Goal: Task Accomplishment & Management: Manage account settings

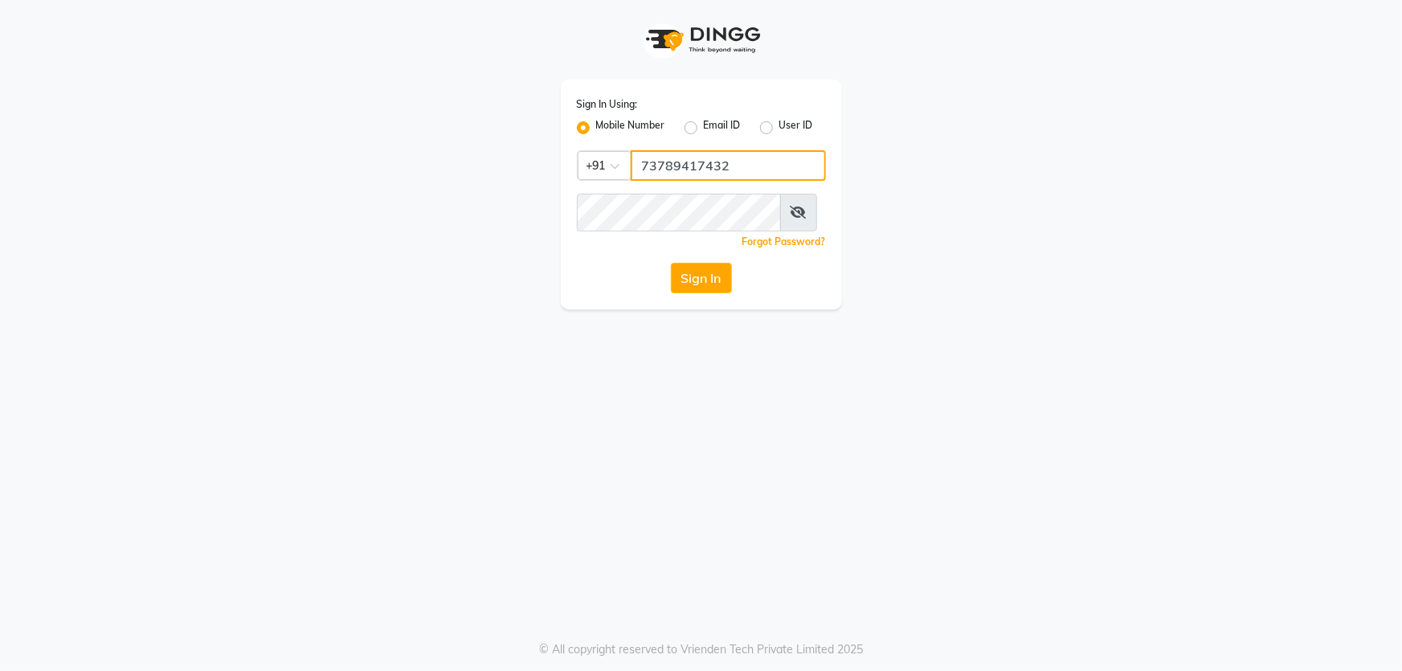
drag, startPoint x: 767, startPoint y: 182, endPoint x: 453, endPoint y: 166, distance: 314.6
click at [468, 169] on div "Sign In Using: Mobile Number Email ID User ID Country Code × +91 73789417432 Re…" at bounding box center [701, 154] width 916 height 309
click at [1256, 182] on app-login "Sign In Using: Mobile Number Email ID User ID Country Code × +91 73789417432 Re…" at bounding box center [701, 154] width 1402 height 309
drag, startPoint x: 209, startPoint y: 421, endPoint x: 613, endPoint y: 344, distance: 411.5
click at [236, 419] on div "Sign In Using: Mobile Number Email ID User ID Country Code × +91 73789417432 Re…" at bounding box center [701, 335] width 1402 height 671
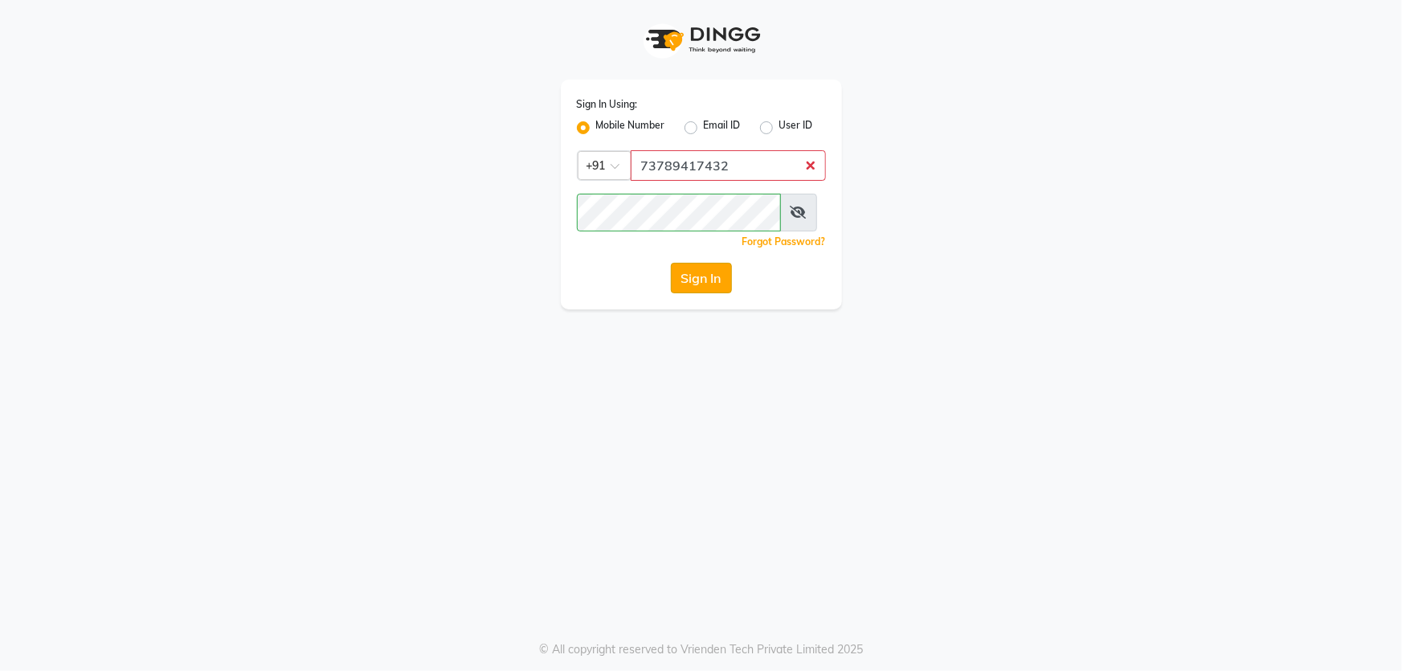
click at [718, 293] on button "Sign In" at bounding box center [701, 278] width 61 height 31
click at [725, 181] on input "73789417432" at bounding box center [728, 165] width 195 height 31
click at [550, 240] on div "Sign In Using: Mobile Number Email ID User ID Country Code × +91 73789417432 Re…" at bounding box center [701, 154] width 305 height 309
click at [671, 263] on button "Sign In" at bounding box center [701, 278] width 61 height 31
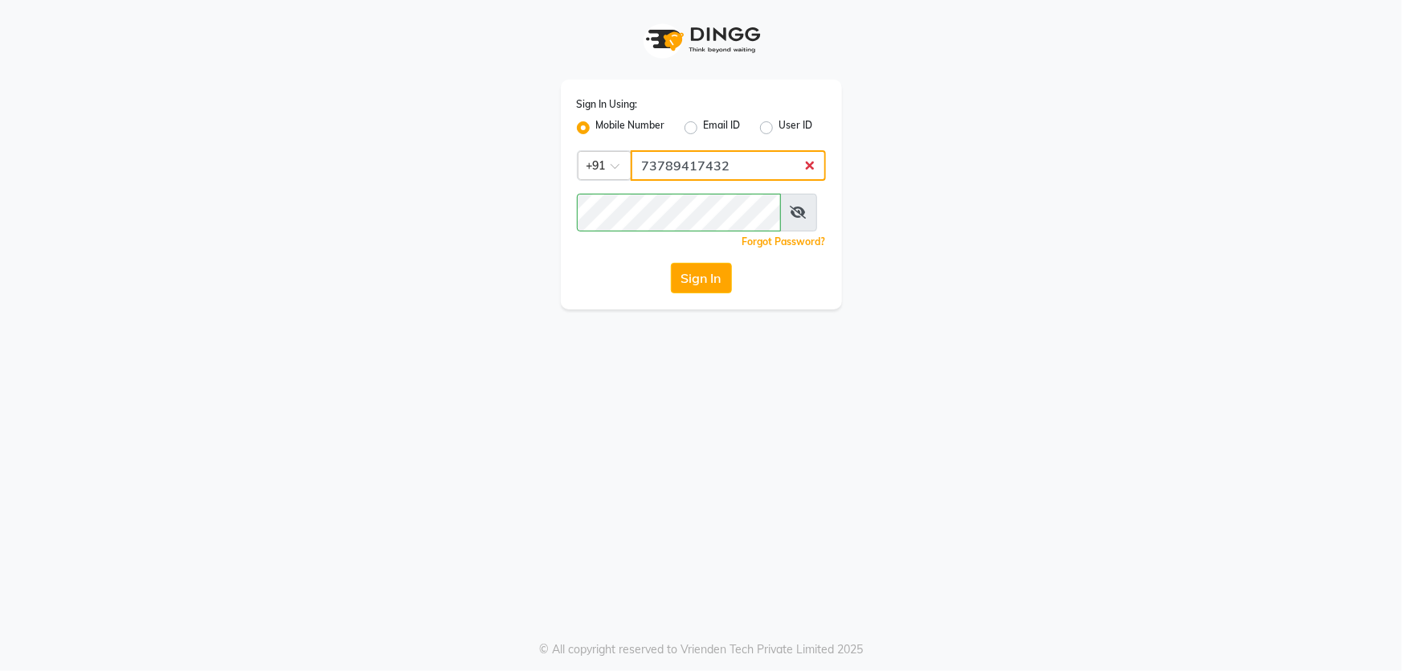
drag, startPoint x: 682, startPoint y: 192, endPoint x: 693, endPoint y: 187, distance: 11.5
click at [682, 181] on input "73789417432" at bounding box center [728, 165] width 195 height 31
click at [725, 181] on input "73789417432" at bounding box center [728, 165] width 195 height 31
click at [696, 293] on button "Sign In" at bounding box center [701, 278] width 61 height 31
click at [666, 181] on input "73789417432" at bounding box center [728, 165] width 195 height 31
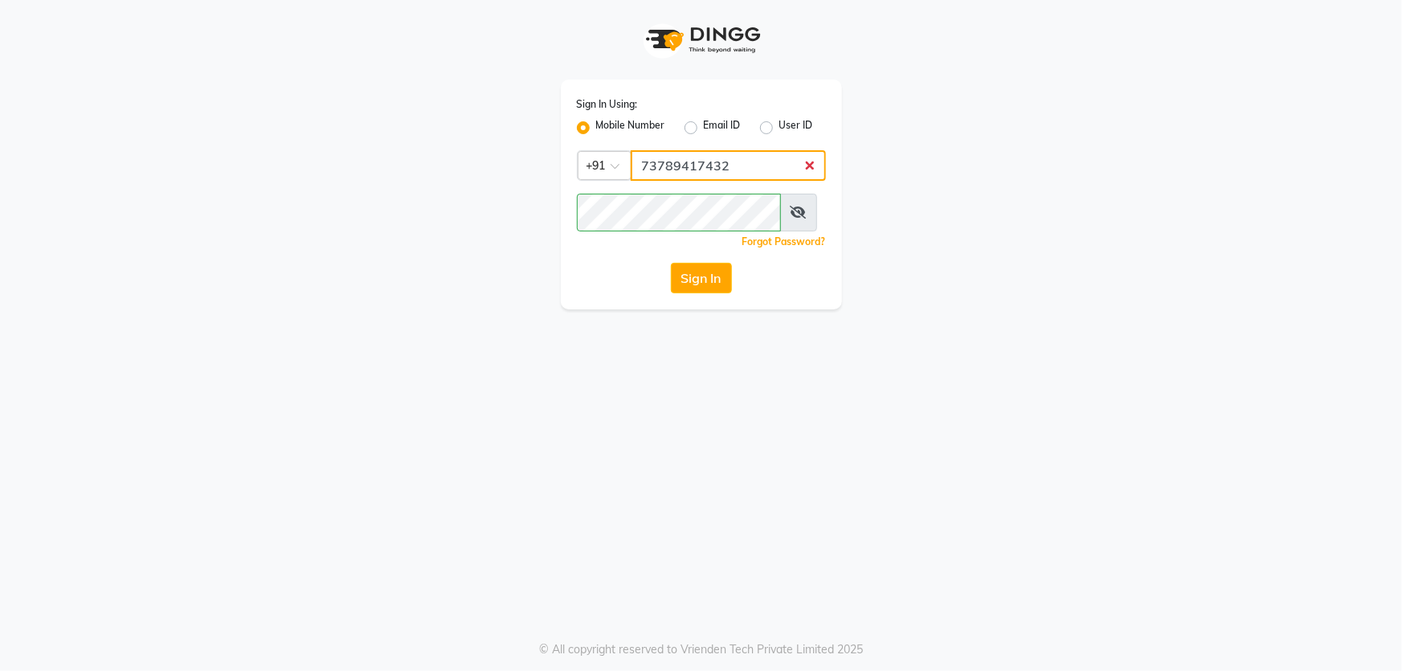
click at [685, 181] on input "73789417432" at bounding box center [728, 165] width 195 height 31
click at [714, 181] on input "73789417432" at bounding box center [728, 165] width 195 height 31
click at [740, 181] on input "73789417432" at bounding box center [728, 165] width 195 height 31
click at [787, 181] on input "73789417432" at bounding box center [728, 165] width 195 height 31
click at [734, 176] on input "73789417432" at bounding box center [728, 165] width 195 height 31
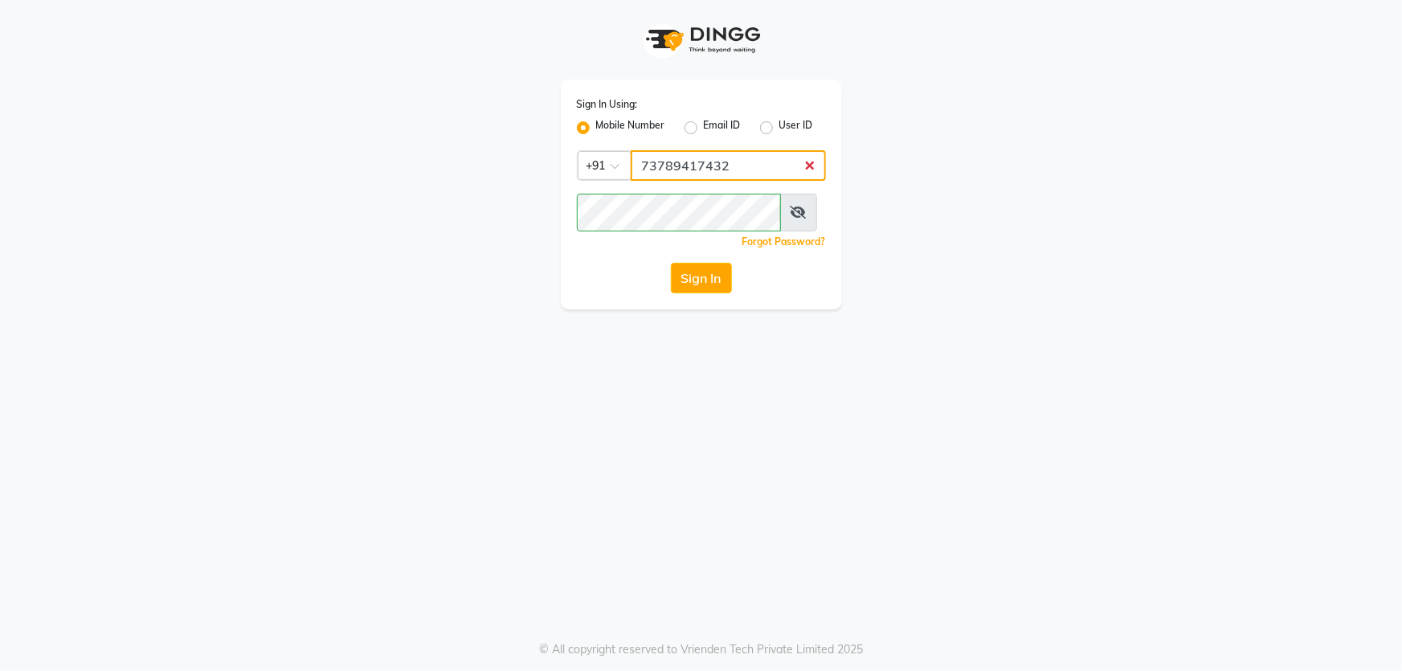
click at [734, 176] on input "73789417432" at bounding box center [728, 165] width 195 height 31
click at [399, 240] on div "Sign In Using: Mobile Number Email ID User ID Country Code × +91 73789417432 Re…" at bounding box center [701, 154] width 916 height 309
click at [671, 263] on button "Sign In" at bounding box center [701, 278] width 61 height 31
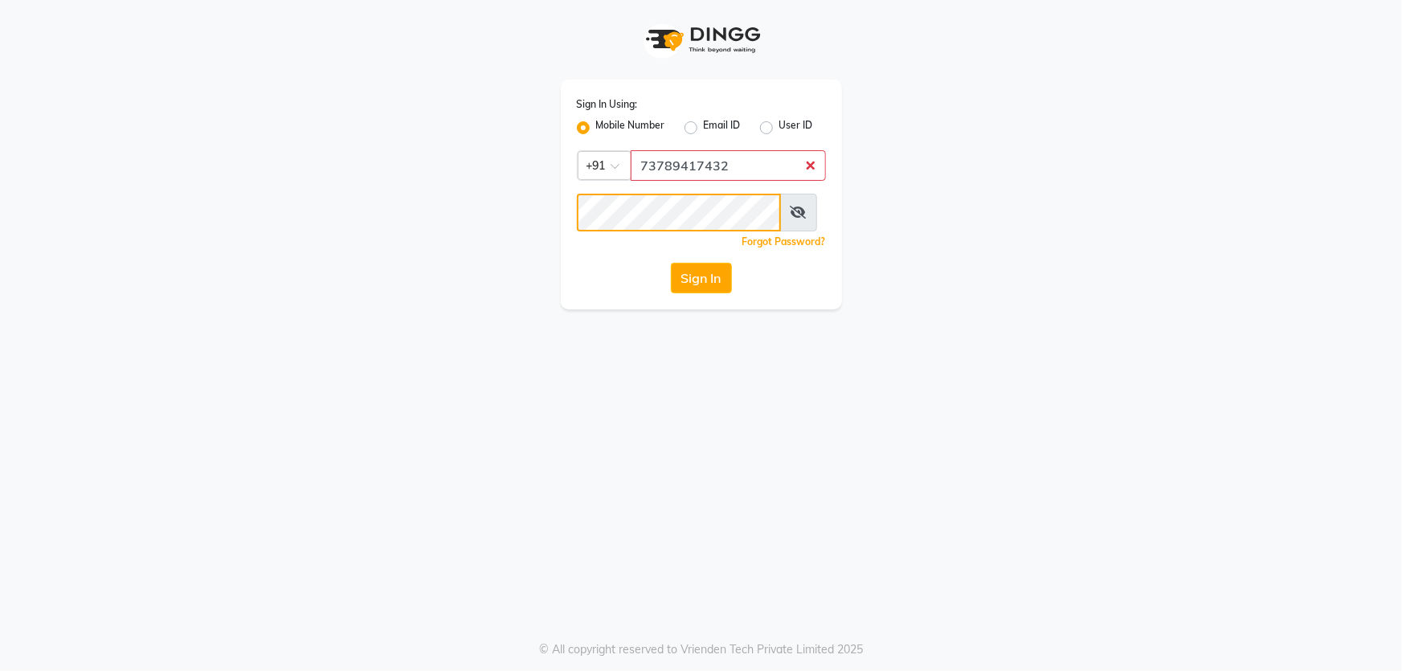
click at [671, 263] on button "Sign In" at bounding box center [701, 278] width 61 height 31
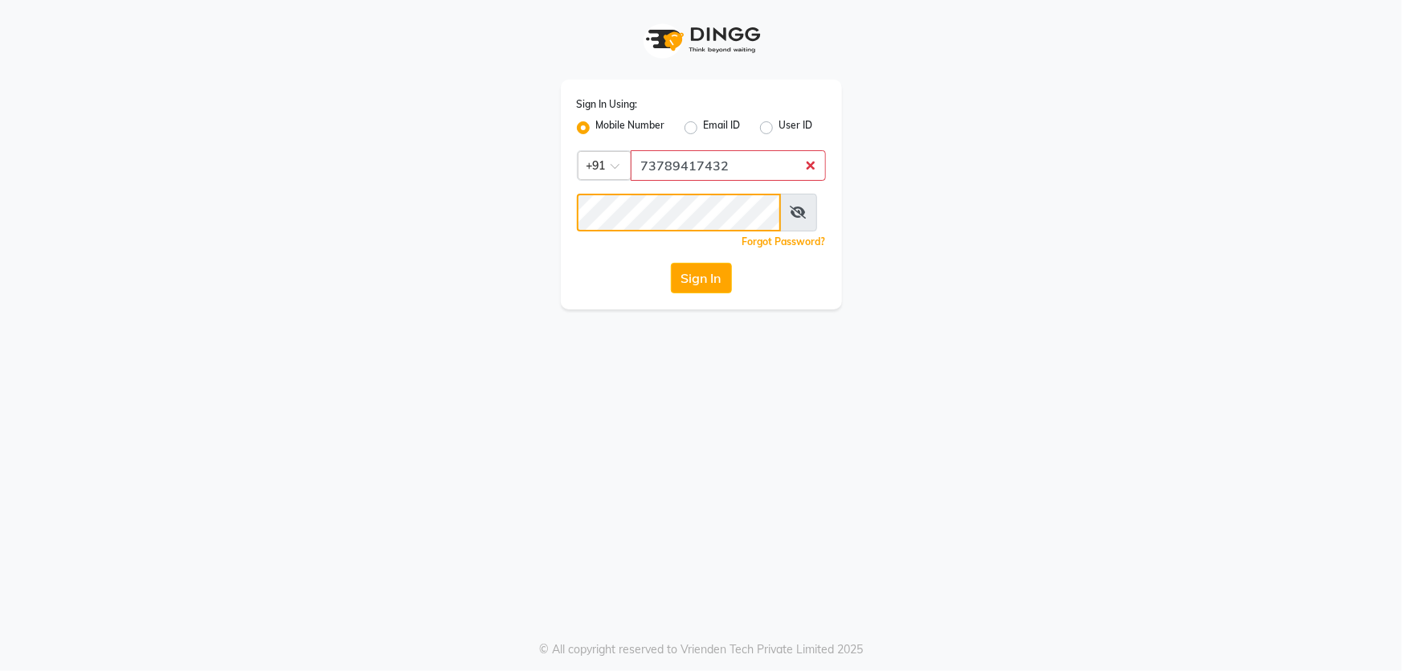
click at [671, 263] on button "Sign In" at bounding box center [701, 278] width 61 height 31
click at [703, 293] on button "Sign In" at bounding box center [701, 278] width 61 height 31
click at [717, 293] on button "Sign In" at bounding box center [701, 278] width 61 height 31
click at [779, 129] on label "User ID" at bounding box center [796, 127] width 34 height 19
click at [779, 129] on input "User ID" at bounding box center [784, 123] width 10 height 10
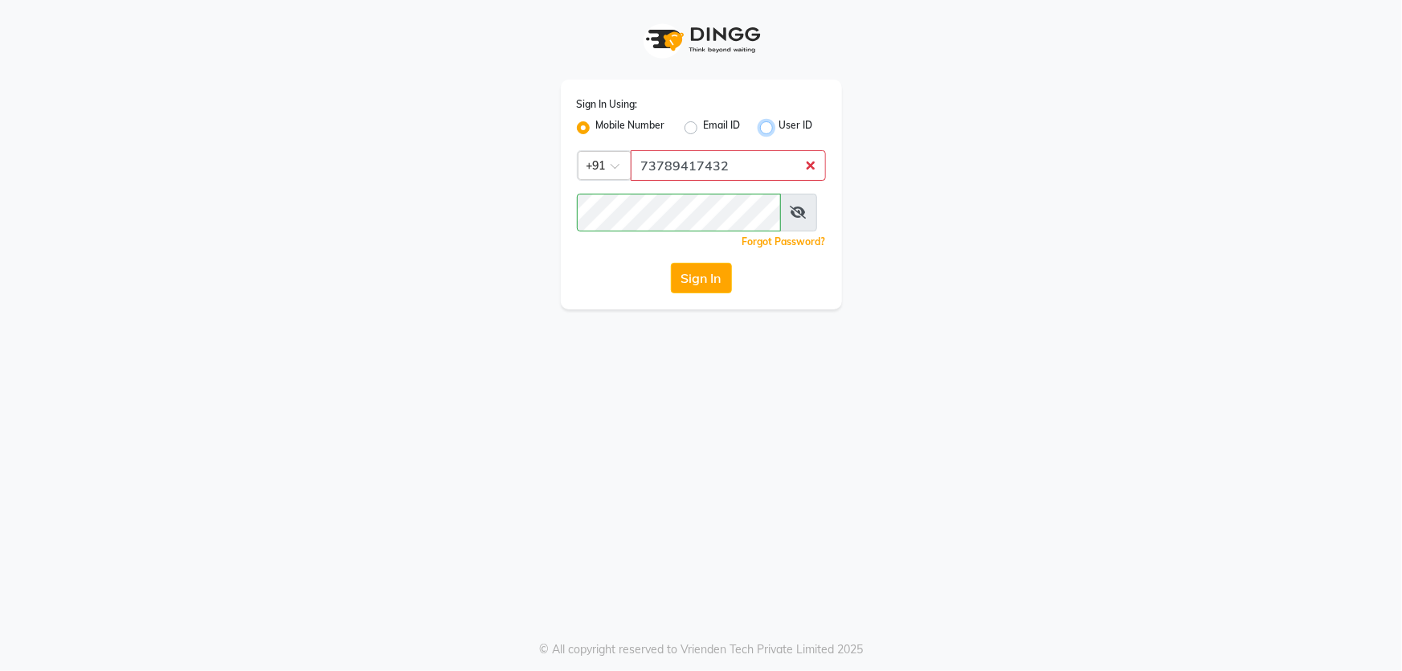
radio input "true"
radio input "false"
click at [771, 181] on input "Username" at bounding box center [701, 165] width 249 height 31
paste input "73789417432"
type input "73789417432"
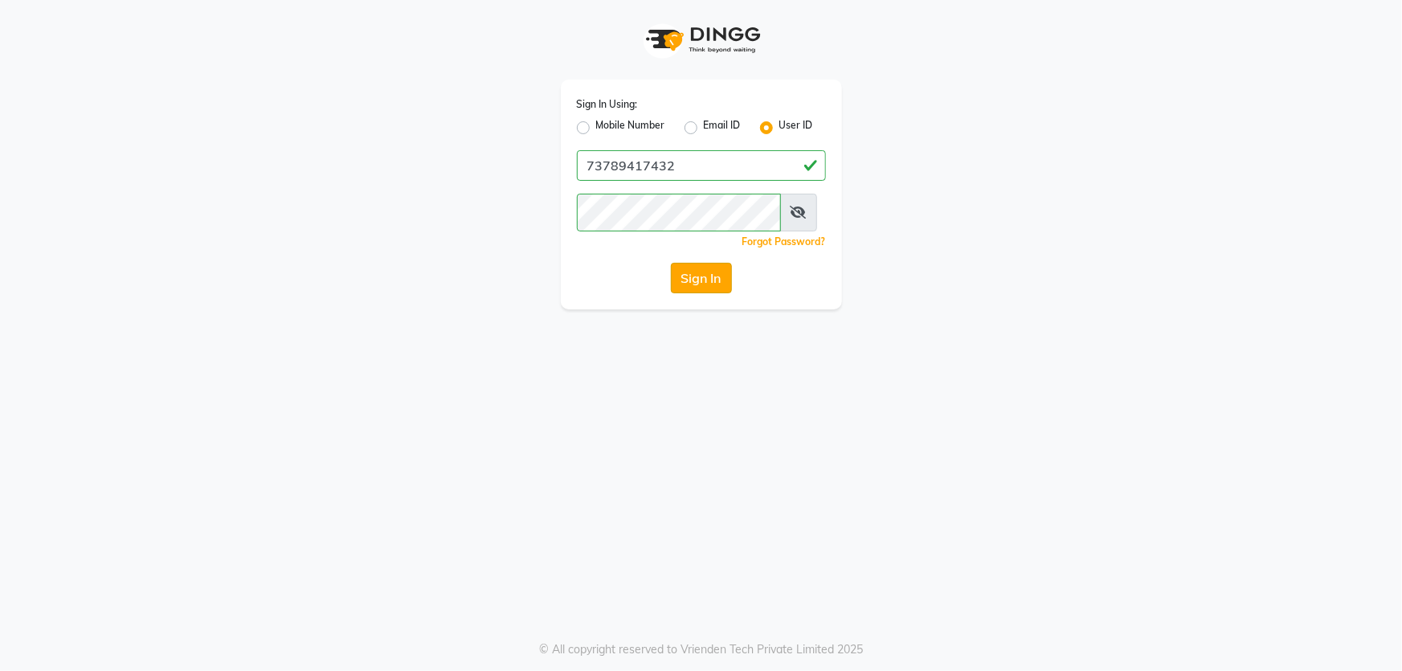
click at [724, 293] on button "Sign In" at bounding box center [701, 278] width 61 height 31
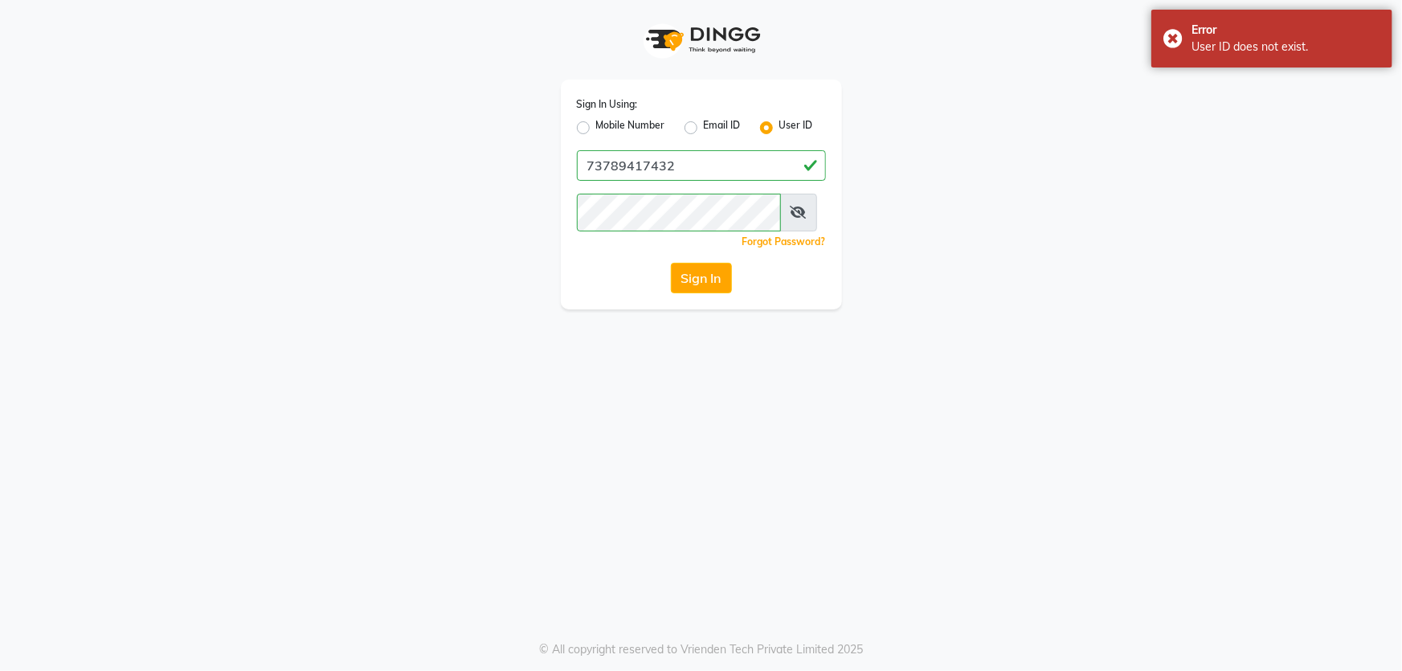
click at [596, 137] on label "Mobile Number" at bounding box center [630, 127] width 69 height 19
click at [596, 129] on input "Mobile Number" at bounding box center [601, 123] width 10 height 10
radio input "true"
radio input "false"
drag, startPoint x: 746, startPoint y: 195, endPoint x: 727, endPoint y: 191, distance: 18.9
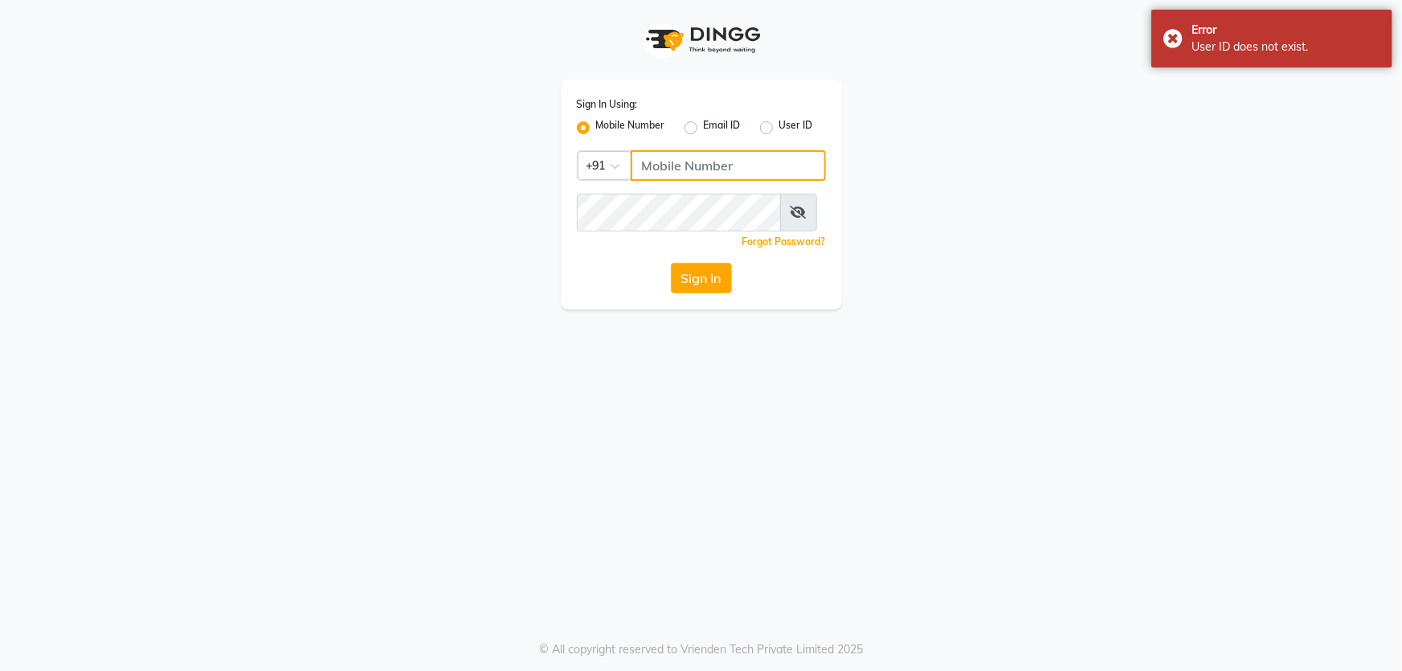
click at [738, 181] on input "Username" at bounding box center [728, 165] width 195 height 31
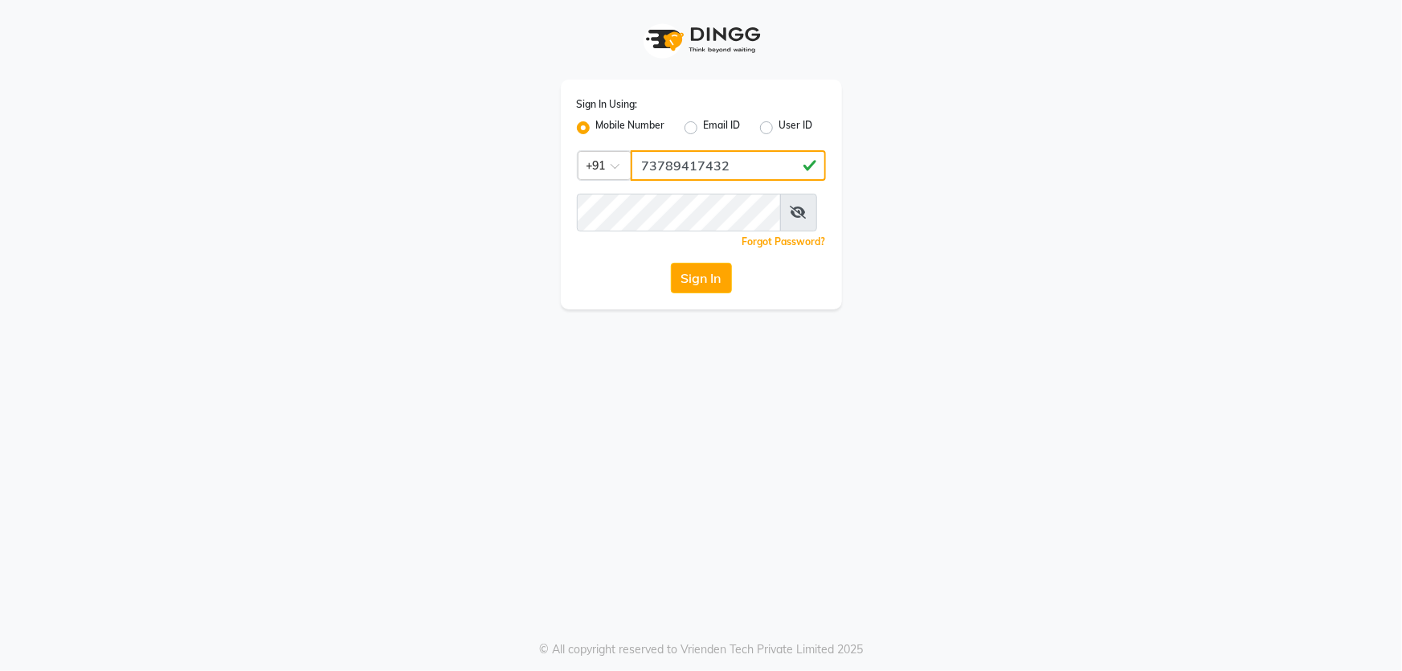
type input "73789417432"
drag, startPoint x: 934, startPoint y: 195, endPoint x: 853, endPoint y: 208, distance: 81.4
click at [939, 194] on div "Sign In Using: Mobile Number Email ID User ID Country Code × +91 73789417432 Re…" at bounding box center [701, 154] width 916 height 309
click at [671, 263] on button "Sign In" at bounding box center [701, 278] width 61 height 31
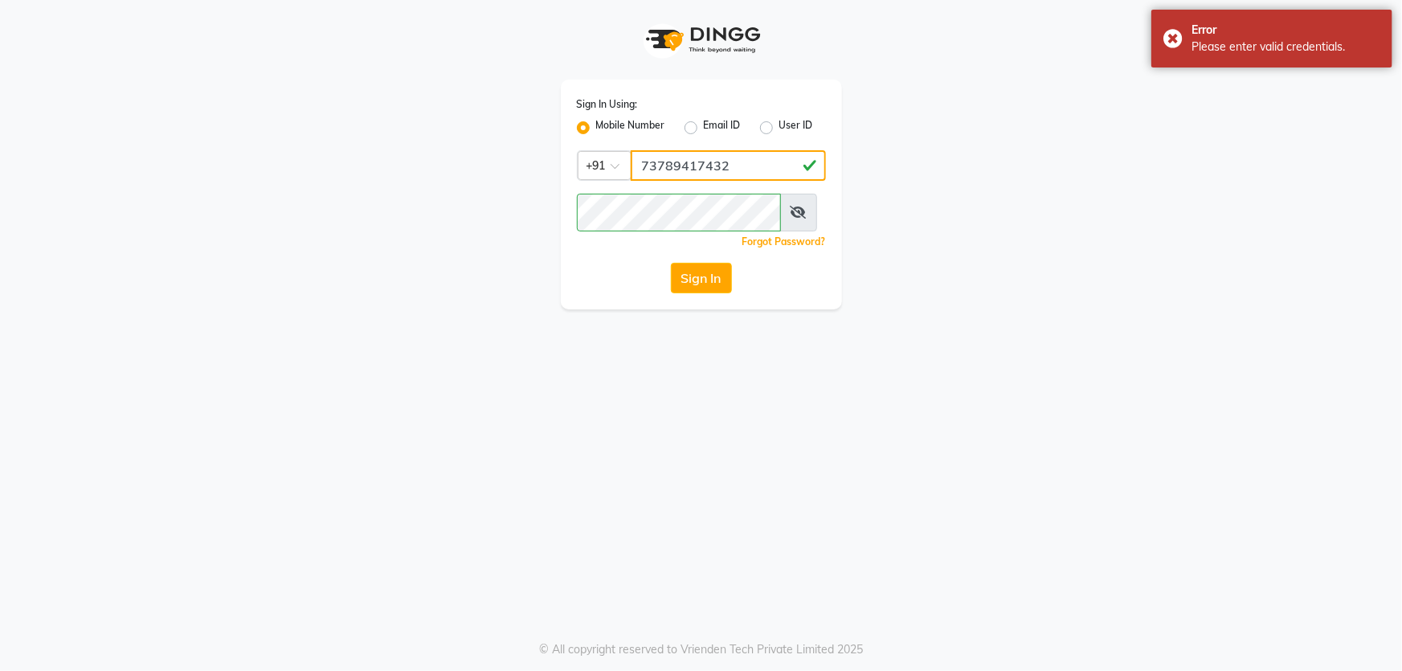
click at [779, 181] on input "73789417432" at bounding box center [728, 165] width 195 height 31
click at [671, 263] on button "Sign In" at bounding box center [701, 278] width 61 height 31
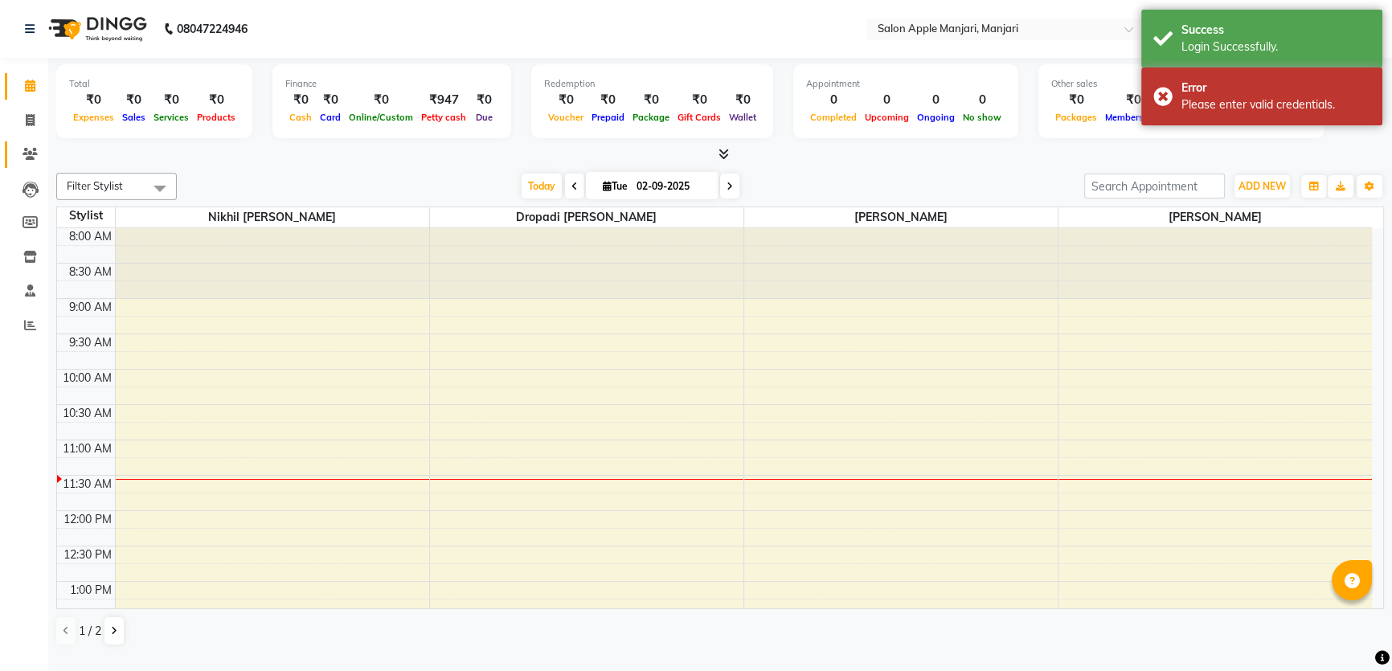
click at [22, 145] on span at bounding box center [30, 154] width 28 height 18
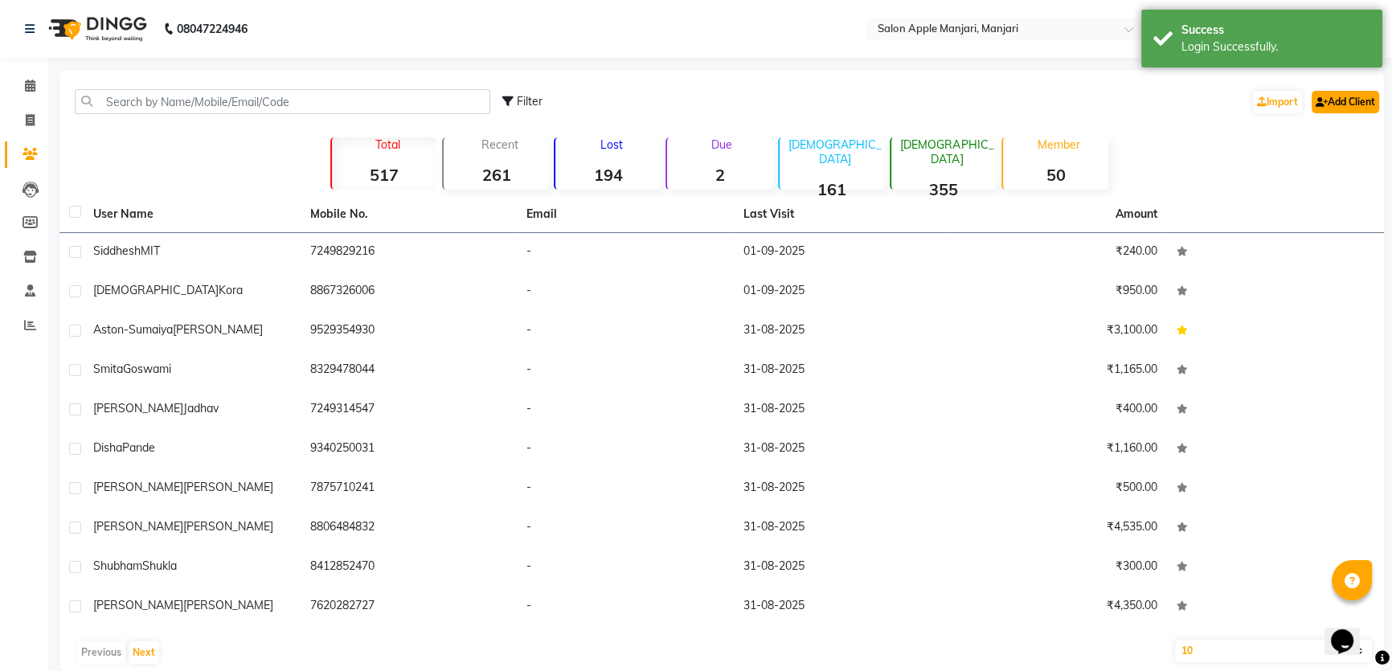
click at [1334, 108] on link "Add Client" at bounding box center [1344, 102] width 67 height 22
select select "22"
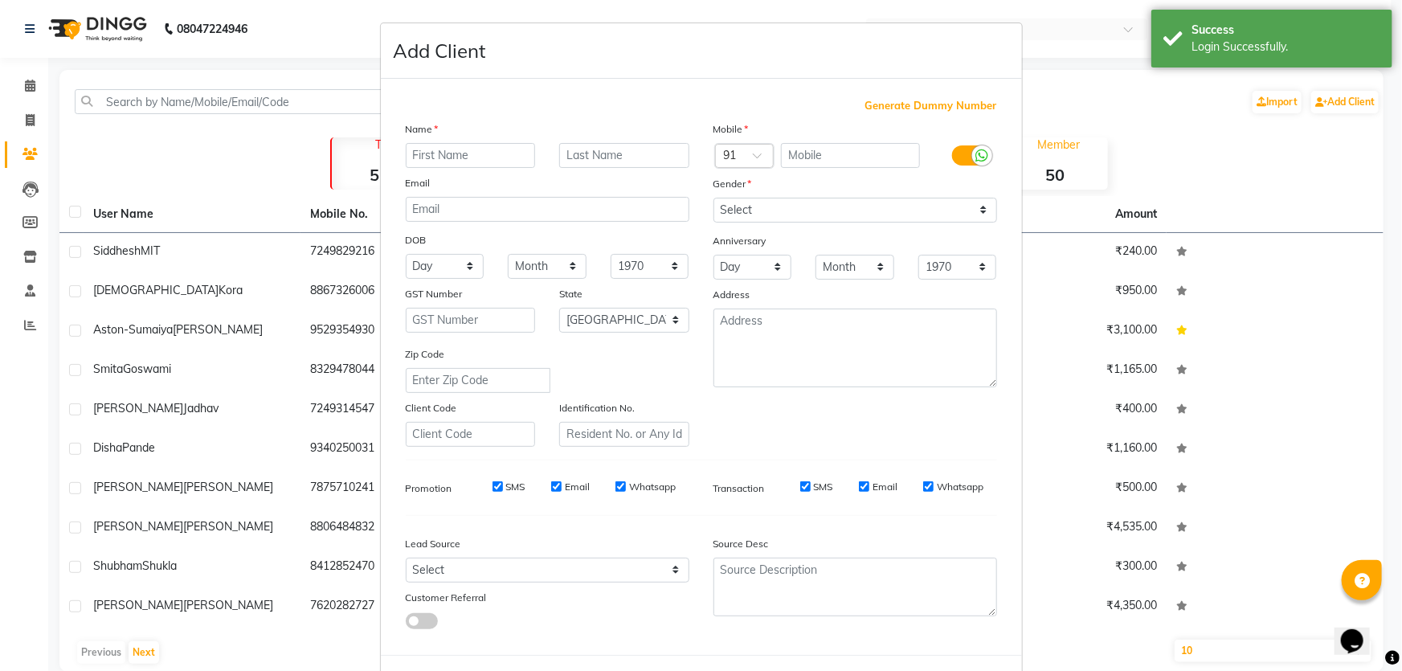
click at [470, 168] on input "text" at bounding box center [471, 155] width 130 height 25
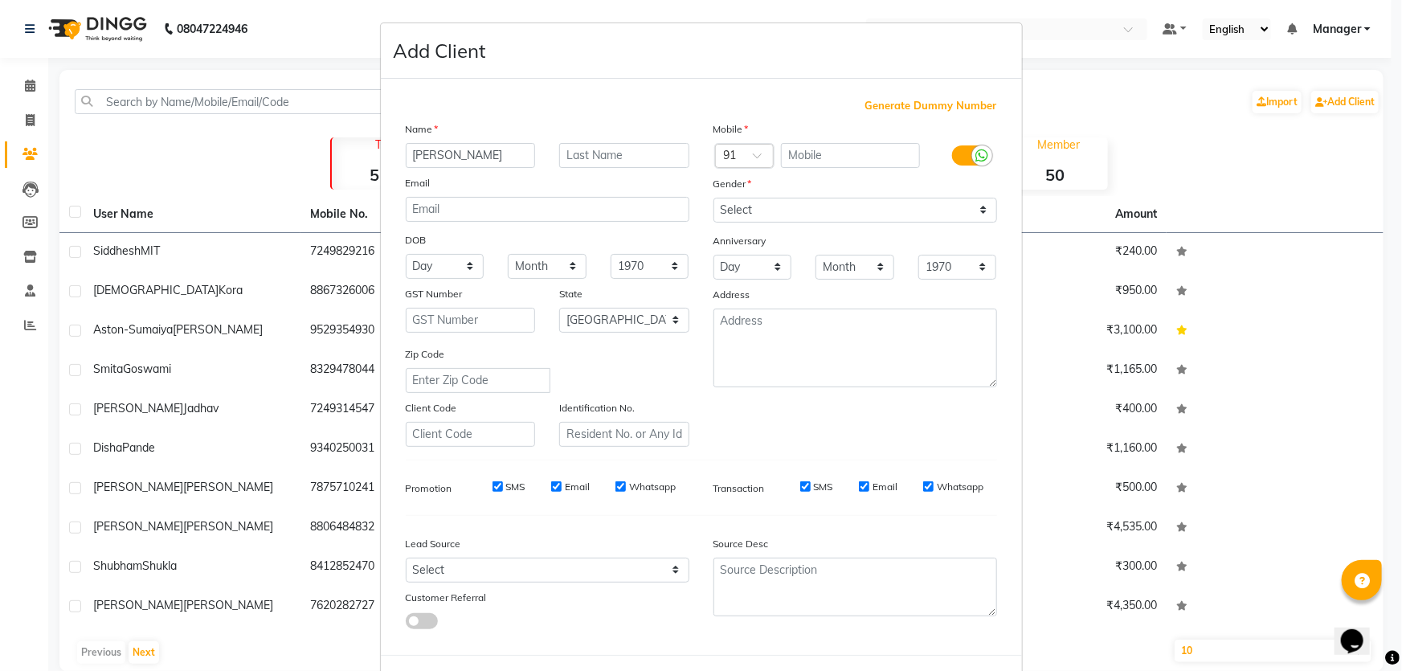
type input "[PERSON_NAME]"
type input "Kale"
click at [826, 168] on input "text" at bounding box center [850, 155] width 139 height 25
type input "8767423686"
click at [976, 223] on select "Select Male Female Other Prefer Not To Say" at bounding box center [856, 210] width 284 height 25
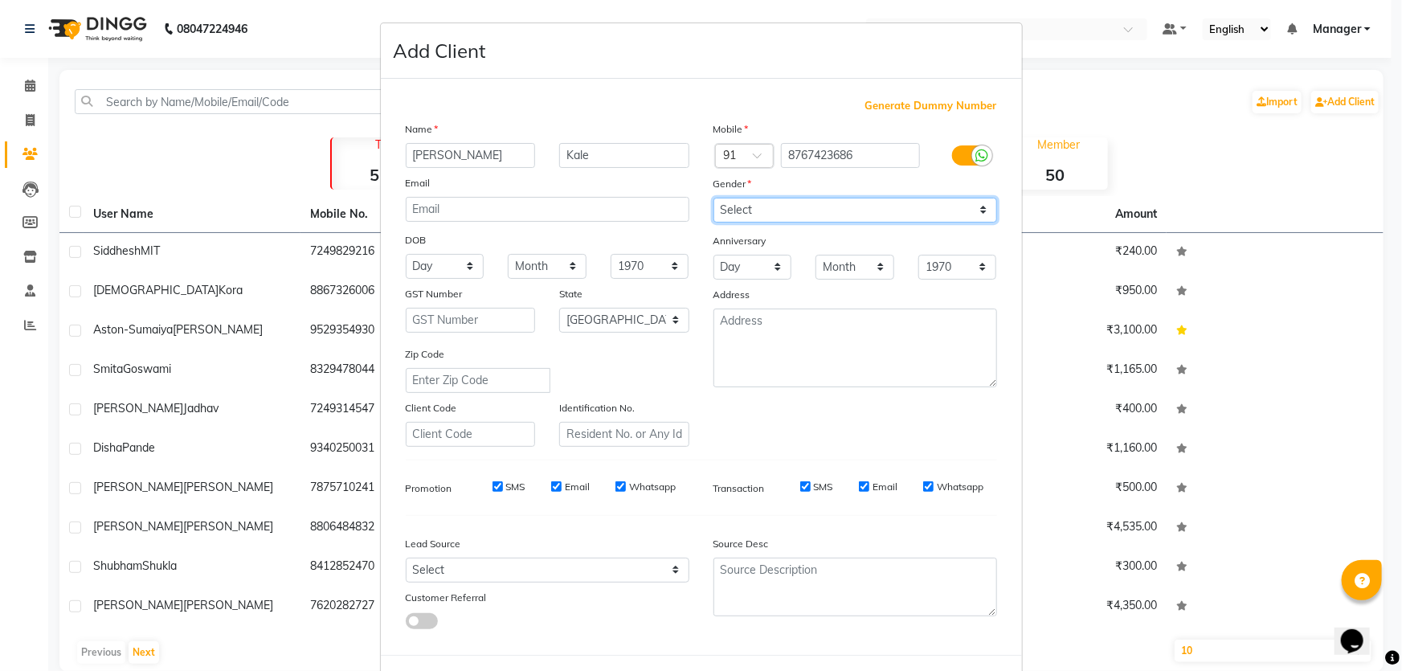
select select "[DEMOGRAPHIC_DATA]"
click at [714, 223] on select "Select Male Female Other Prefer Not To Say" at bounding box center [856, 210] width 284 height 25
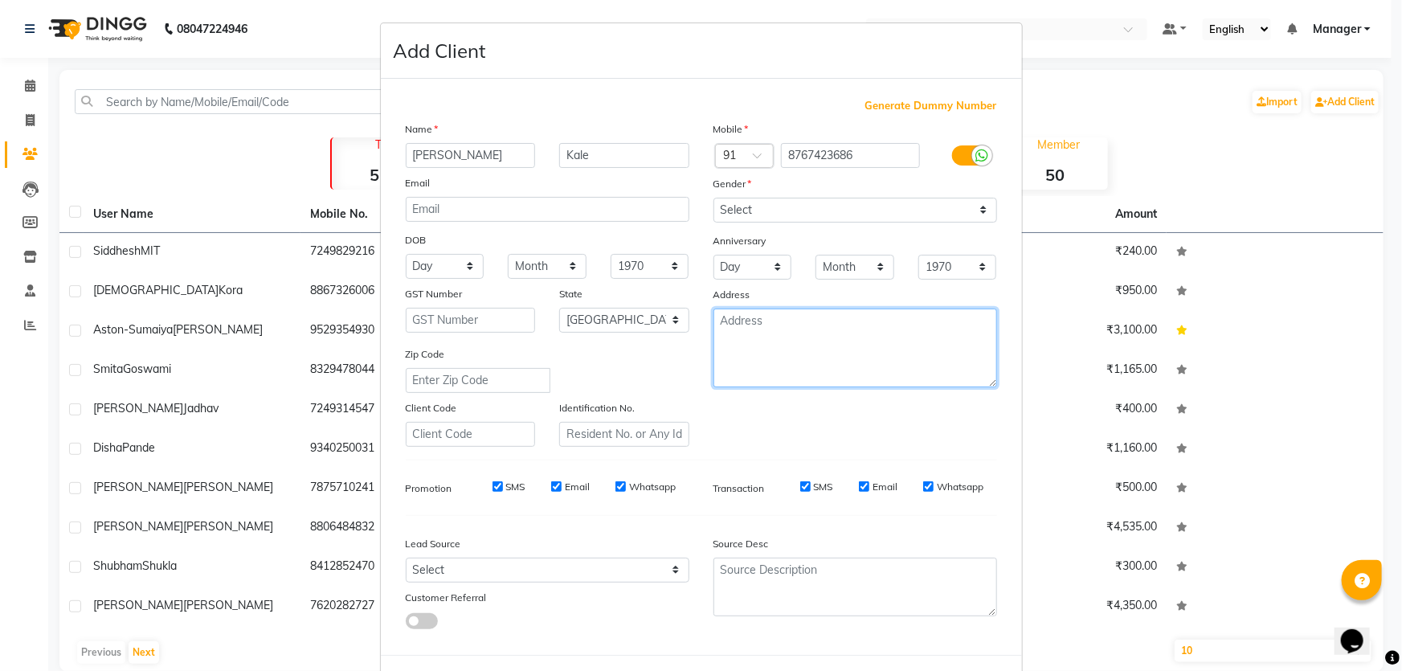
click at [847, 387] on textarea at bounding box center [856, 348] width 284 height 79
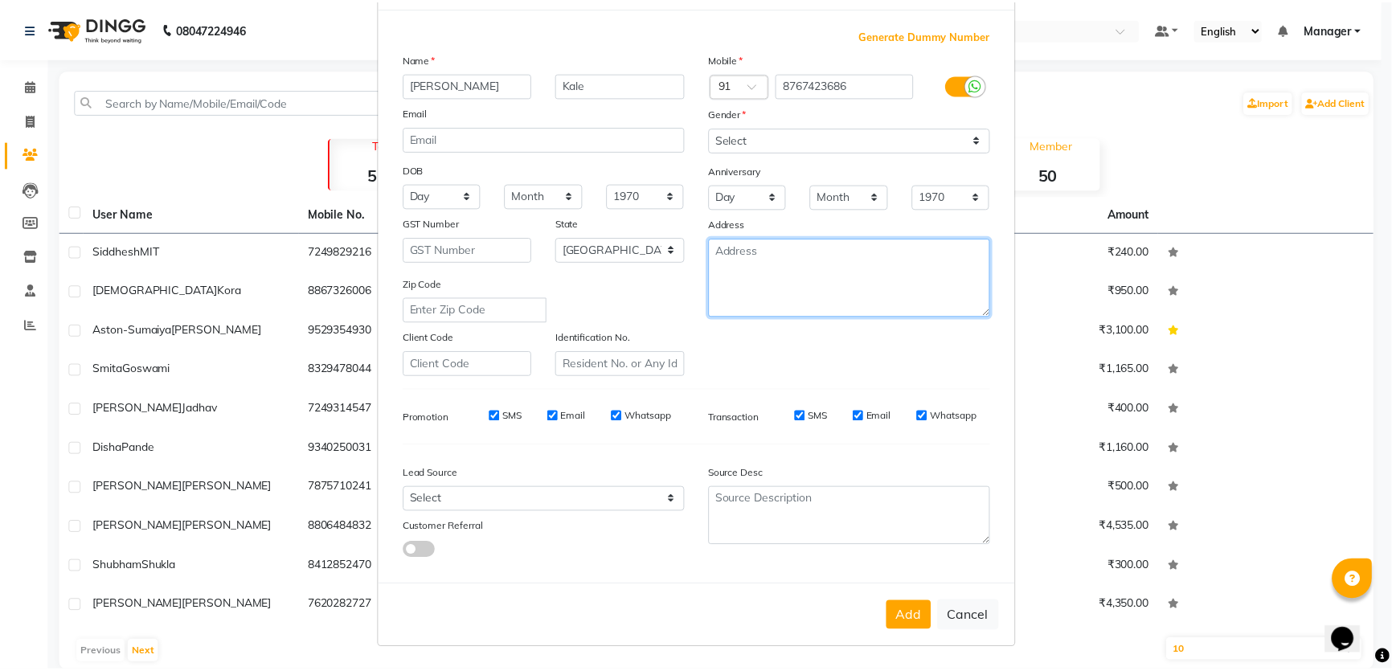
scroll to position [217, 0]
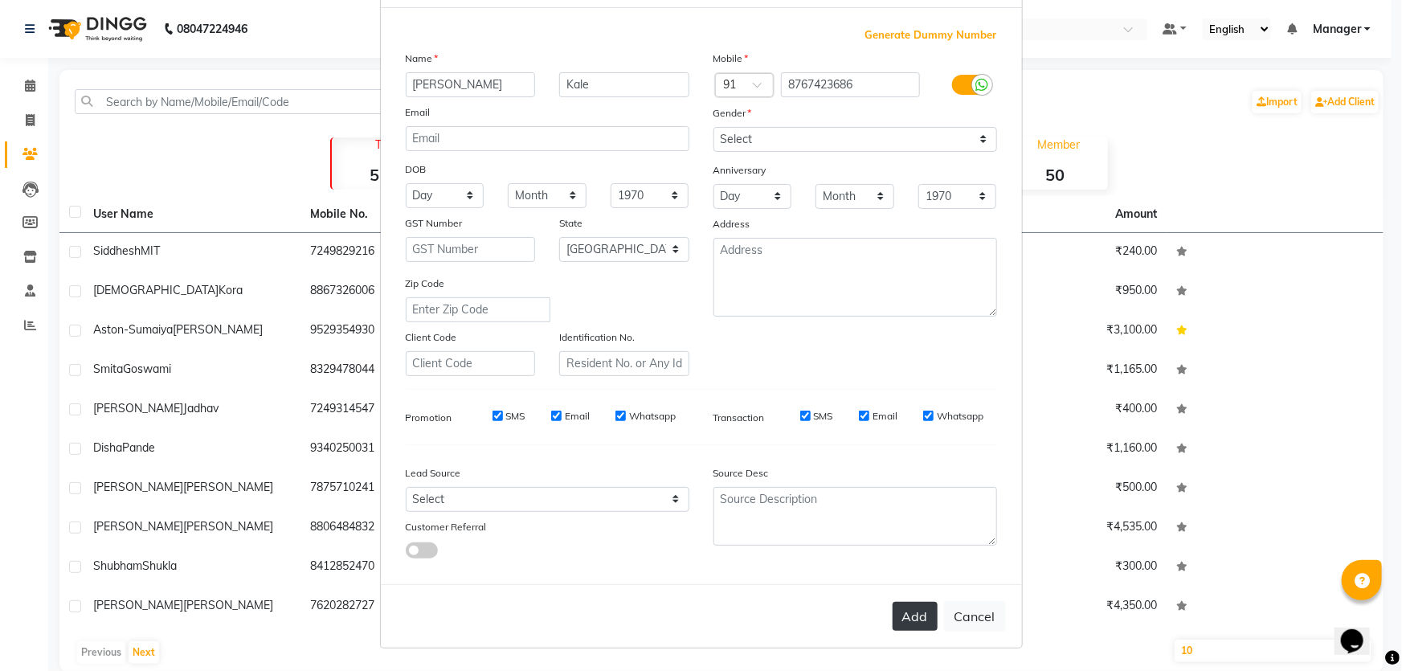
click at [893, 602] on button "Add" at bounding box center [915, 616] width 45 height 29
select select
select select "null"
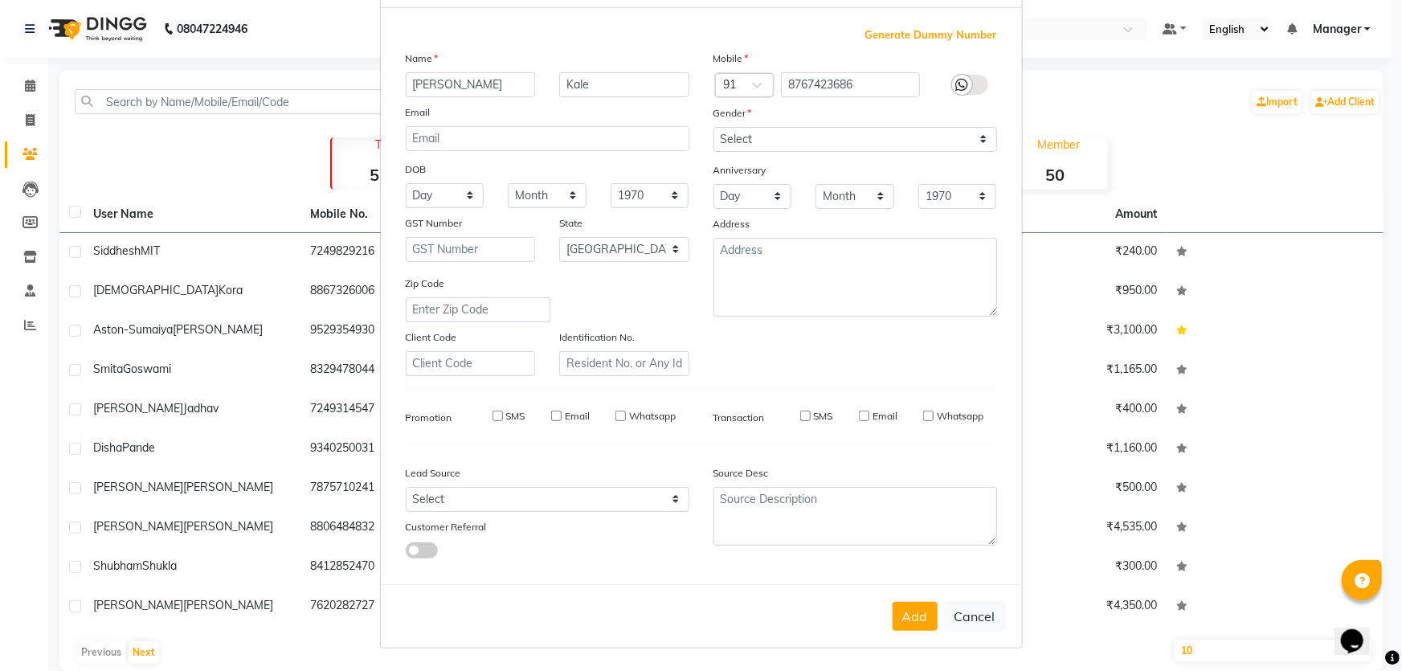
select select
checkbox input "false"
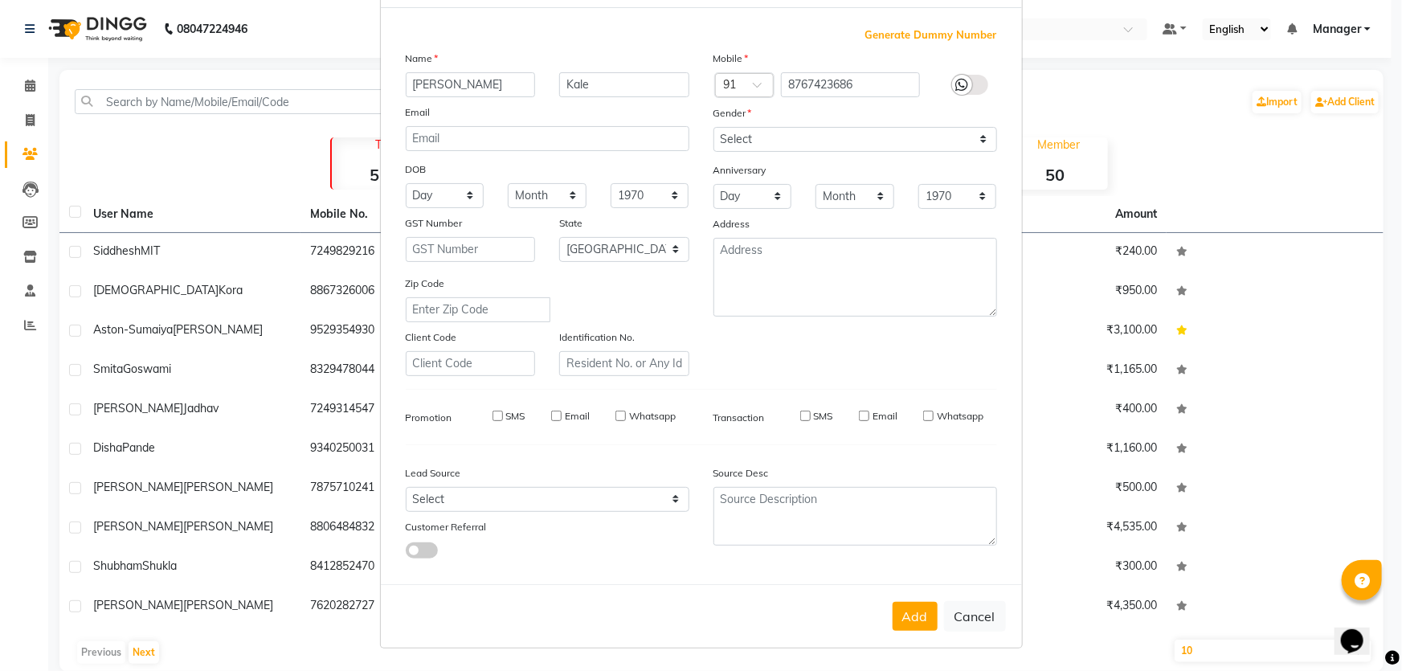
checkbox input "false"
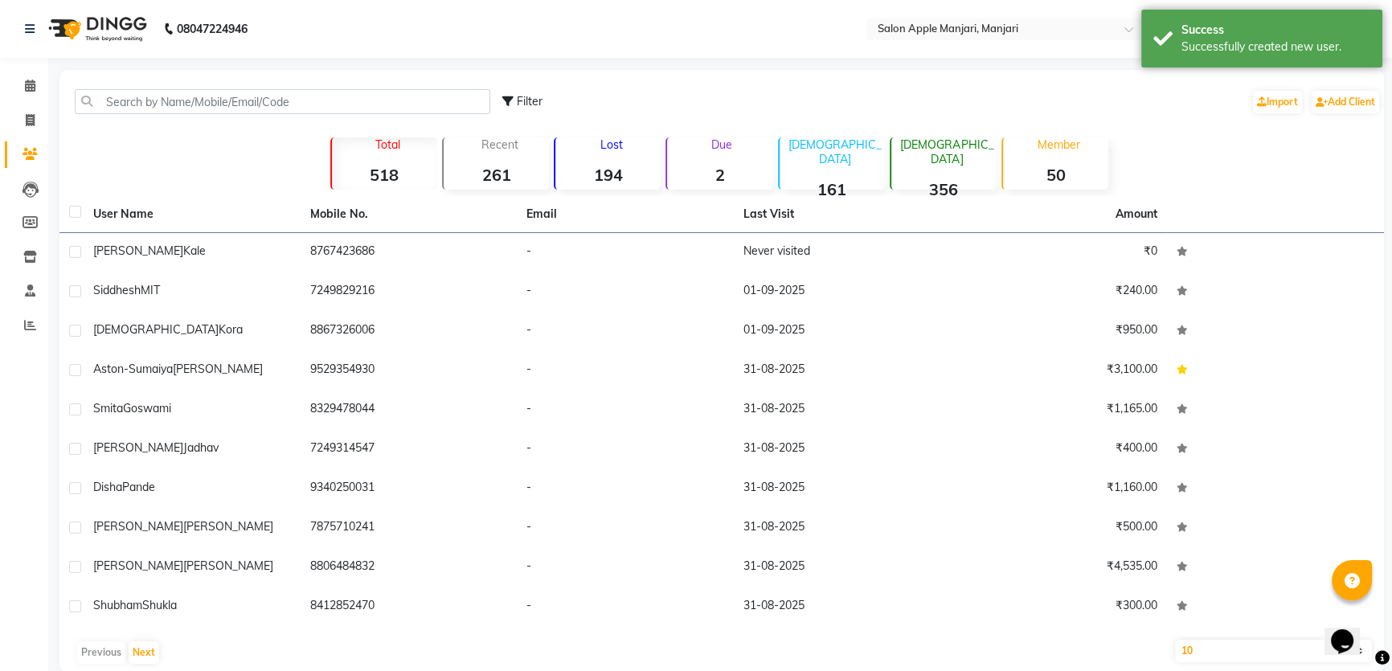
click at [609, 185] on strong "194" at bounding box center [607, 175] width 105 height 20
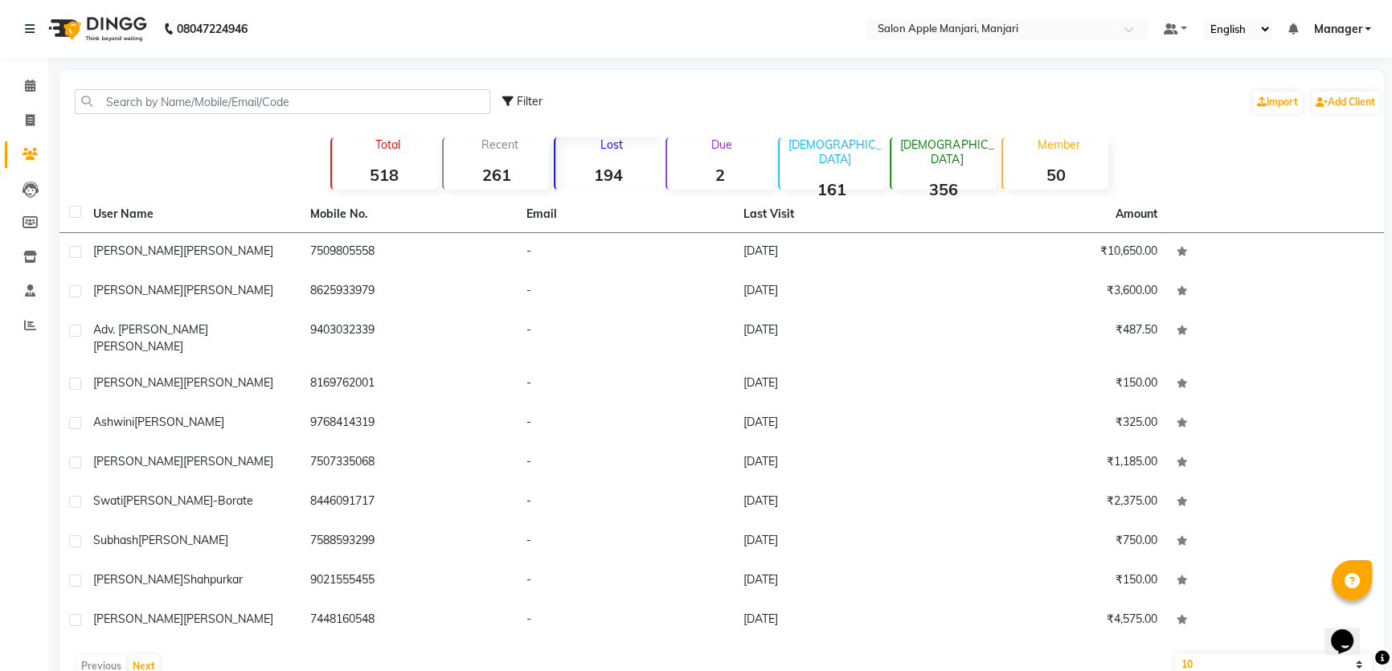
click at [581, 173] on div "Lost 194" at bounding box center [607, 163] width 107 height 52
click at [31, 117] on icon at bounding box center [30, 120] width 9 height 12
select select "service"
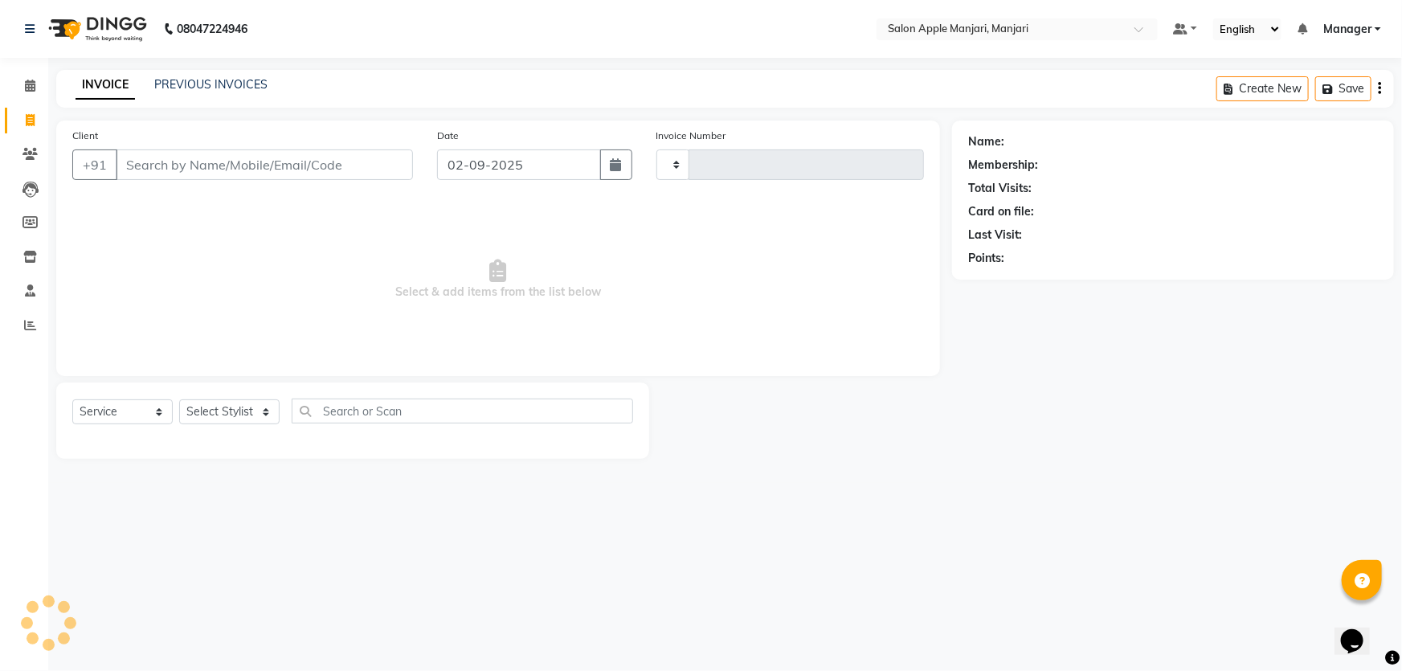
type input "0726"
select select "8088"
click at [207, 180] on input "Client" at bounding box center [264, 164] width 297 height 31
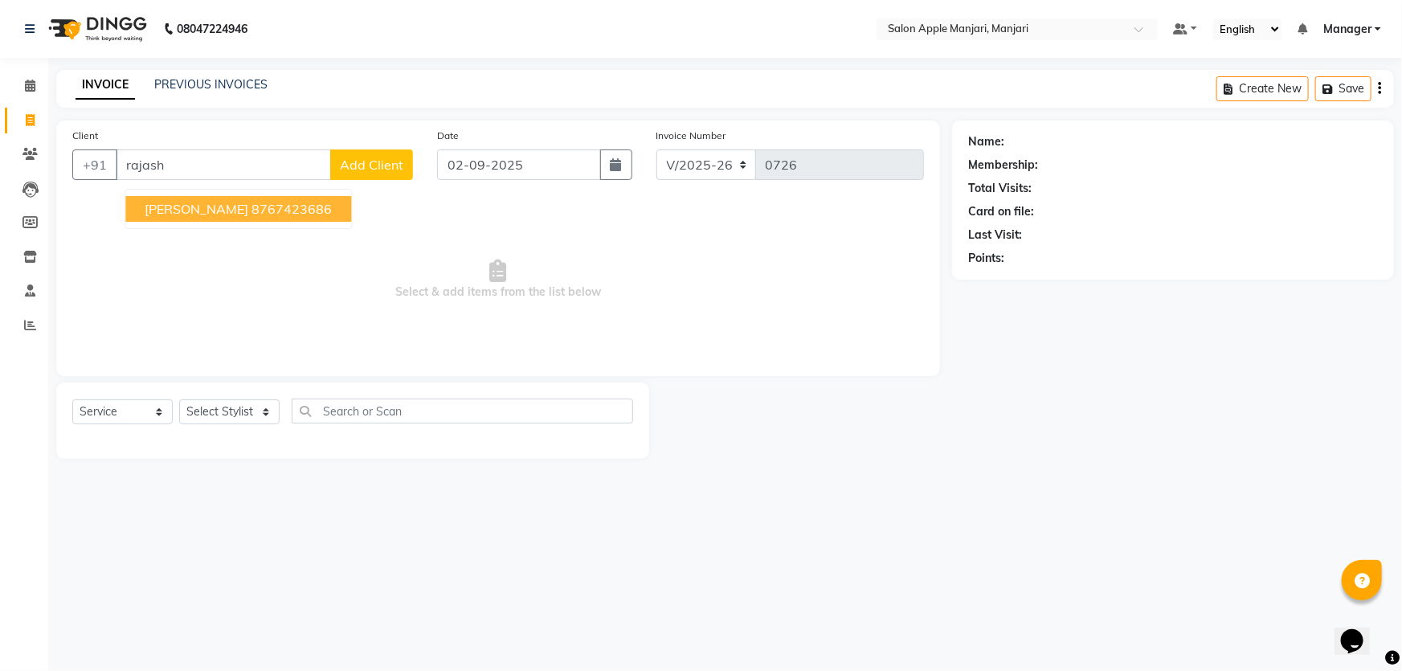
click at [243, 217] on span "Rajashree Kale" at bounding box center [197, 209] width 104 height 16
type input "8767423686"
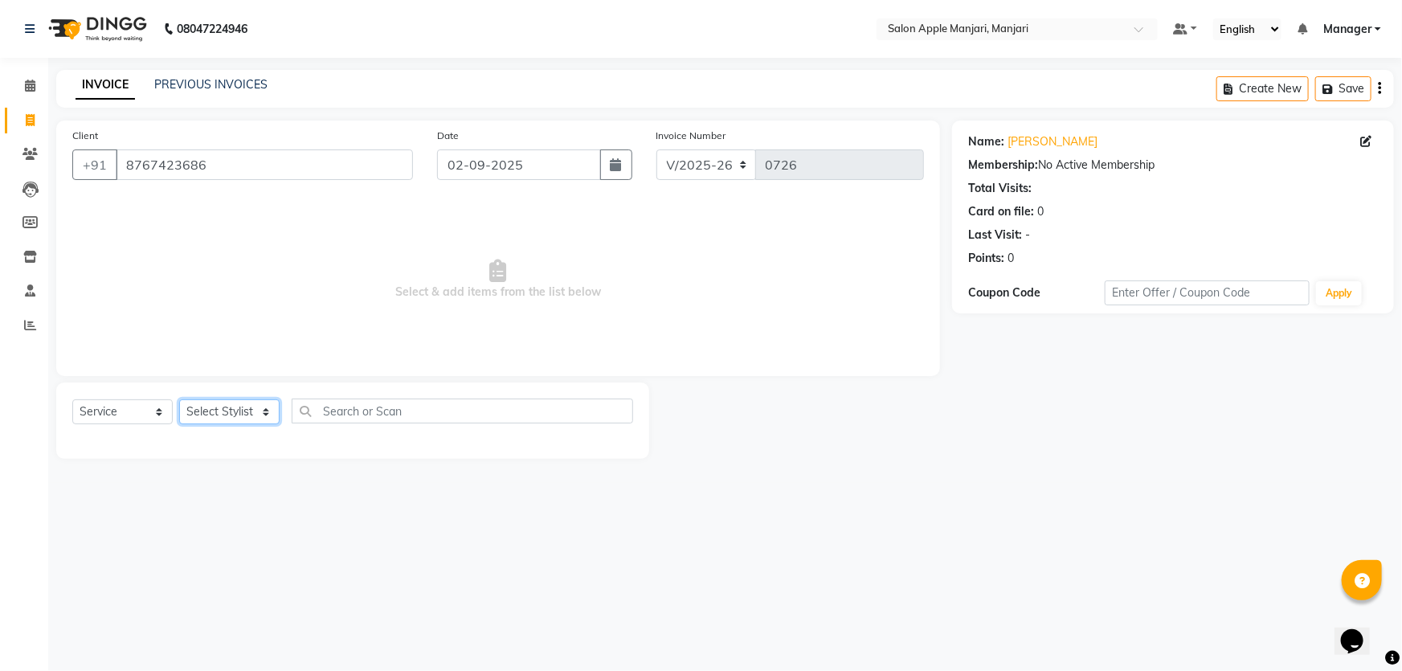
click at [280, 424] on select "Select Stylist Chaya Thombare Dropadi Rushikesh Suryawanshi Manager Nikhil Diga…" at bounding box center [229, 411] width 100 height 25
select select "85931"
click at [184, 424] on select "Select Stylist Chaya Thombare Dropadi Rushikesh Suryawanshi Manager Nikhil Diga…" at bounding box center [229, 411] width 100 height 25
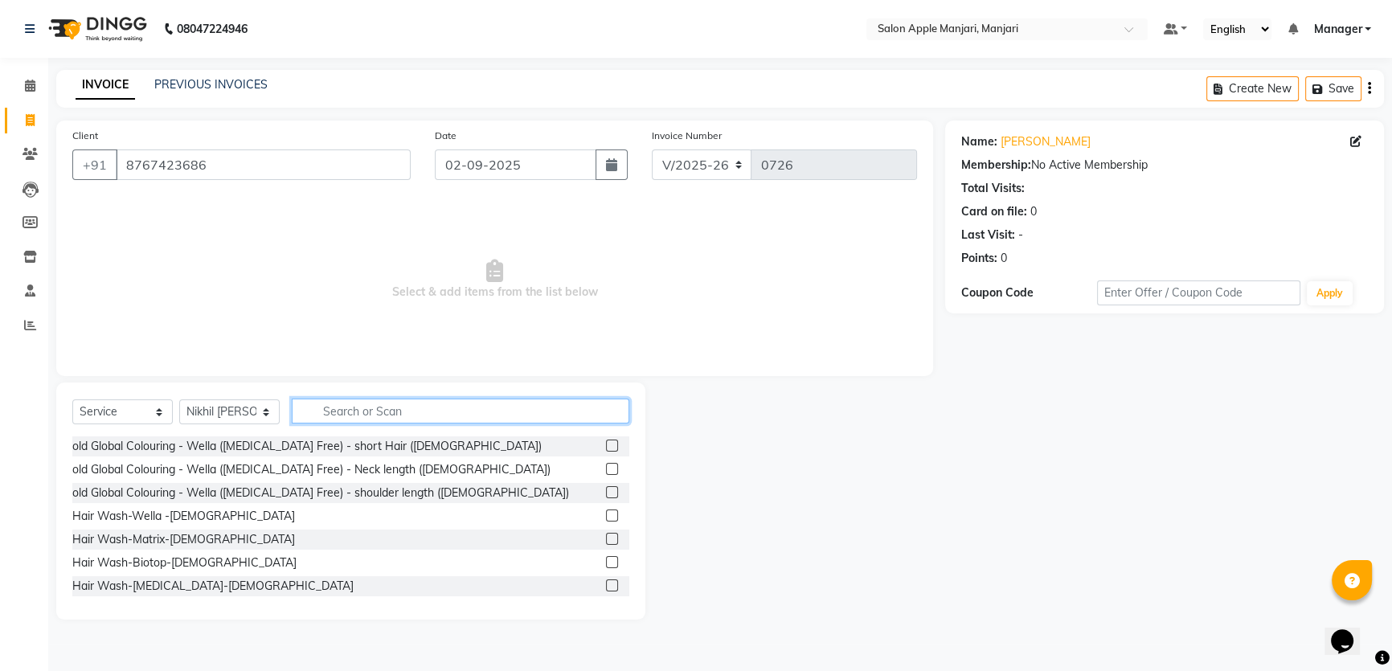
click at [370, 423] on input "text" at bounding box center [460, 411] width 337 height 25
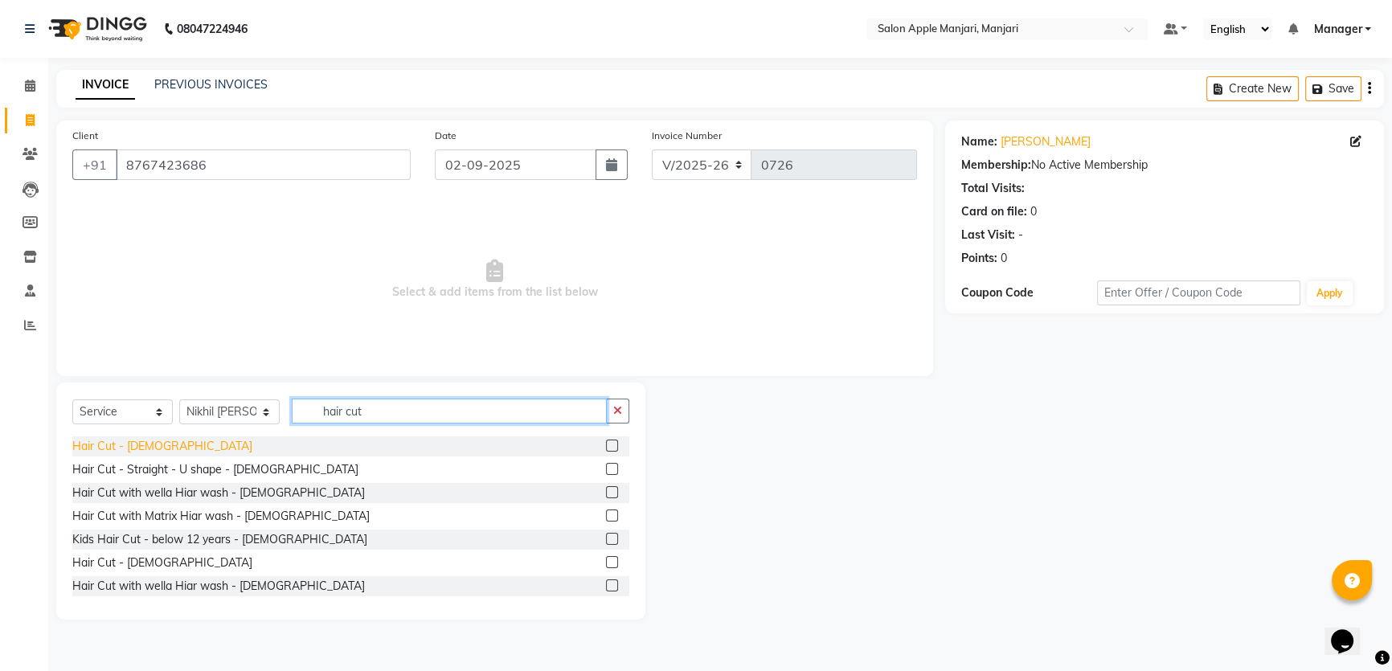
type input "hair cut"
click at [129, 455] on div "Hair Cut - Female" at bounding box center [162, 446] width 180 height 17
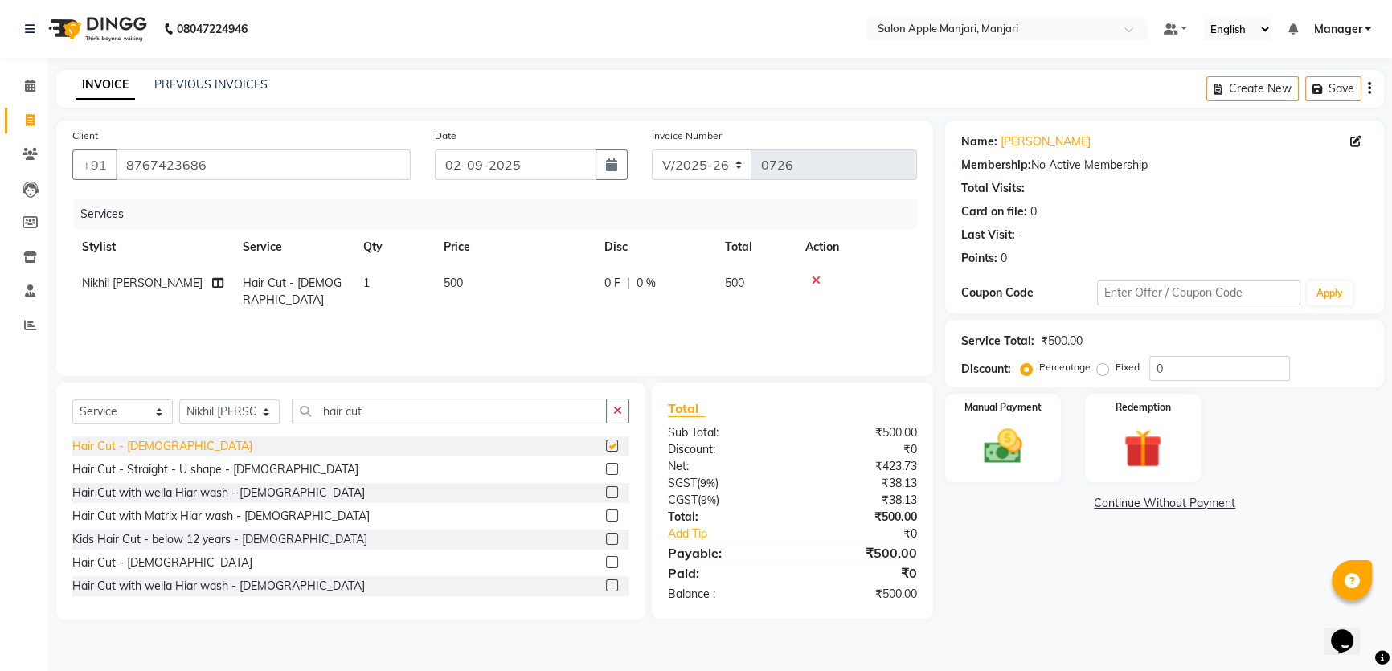
checkbox input "false"
click at [442, 423] on input "hair cut" at bounding box center [449, 411] width 315 height 25
click at [269, 532] on div "Hair Cut - Female Hair Cut - Straight - U shape - Female Hair Cut with wella Hi…" at bounding box center [350, 516] width 557 height 161
click at [268, 478] on div "Hair Cut - Straight - U shape - [DEMOGRAPHIC_DATA]" at bounding box center [215, 469] width 286 height 17
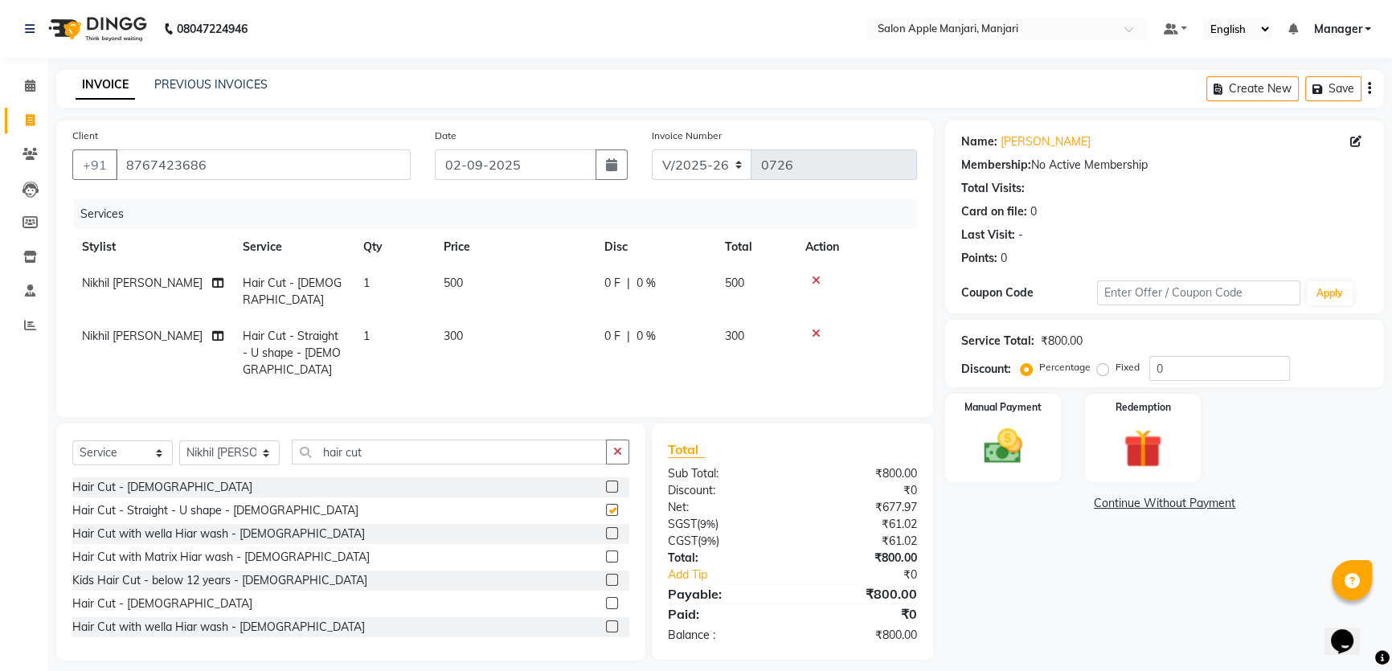
checkbox input "false"
click at [820, 286] on icon at bounding box center [816, 280] width 9 height 11
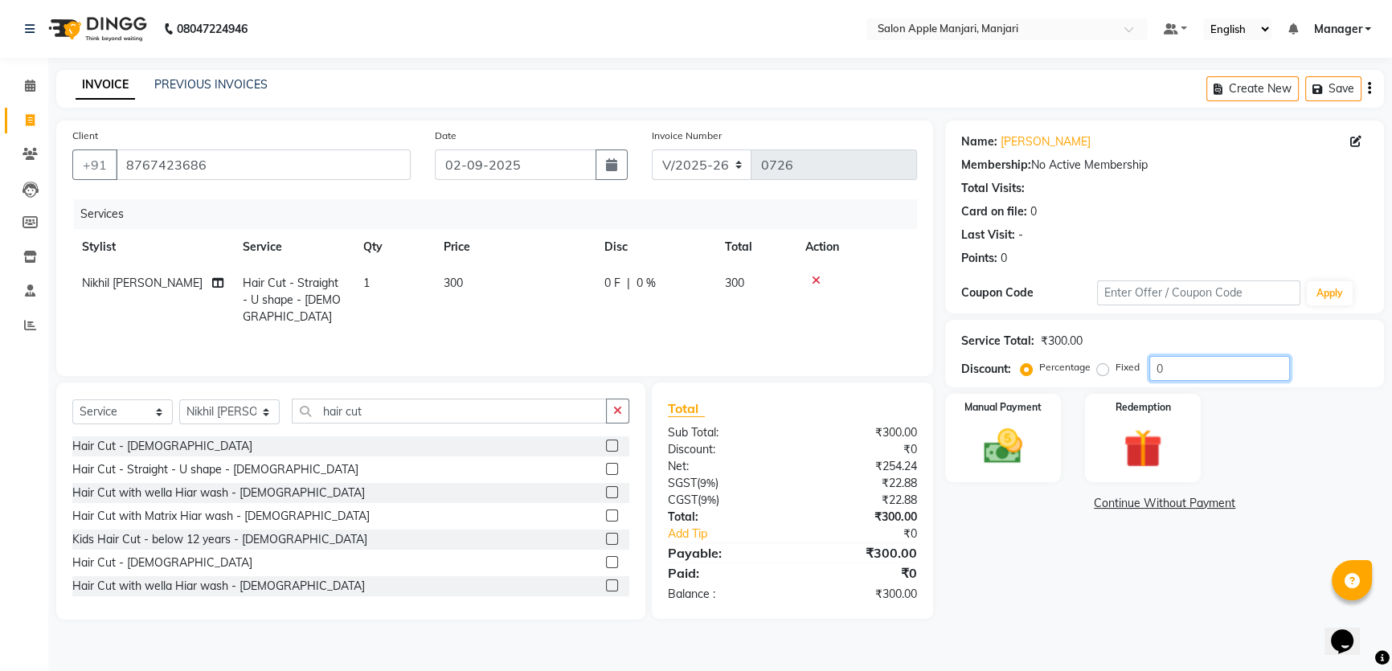
drag, startPoint x: 1212, startPoint y: 403, endPoint x: 1167, endPoint y: 417, distance: 47.0
click at [1167, 381] on input "0" at bounding box center [1219, 368] width 141 height 25
type input "20"
click at [1012, 444] on img at bounding box center [1003, 446] width 65 height 46
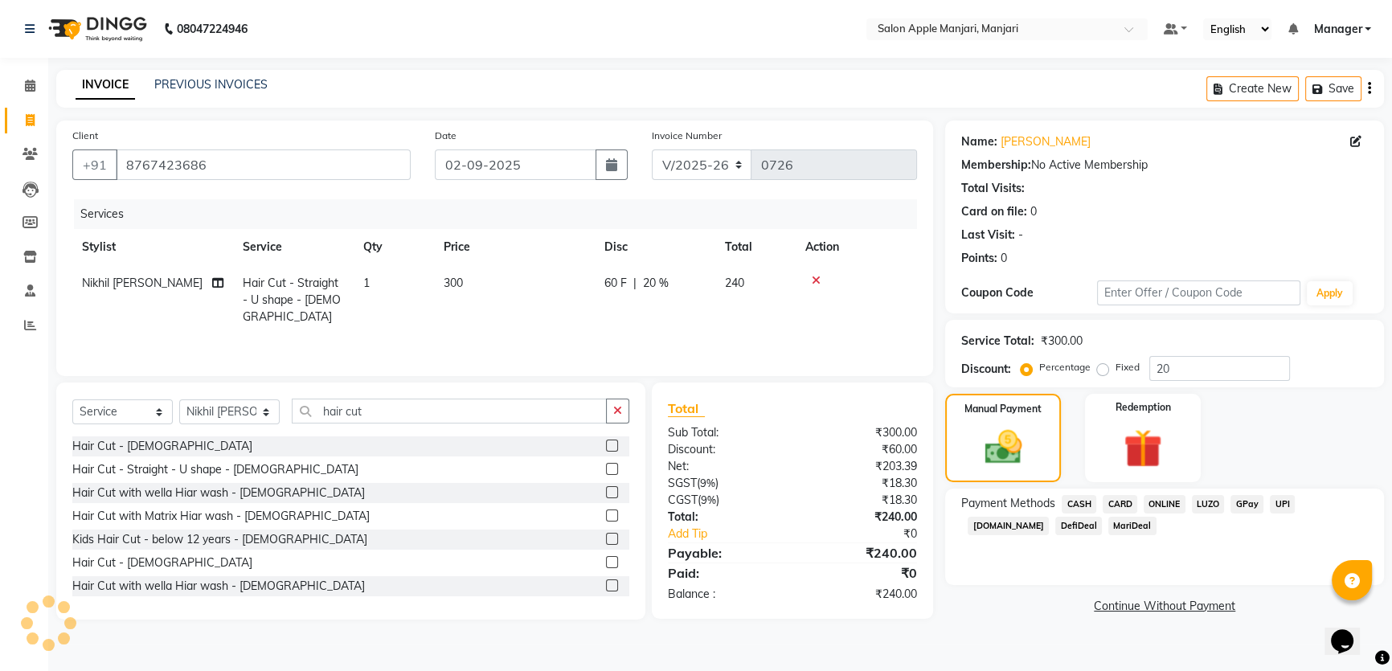
click at [1184, 498] on span "ONLINE" at bounding box center [1164, 504] width 42 height 18
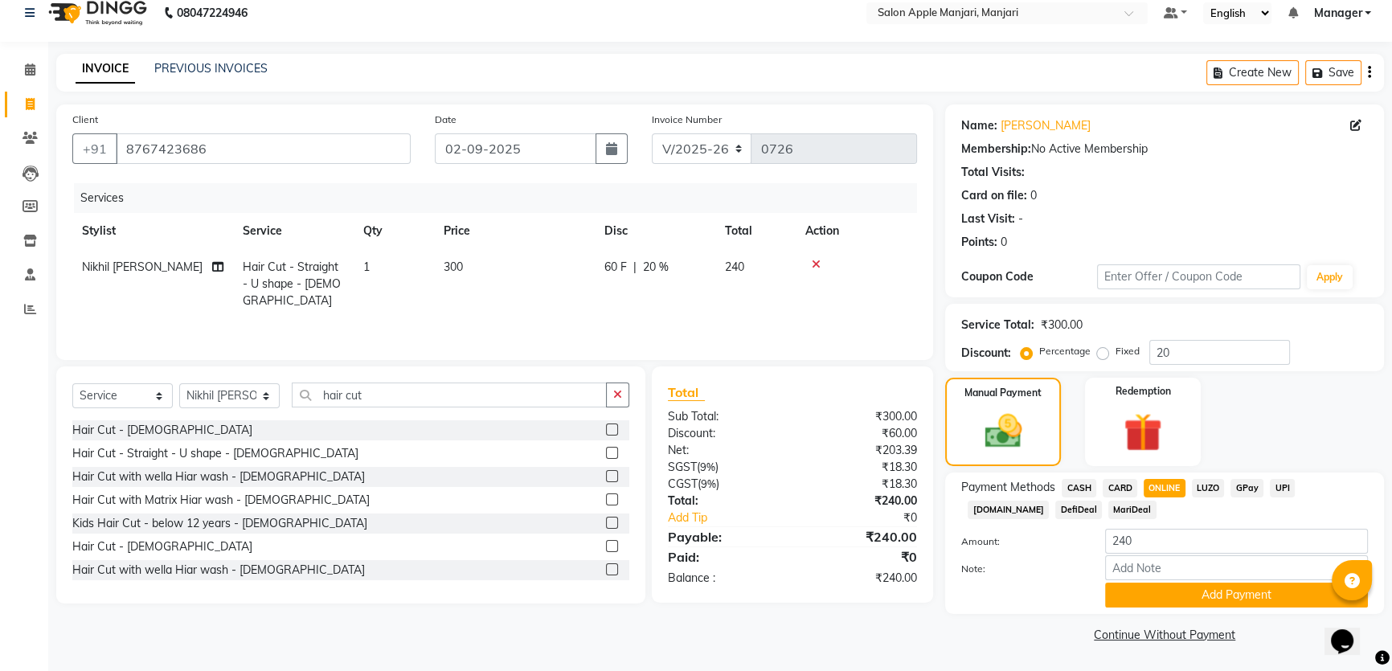
scroll to position [96, 0]
click at [1216, 587] on button "Add Payment" at bounding box center [1236, 595] width 263 height 25
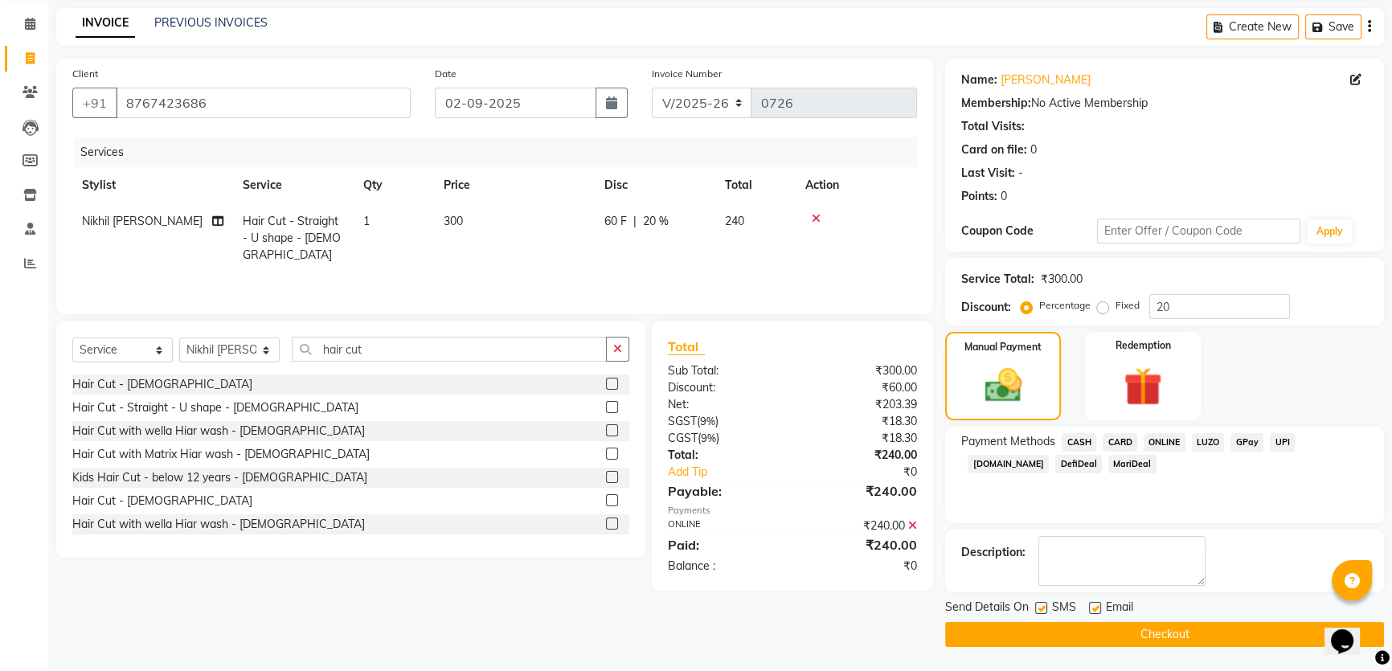
scroll to position [141, 0]
click at [1134, 626] on button "Checkout" at bounding box center [1164, 634] width 439 height 25
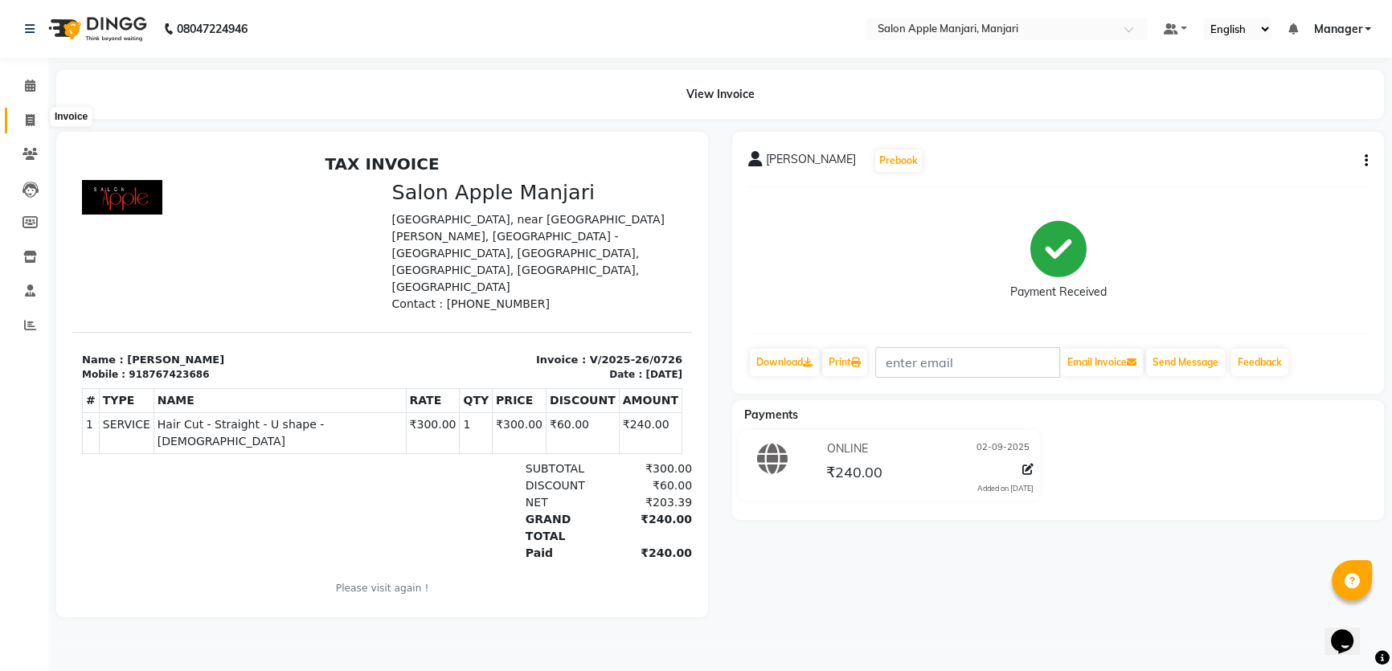
click at [22, 121] on span at bounding box center [30, 121] width 28 height 18
select select "8088"
select select "service"
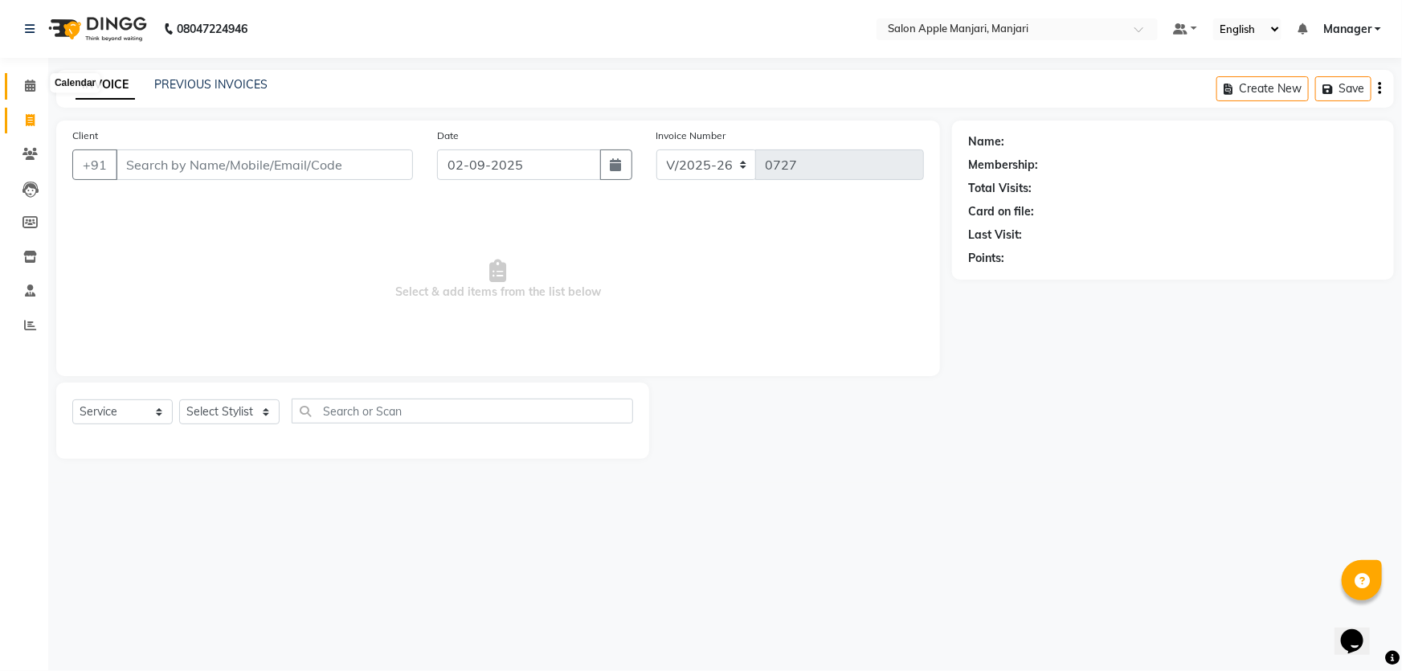
click at [23, 78] on span at bounding box center [30, 86] width 28 height 18
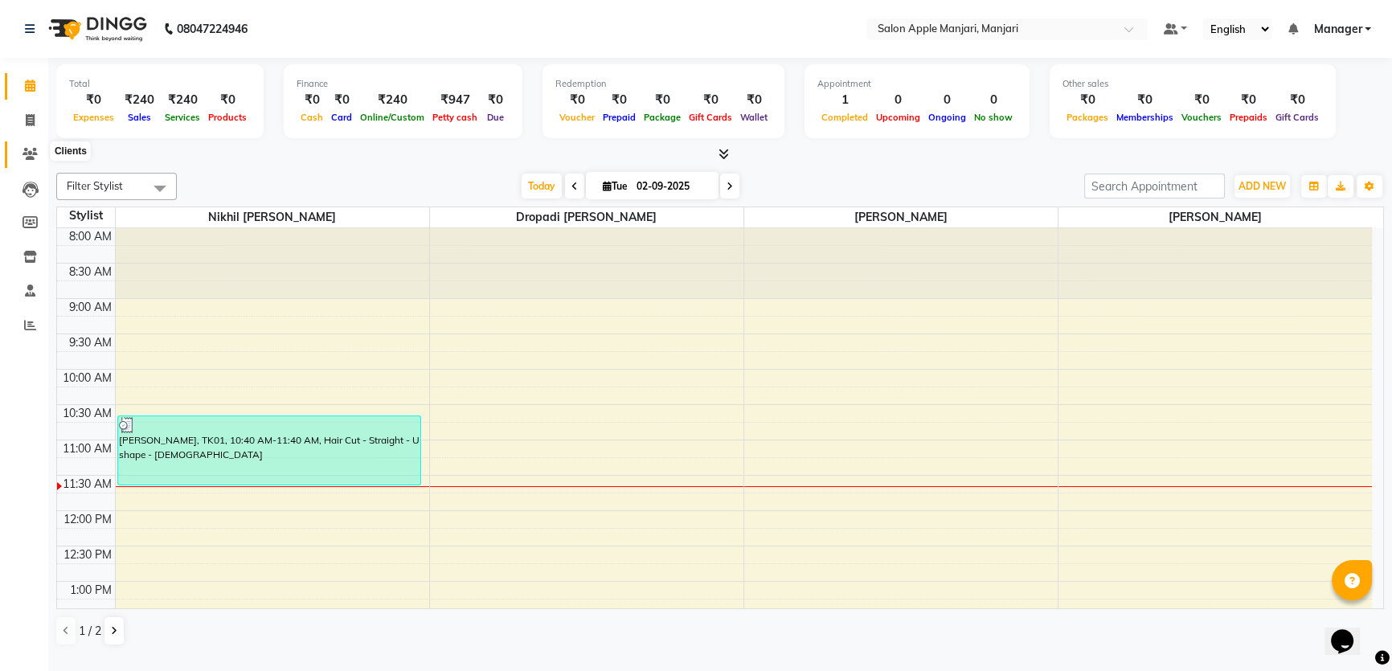
click at [34, 149] on icon at bounding box center [29, 154] width 15 height 12
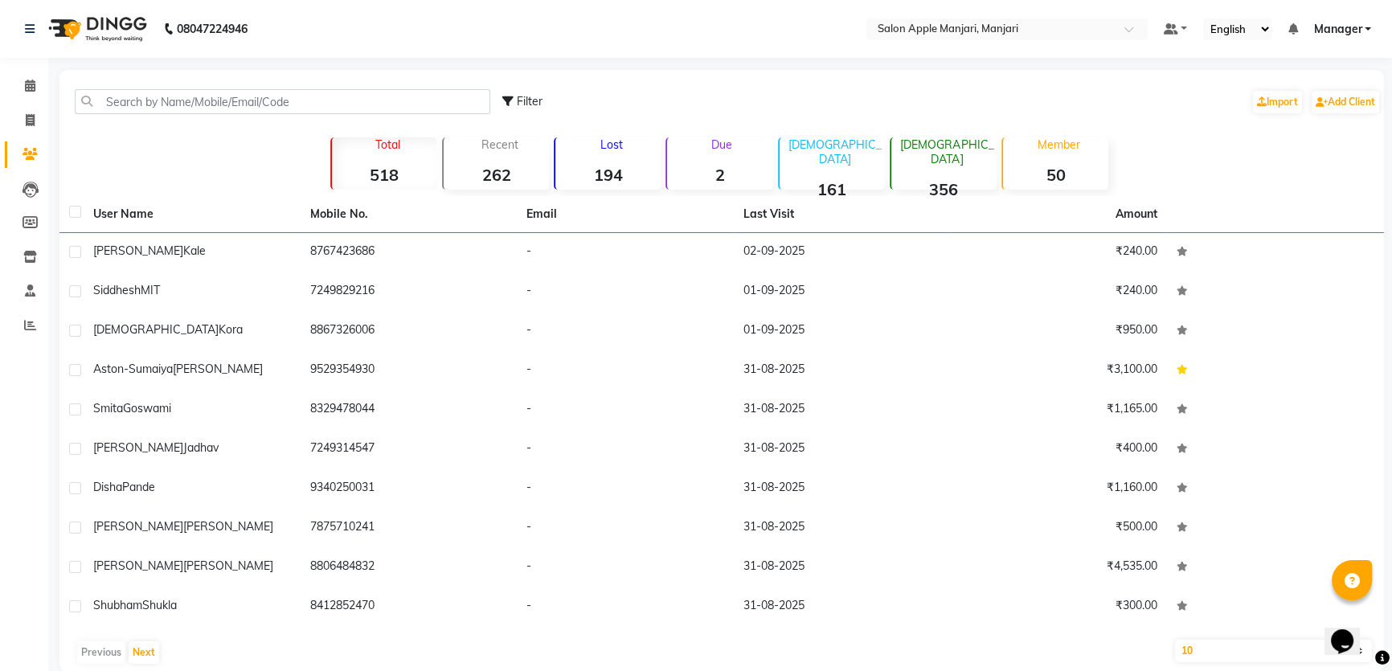
click at [614, 182] on div "Lost 194" at bounding box center [607, 163] width 107 height 52
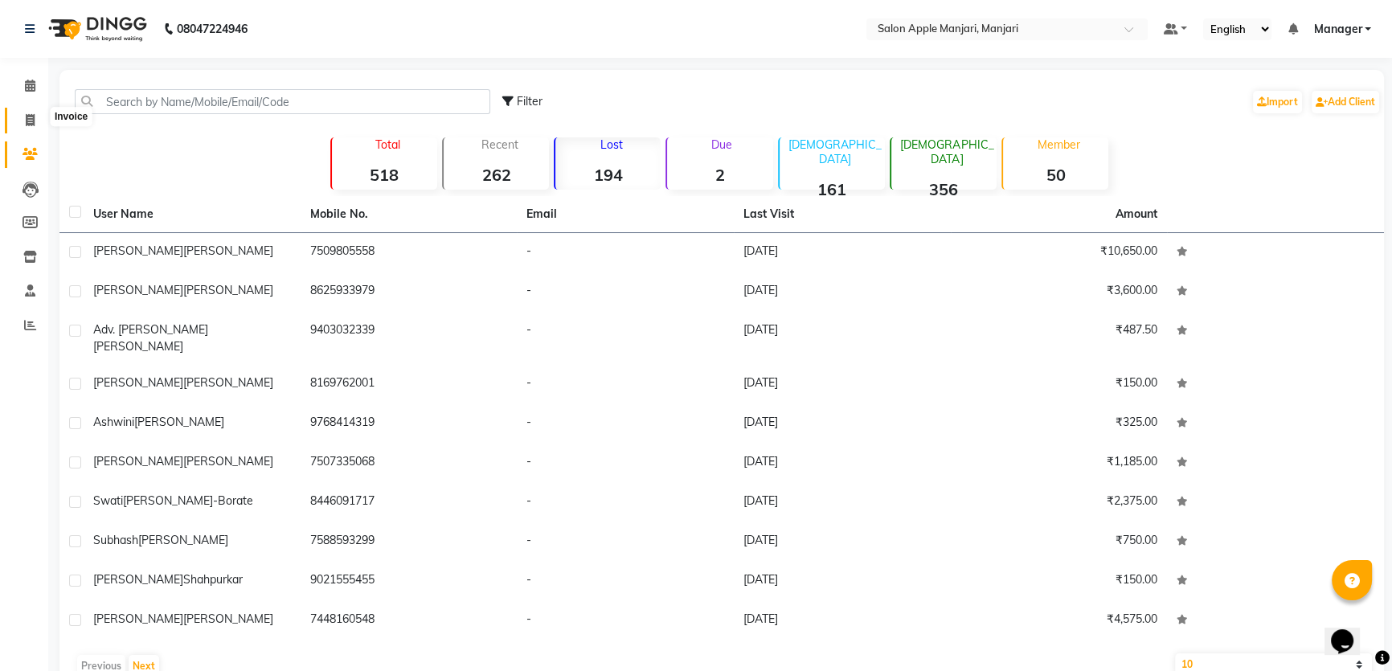
click at [23, 115] on span at bounding box center [30, 121] width 28 height 18
select select "service"
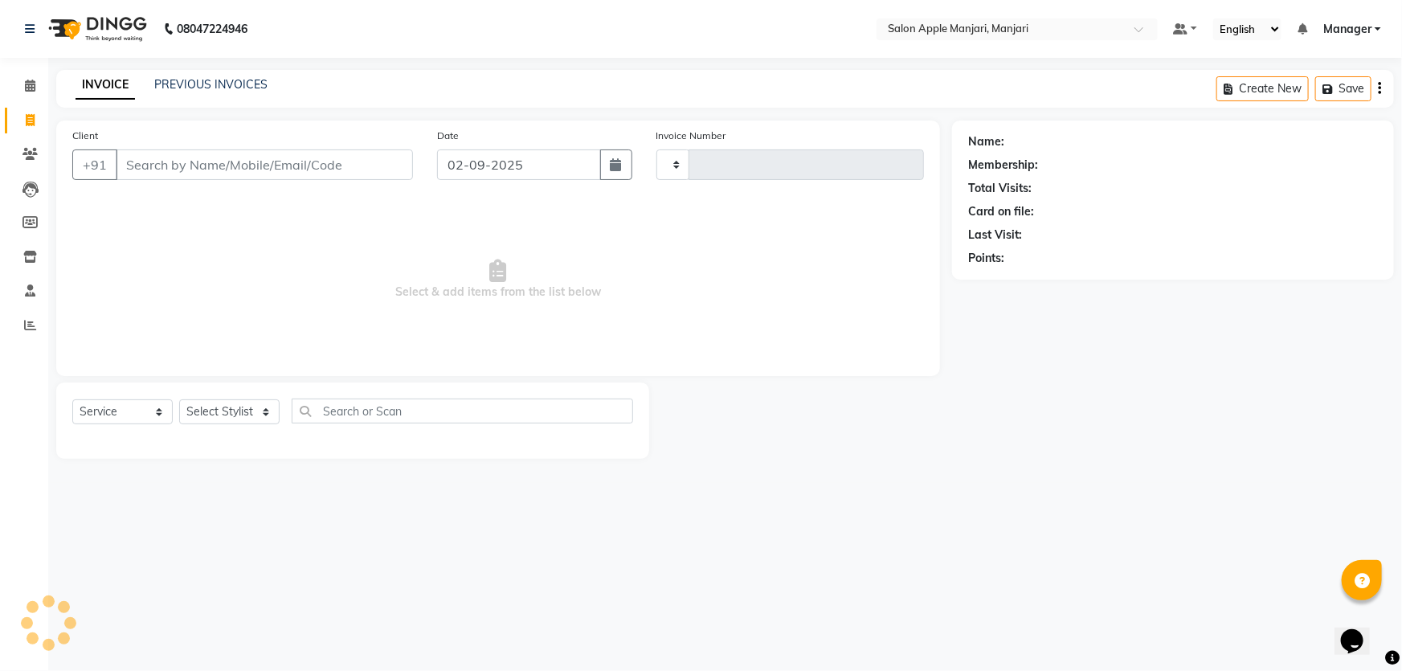
type input "0727"
select select "8088"
click at [225, 91] on link "PREVIOUS INVOICES" at bounding box center [210, 84] width 113 height 14
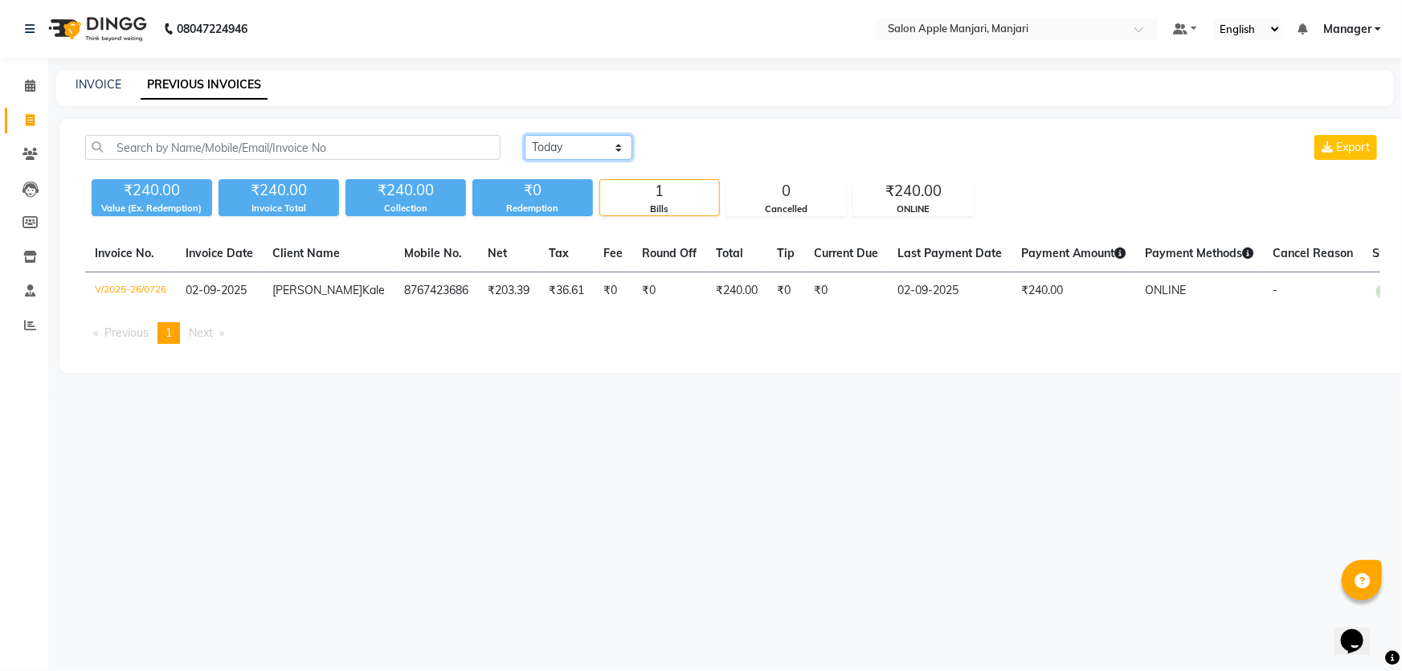
click at [576, 160] on select "Today Yesterday Custom Range" at bounding box center [579, 147] width 108 height 25
select select "range"
click at [527, 150] on select "Today Yesterday Custom Range" at bounding box center [579, 147] width 108 height 25
click at [738, 159] on input "02-09-2025" at bounding box center [709, 148] width 112 height 22
select select "9"
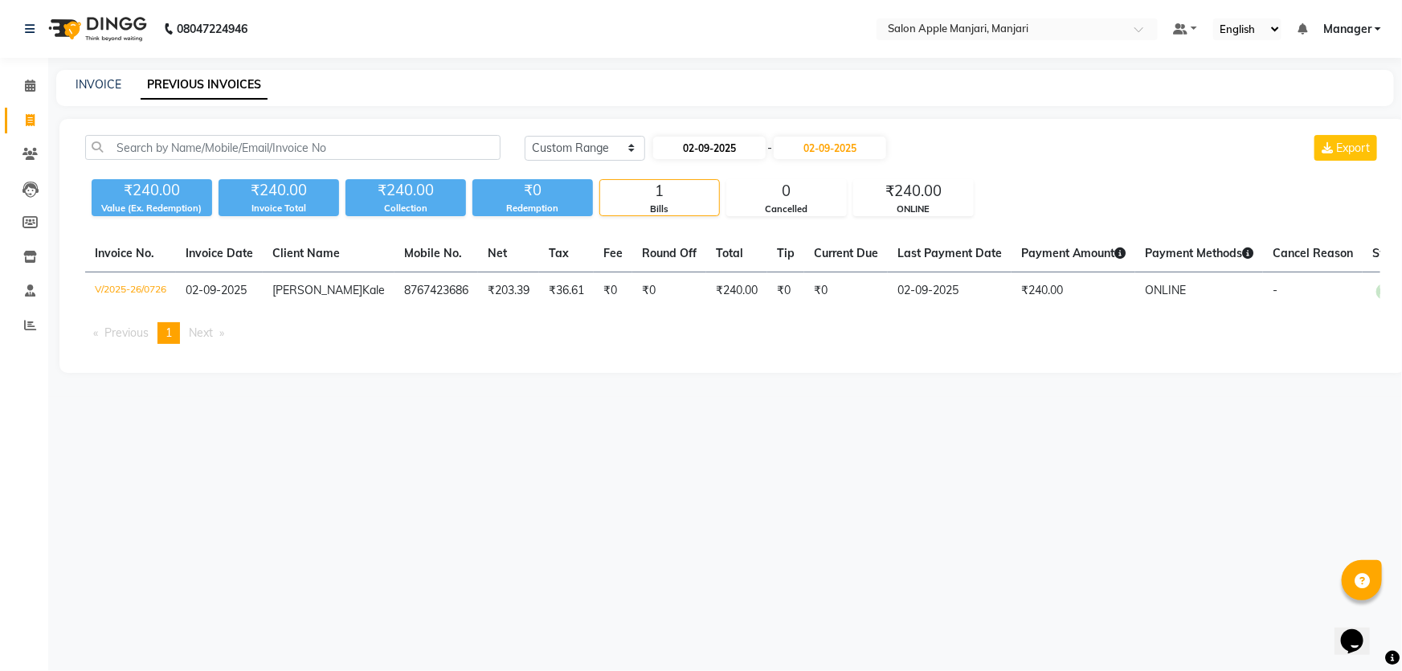
select select "2025"
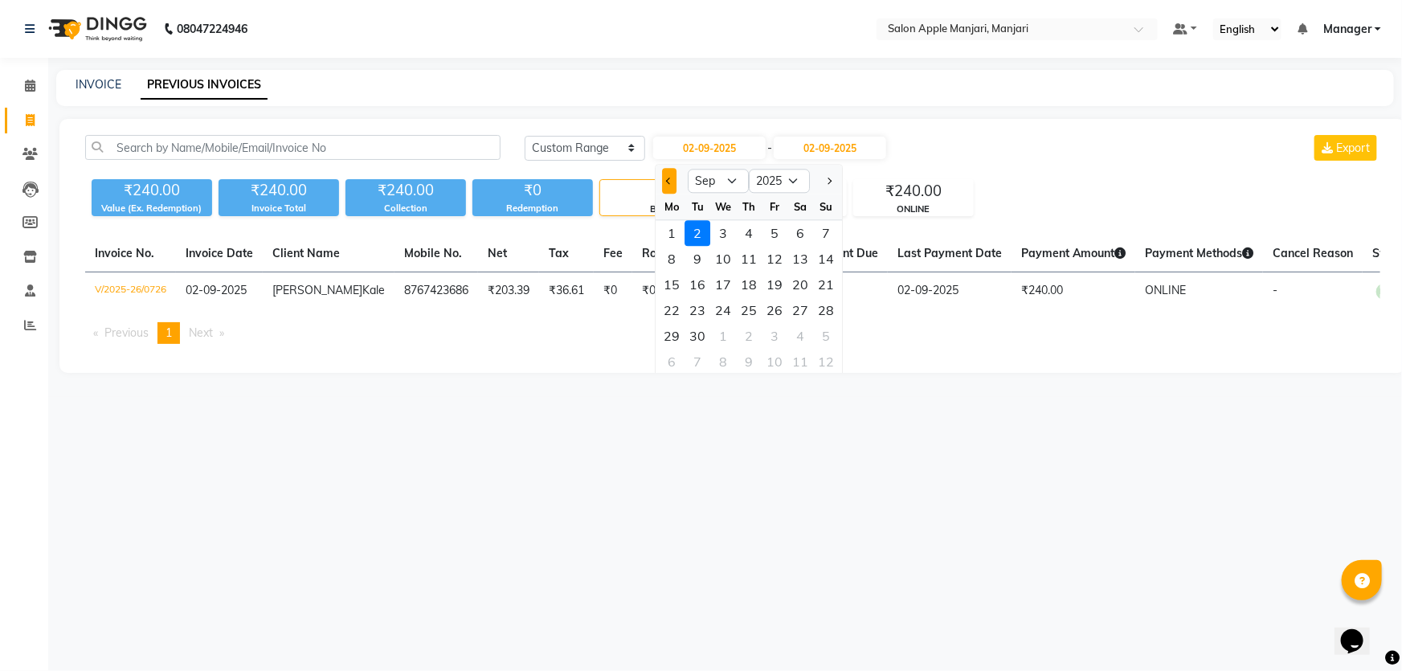
click at [666, 194] on button "Previous month" at bounding box center [670, 181] width 14 height 26
select select "7"
click at [711, 246] on div "1" at bounding box center [698, 233] width 26 height 26
type input "01-07-2025"
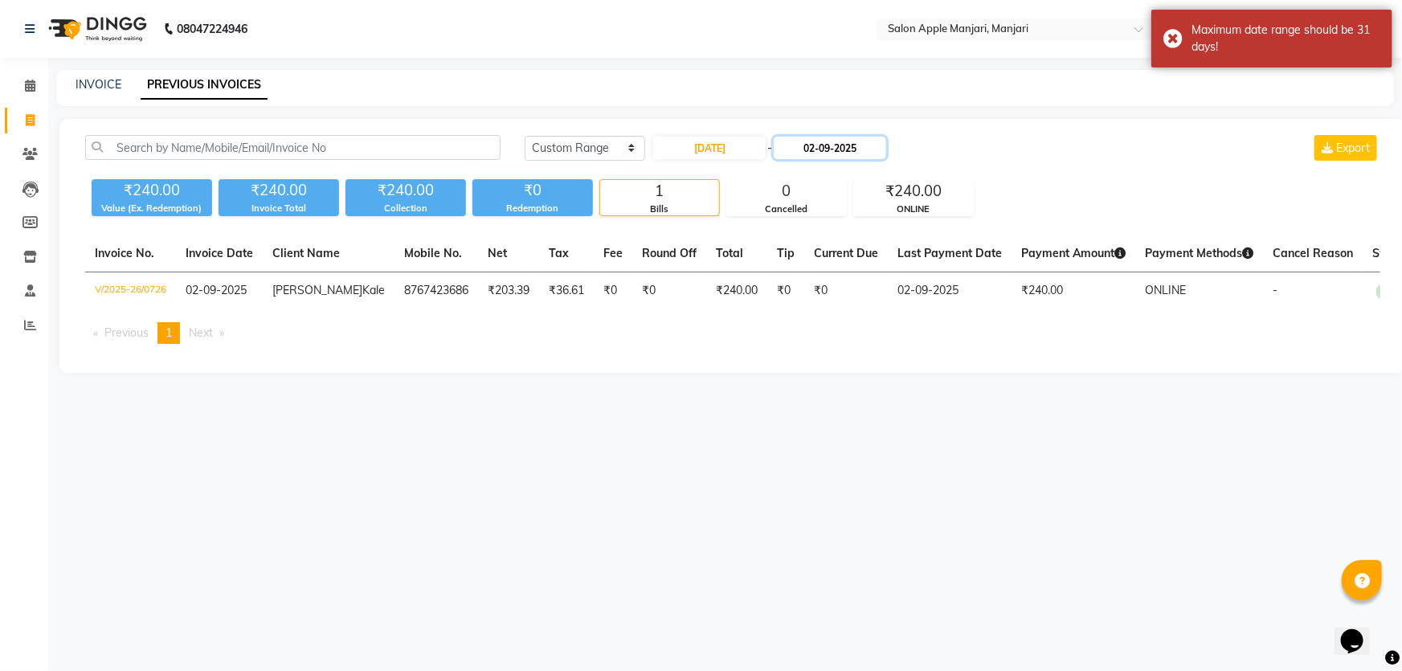
click at [841, 159] on input "02-09-2025" at bounding box center [830, 148] width 112 height 22
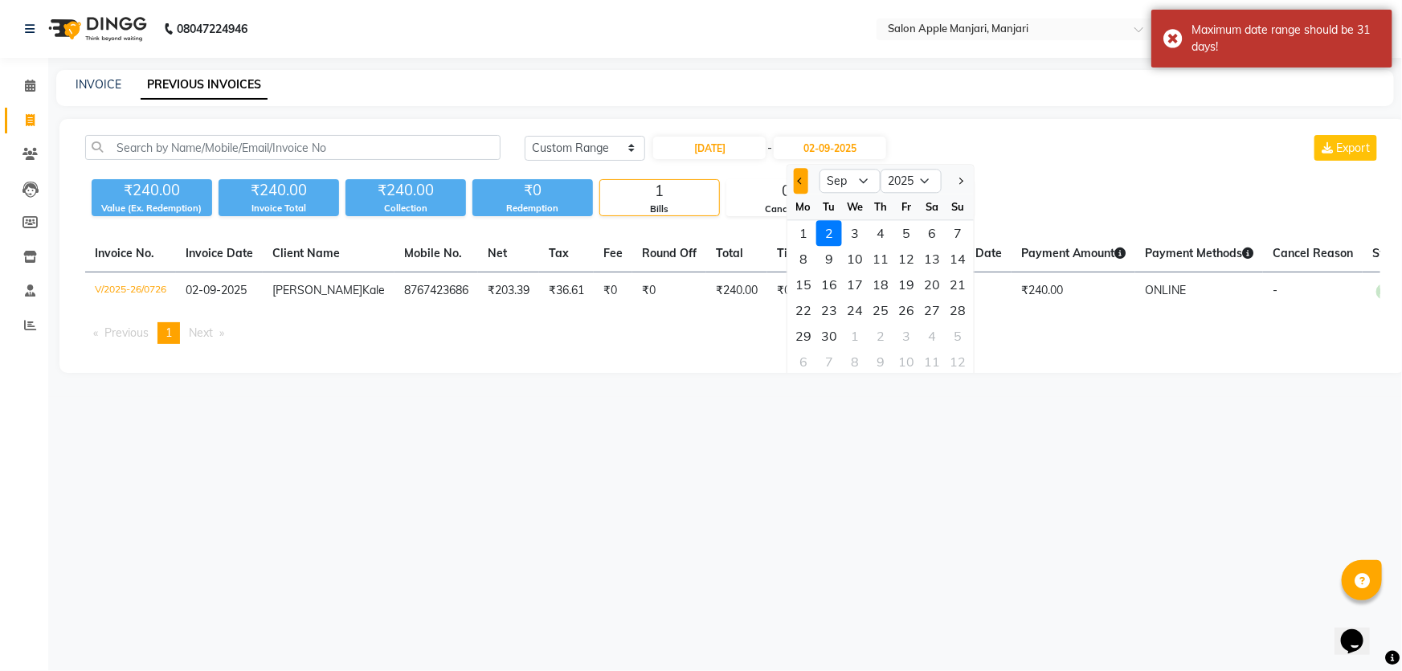
click at [804, 184] on span "Previous month" at bounding box center [801, 181] width 6 height 6
select select "7"
click at [971, 246] on div "6" at bounding box center [958, 233] width 26 height 26
type input "[DATE]"
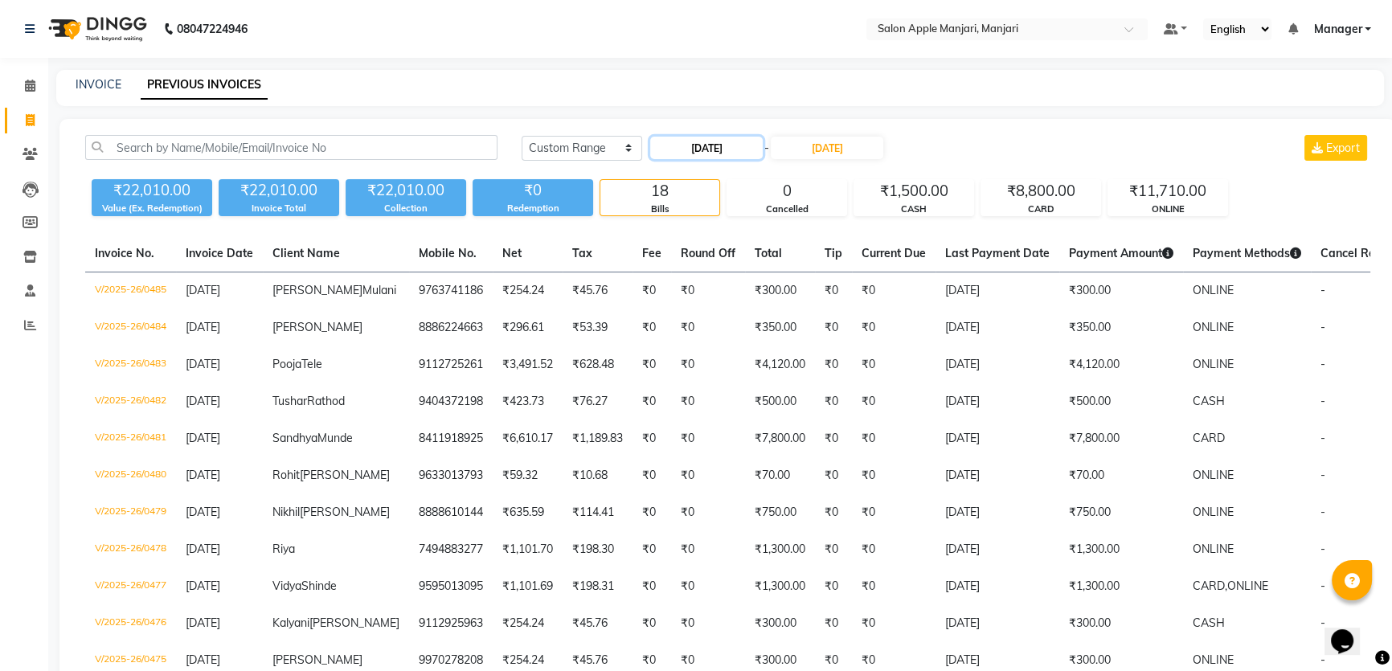
click at [678, 159] on input "01-07-2025" at bounding box center [706, 148] width 112 height 22
select select "7"
select select "2025"
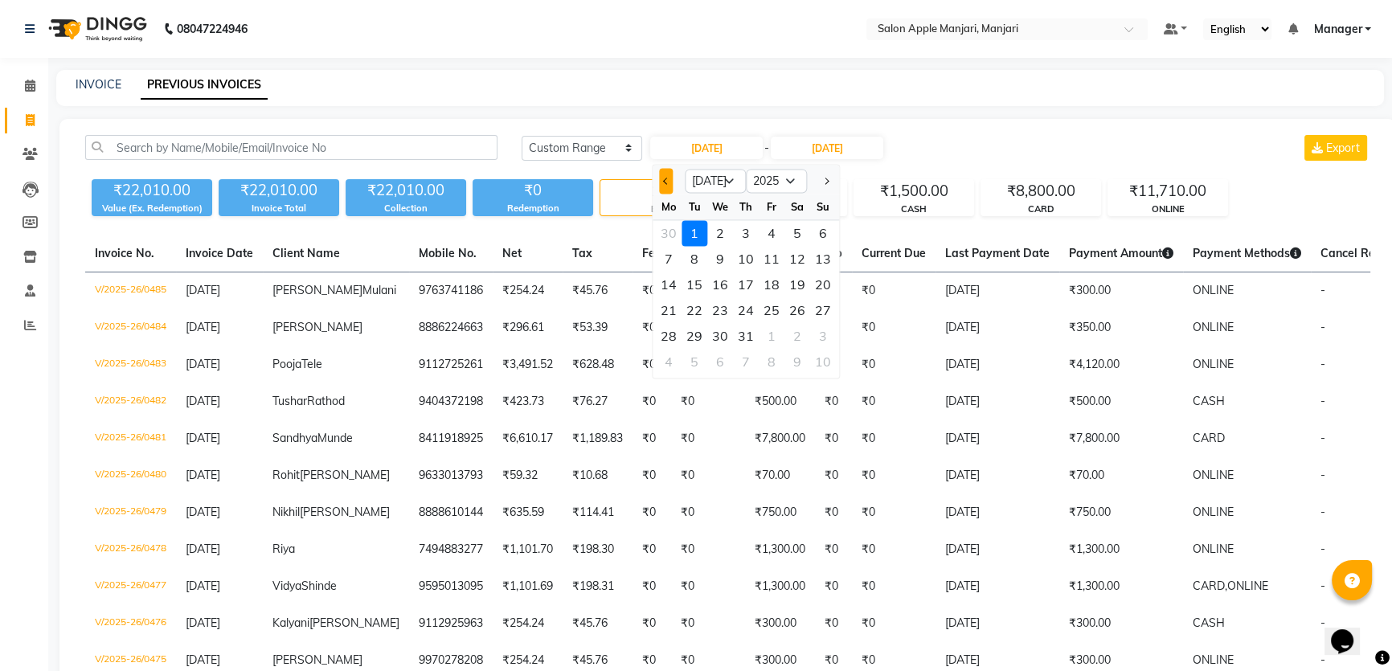
click at [673, 194] on button "Previous month" at bounding box center [666, 181] width 14 height 26
select select "6"
click at [836, 246] on div "1" at bounding box center [823, 233] width 26 height 26
type input "01-06-2025"
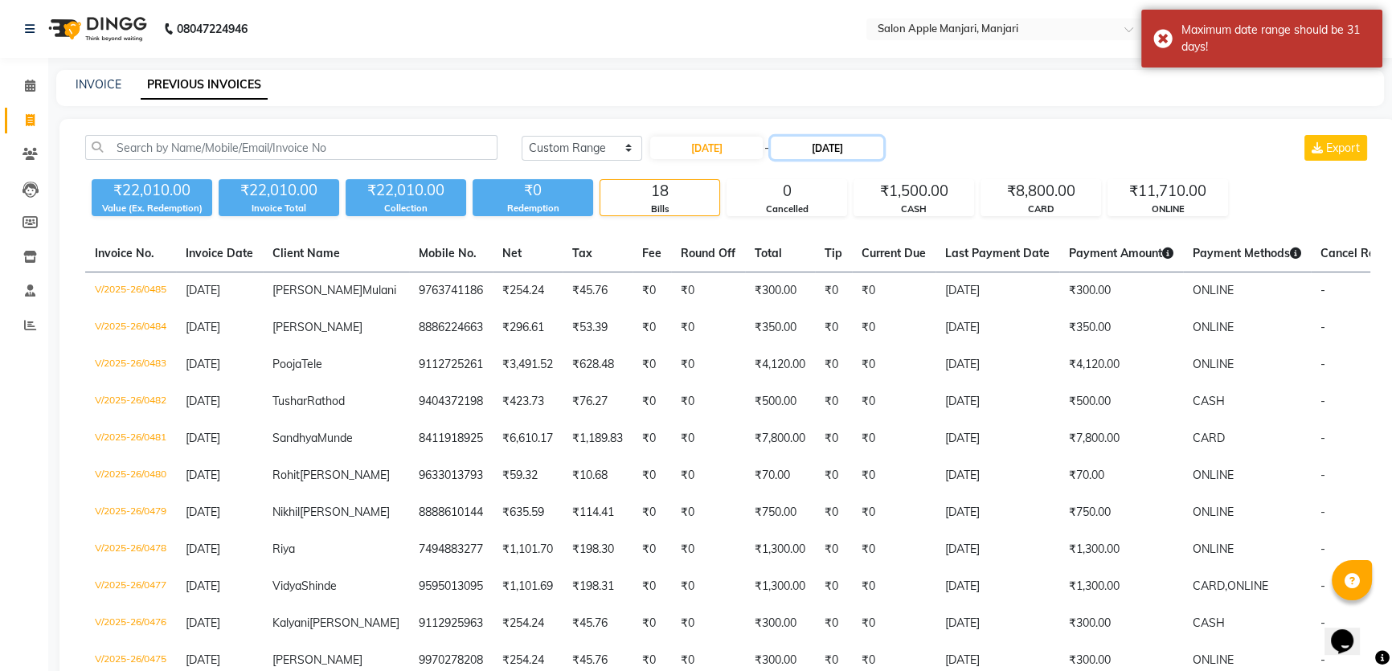
click at [829, 159] on input "[DATE]" at bounding box center [827, 148] width 112 height 22
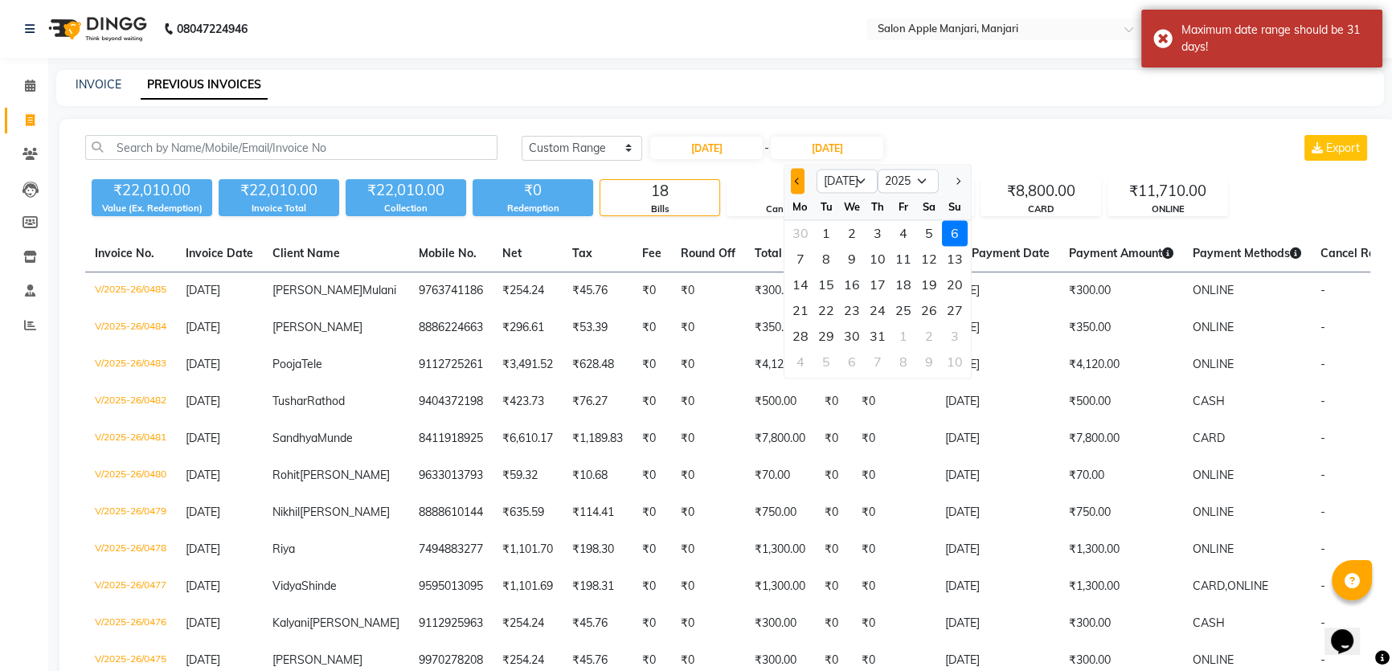
click at [799, 194] on button "Previous month" at bounding box center [798, 181] width 14 height 26
select select "6"
click at [811, 374] on div "30" at bounding box center [800, 362] width 26 height 26
type input "30-06-2025"
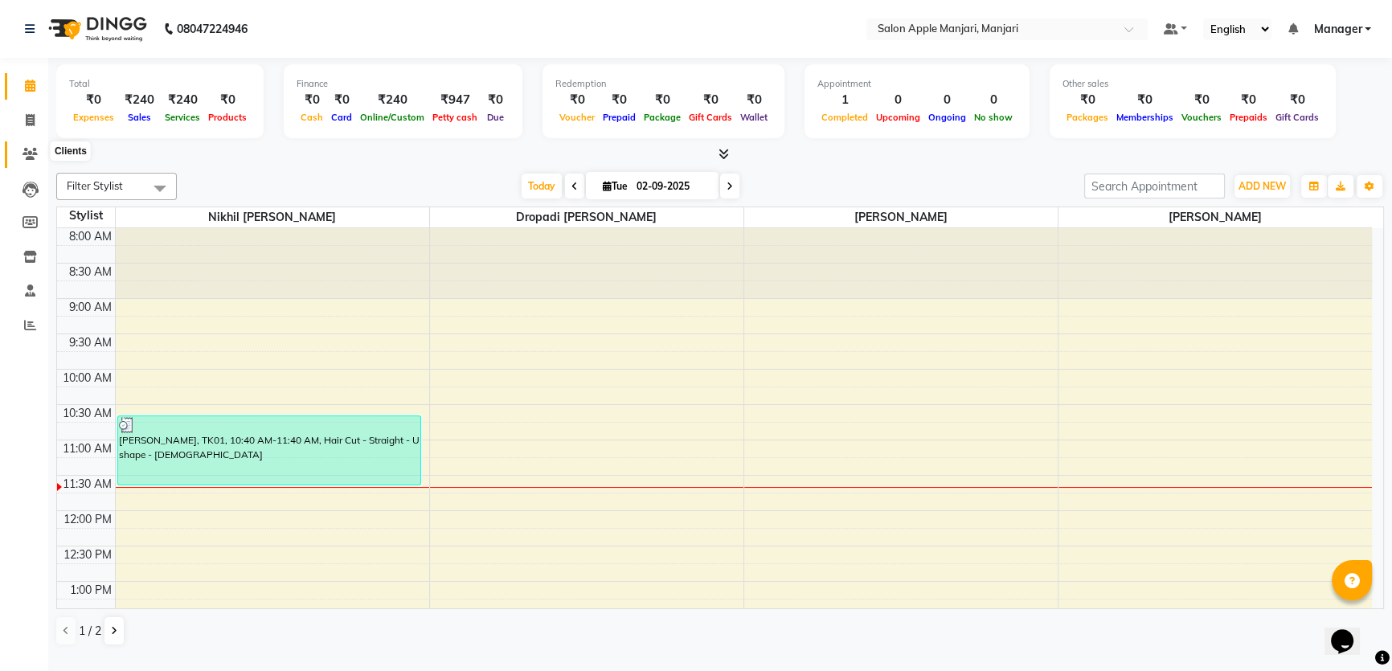
click at [30, 148] on icon at bounding box center [29, 154] width 15 height 12
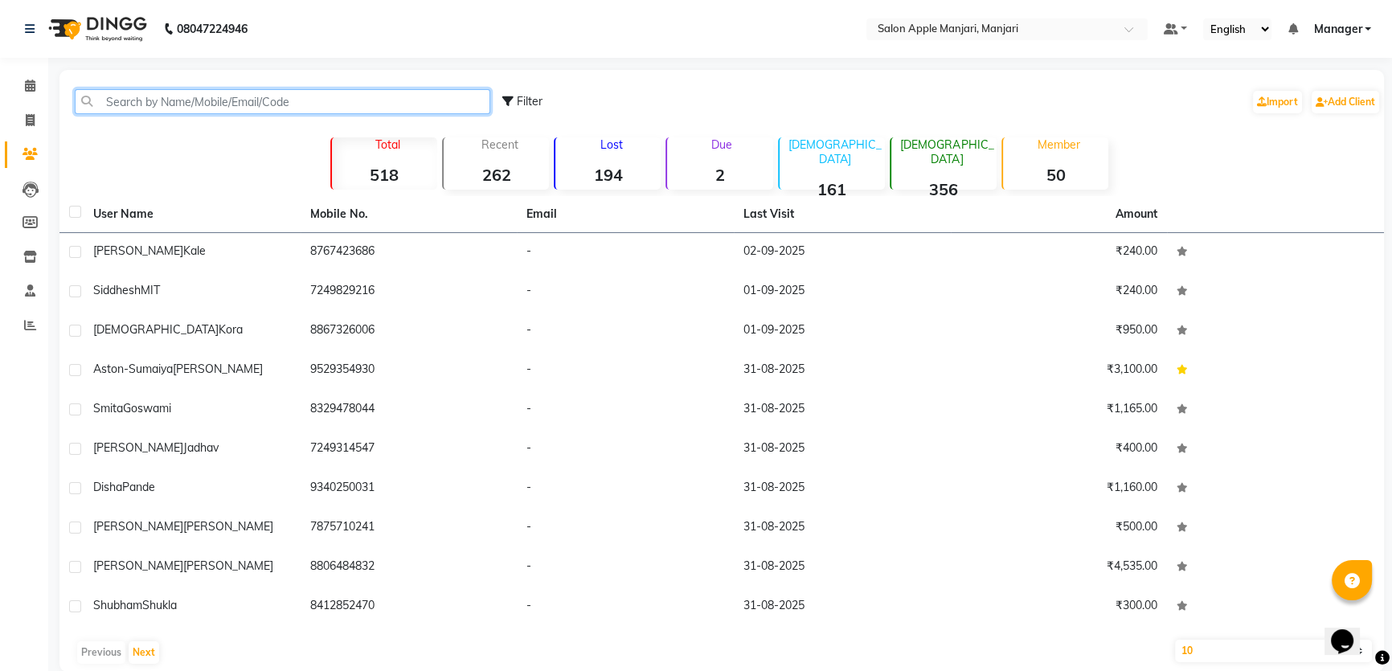
click at [281, 111] on input "text" at bounding box center [282, 101] width 415 height 25
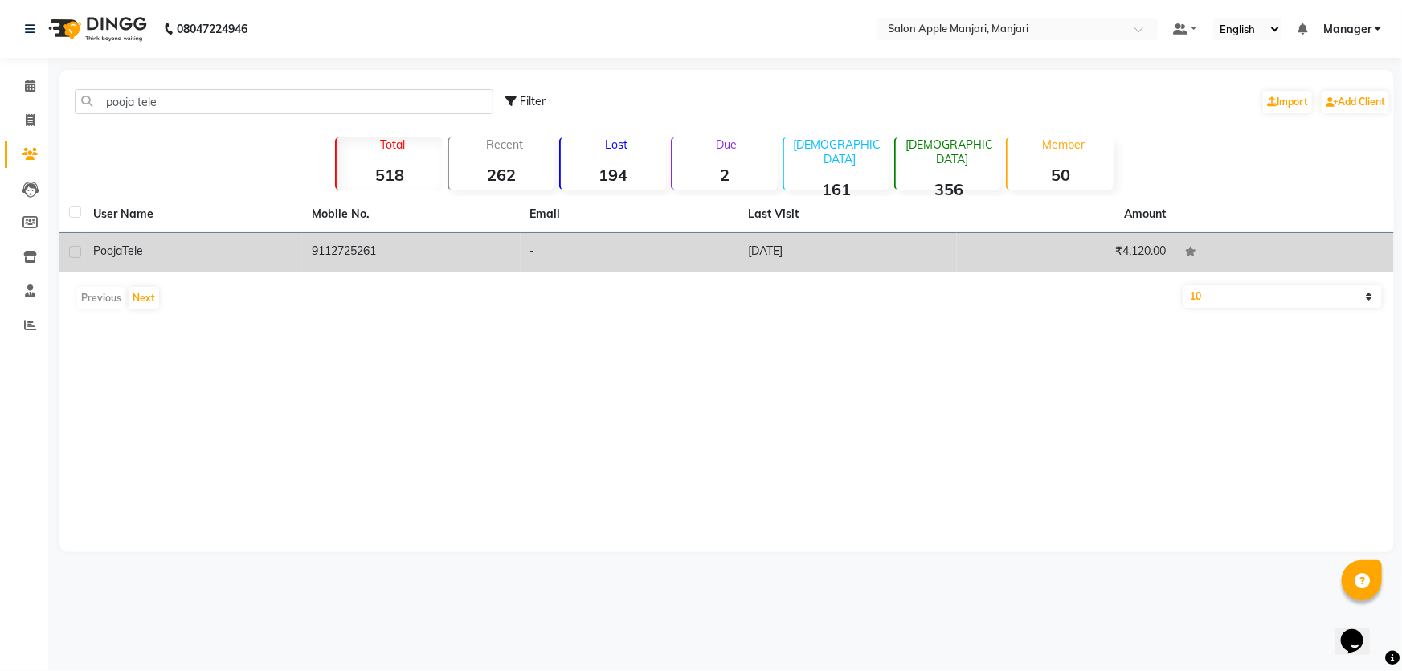
click at [406, 266] on td "9112725261" at bounding box center [411, 252] width 219 height 39
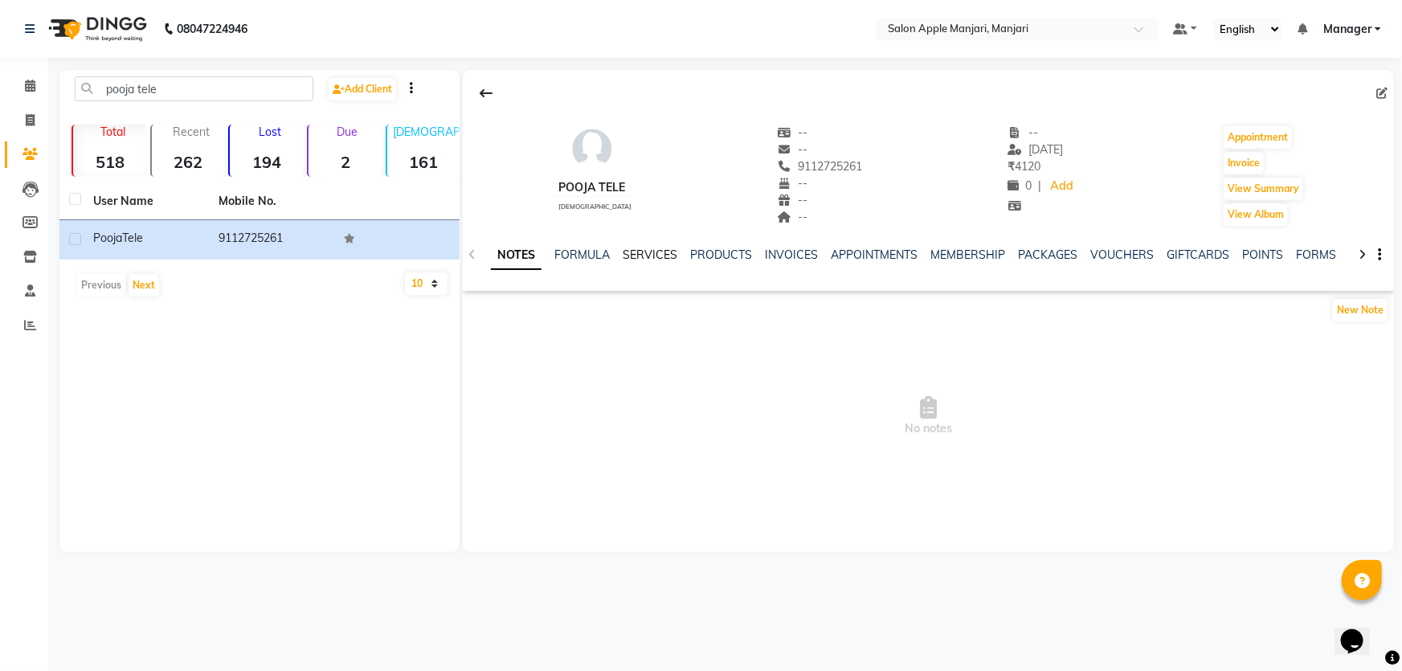
click at [677, 262] on link "SERVICES" at bounding box center [650, 254] width 55 height 14
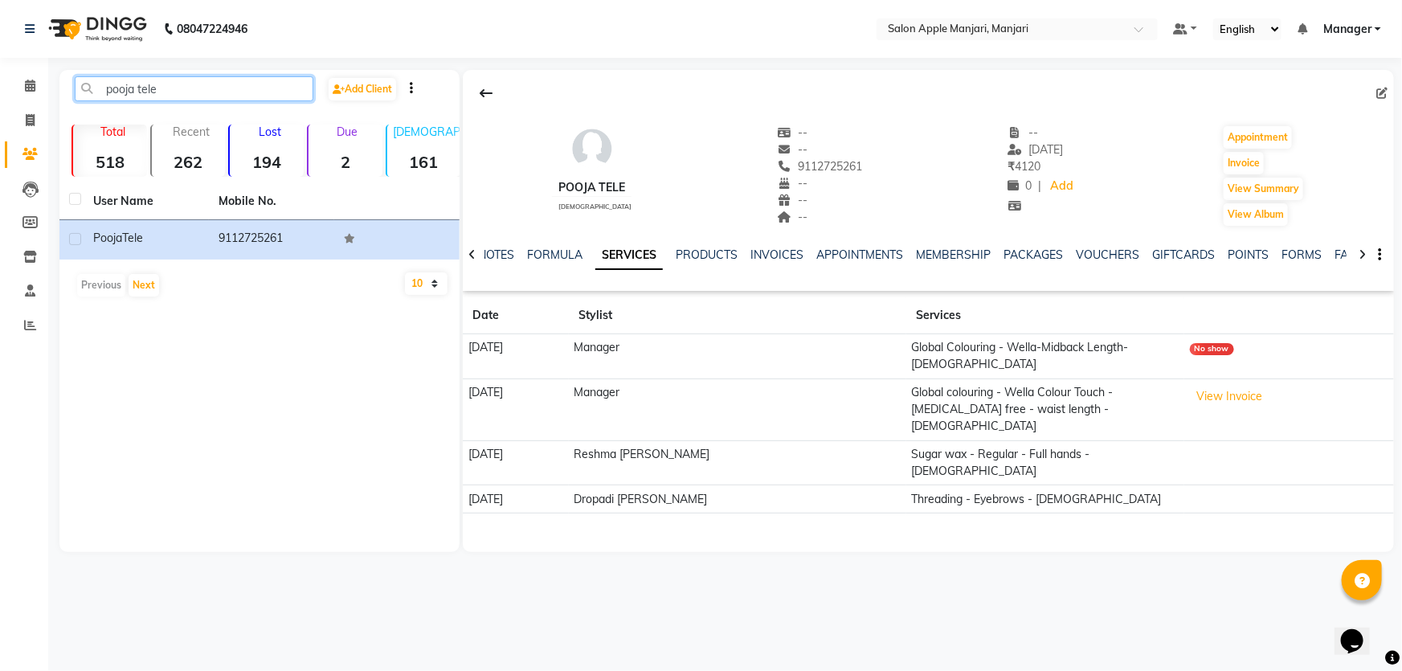
drag, startPoint x: 194, startPoint y: 81, endPoint x: 0, endPoint y: 31, distance: 200.7
click at [0, 38] on app-home "08047224946 Select Location × Salon Apple Manjari, Manjari Default Panel My Pan…" at bounding box center [701, 288] width 1402 height 576
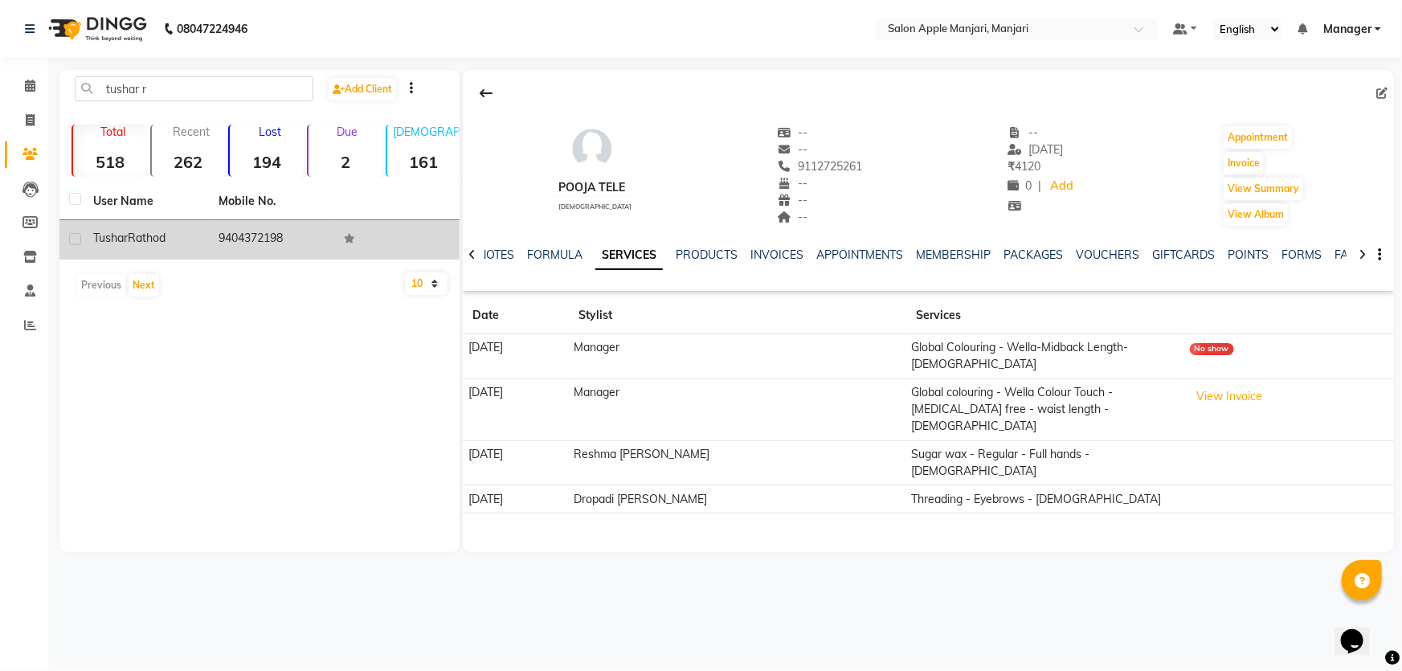
click at [217, 260] on td "9404372198" at bounding box center [271, 239] width 125 height 39
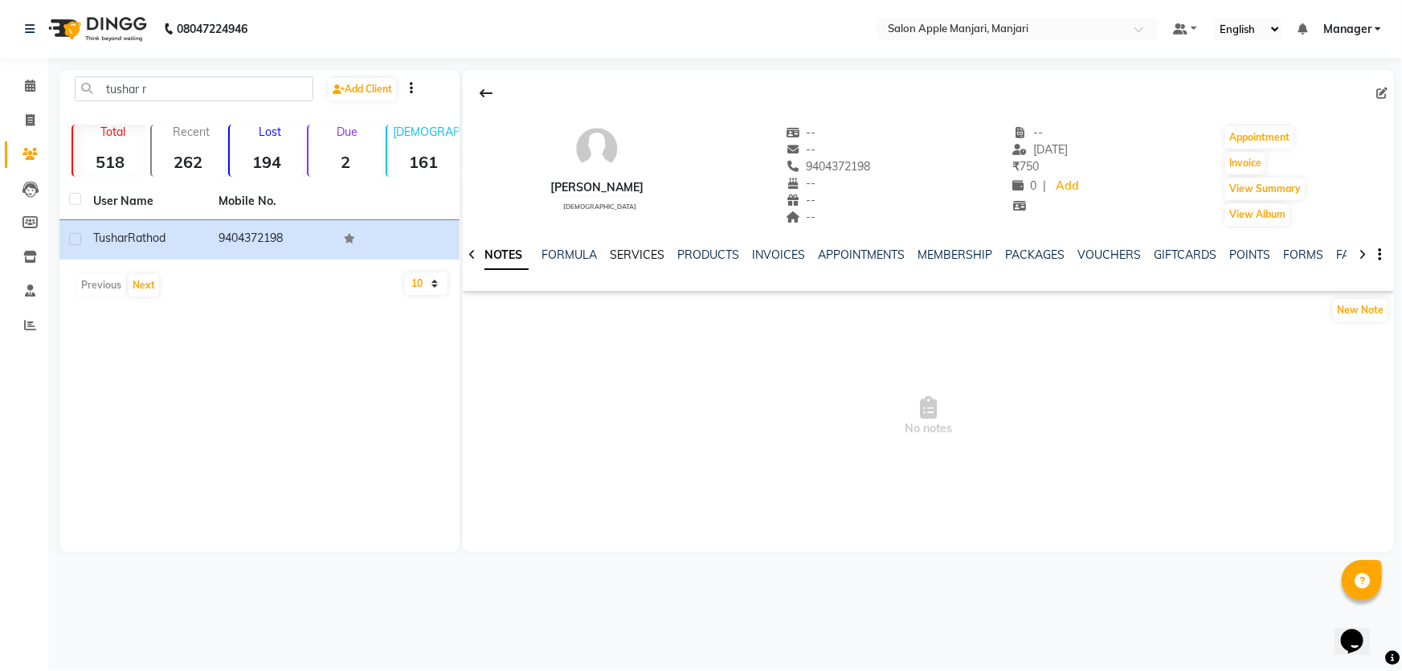
click at [655, 262] on link "SERVICES" at bounding box center [637, 254] width 55 height 14
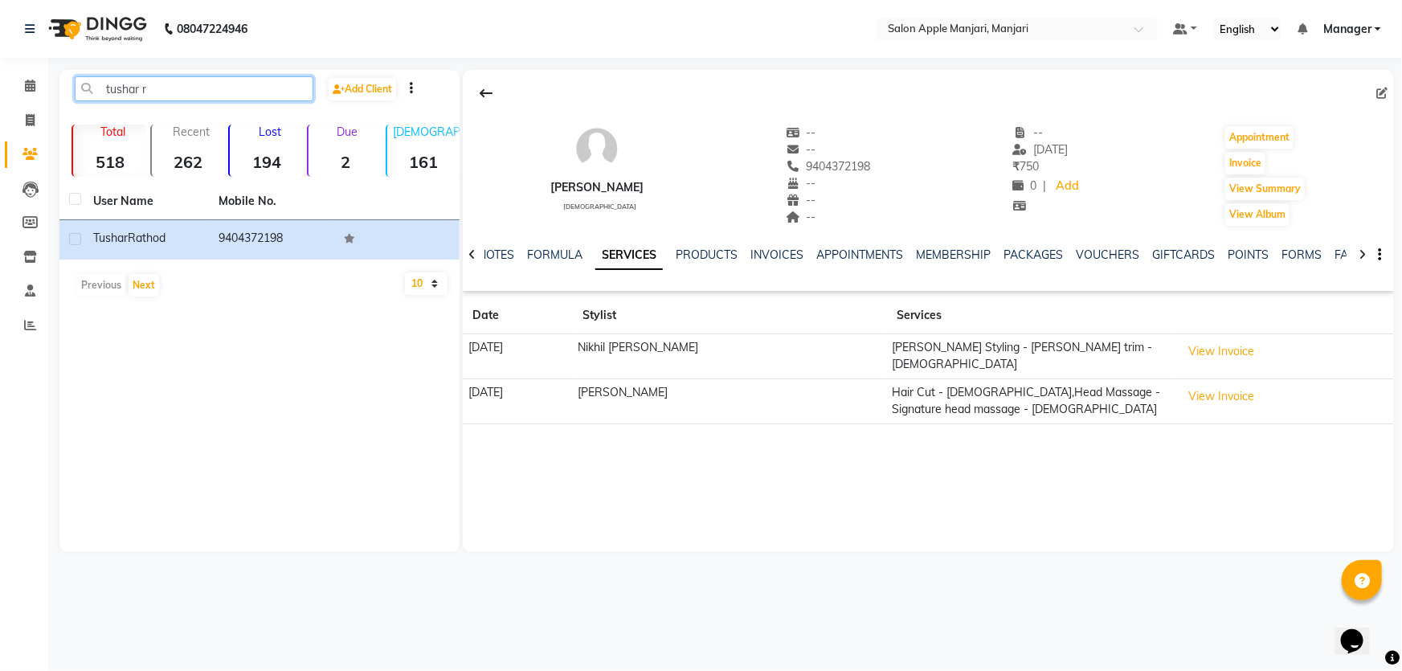
drag, startPoint x: 78, startPoint y: 88, endPoint x: 0, endPoint y: 45, distance: 88.8
click at [0, 43] on app-home "08047224946 Select Location × Salon Apple Manjari, Manjari Default Panel My Pan…" at bounding box center [701, 288] width 1402 height 576
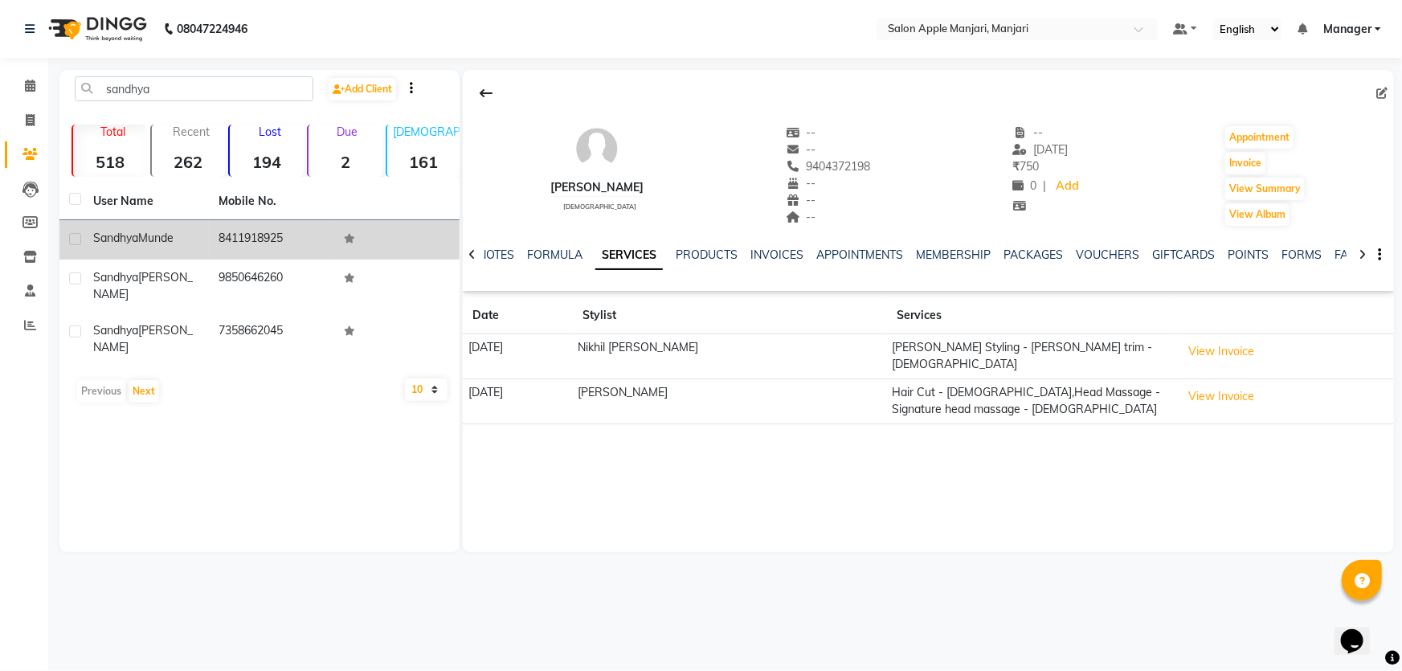
click at [168, 247] on div "[PERSON_NAME]" at bounding box center [146, 238] width 106 height 17
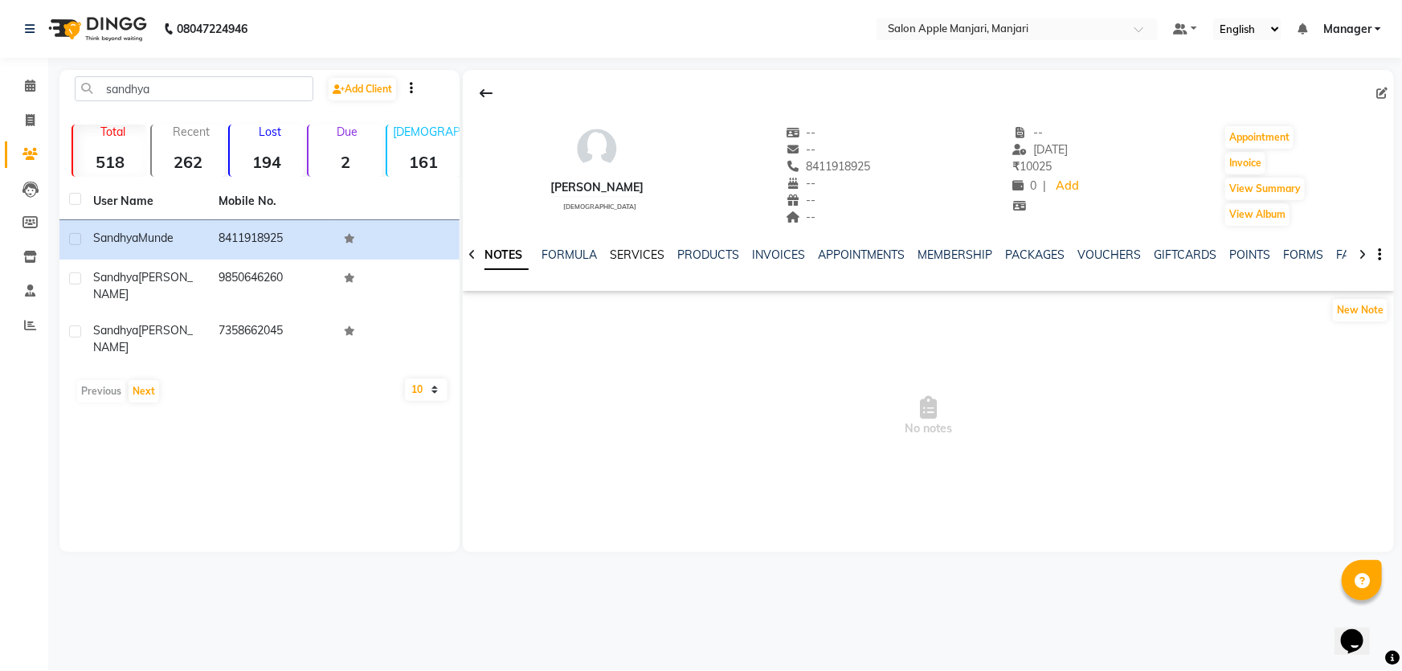
click at [661, 262] on link "SERVICES" at bounding box center [637, 254] width 55 height 14
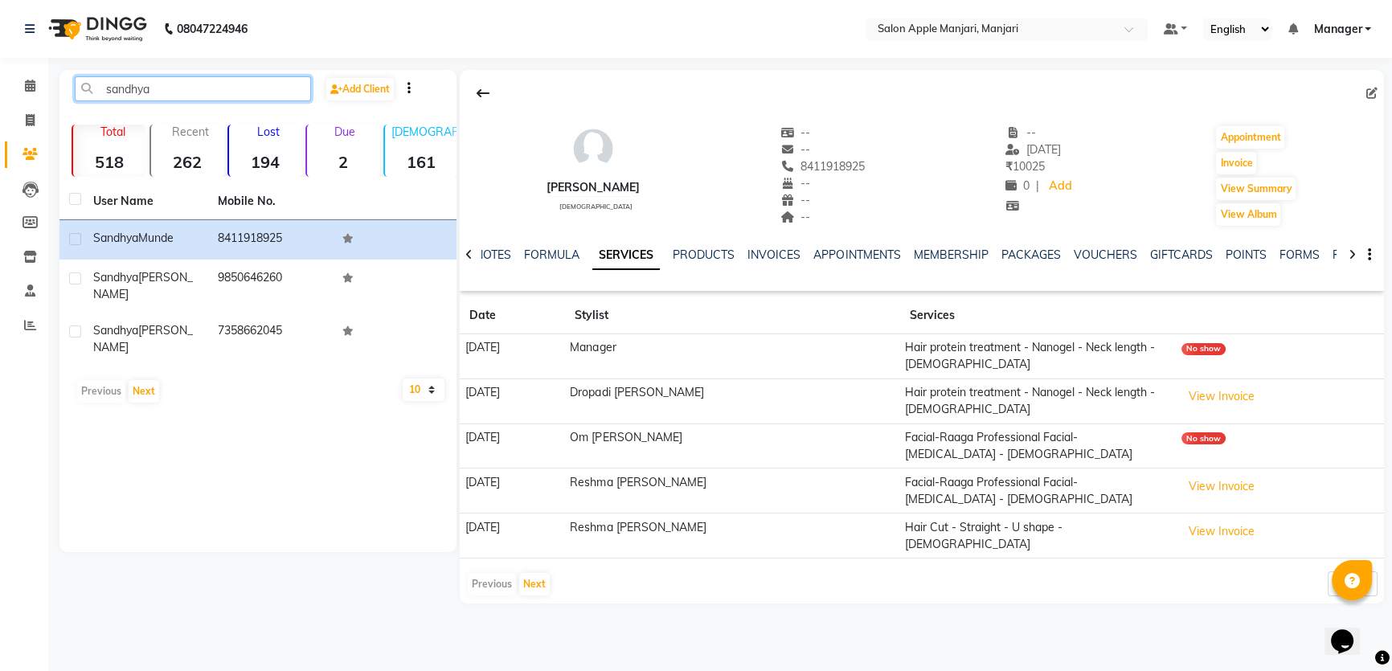
drag, startPoint x: 213, startPoint y: 88, endPoint x: 0, endPoint y: 71, distance: 213.6
click at [0, 71] on app-home "08047224946 Select Location × Salon Apple Manjari, Manjari Default Panel My Pan…" at bounding box center [696, 314] width 1392 height 628
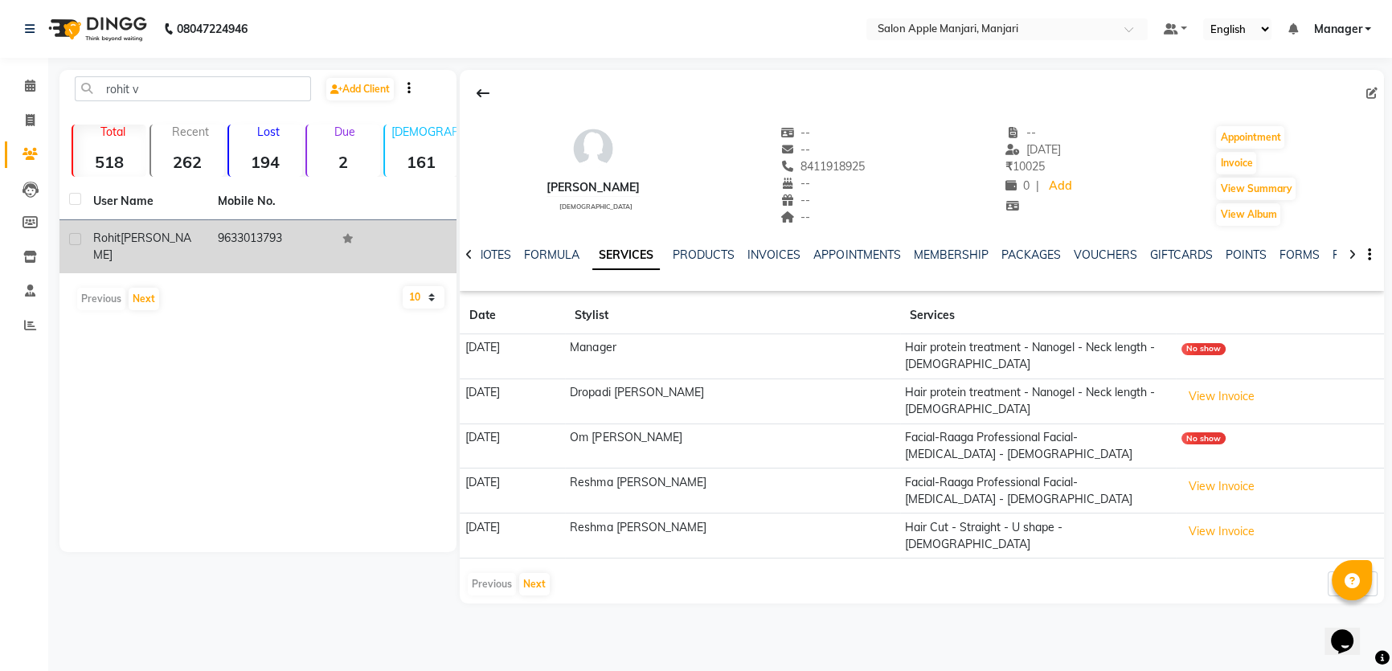
click at [214, 254] on td "9633013793" at bounding box center [270, 246] width 125 height 53
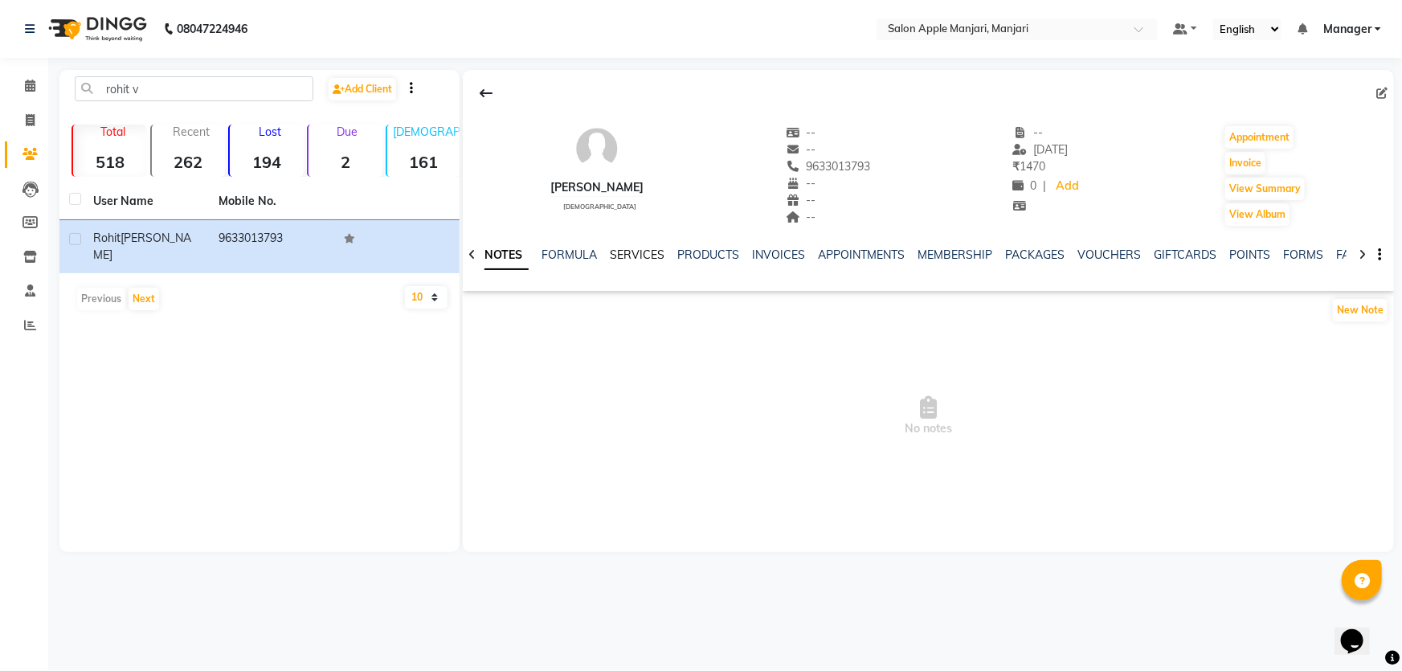
click at [661, 262] on link "SERVICES" at bounding box center [637, 254] width 55 height 14
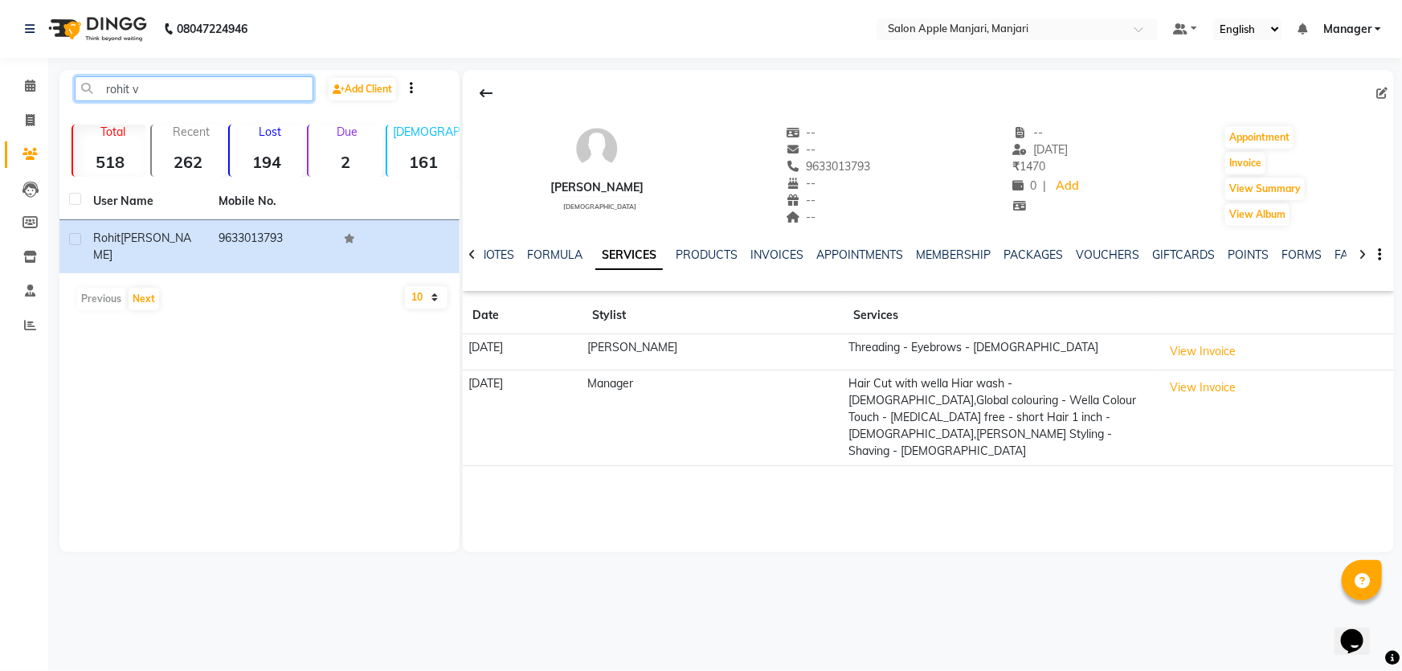
drag, startPoint x: 233, startPoint y: 87, endPoint x: 0, endPoint y: 40, distance: 237.6
click at [0, 48] on app-home "08047224946 Select Location × Salon Apple Manjari, Manjari Default Panel My Pan…" at bounding box center [701, 288] width 1402 height 576
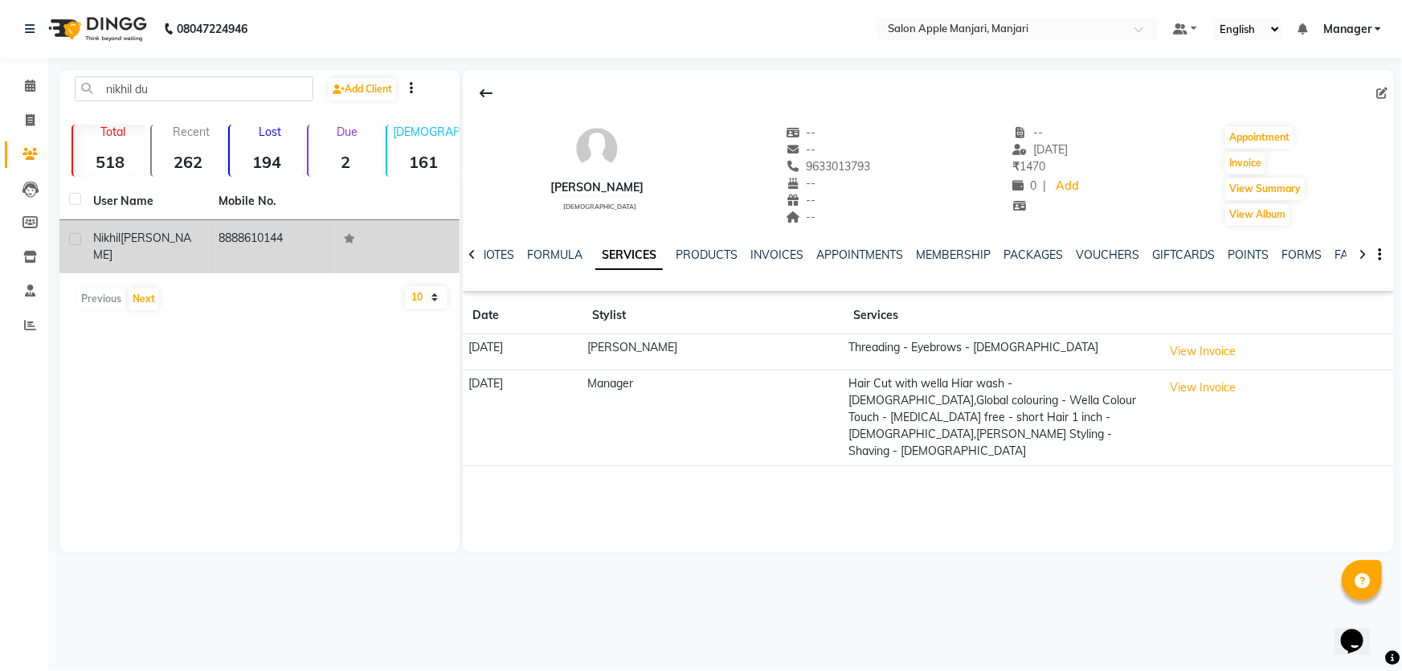
click at [264, 268] on td "8888610144" at bounding box center [271, 246] width 125 height 53
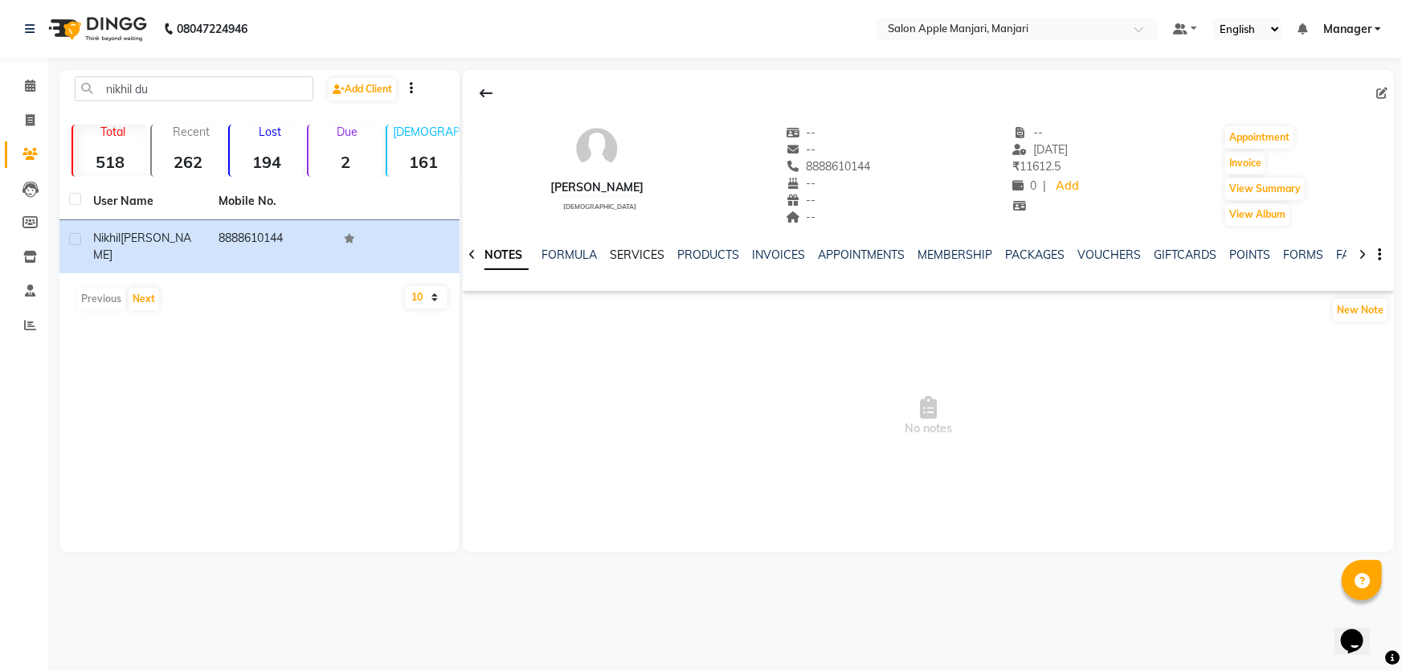
click at [644, 262] on link "SERVICES" at bounding box center [637, 254] width 55 height 14
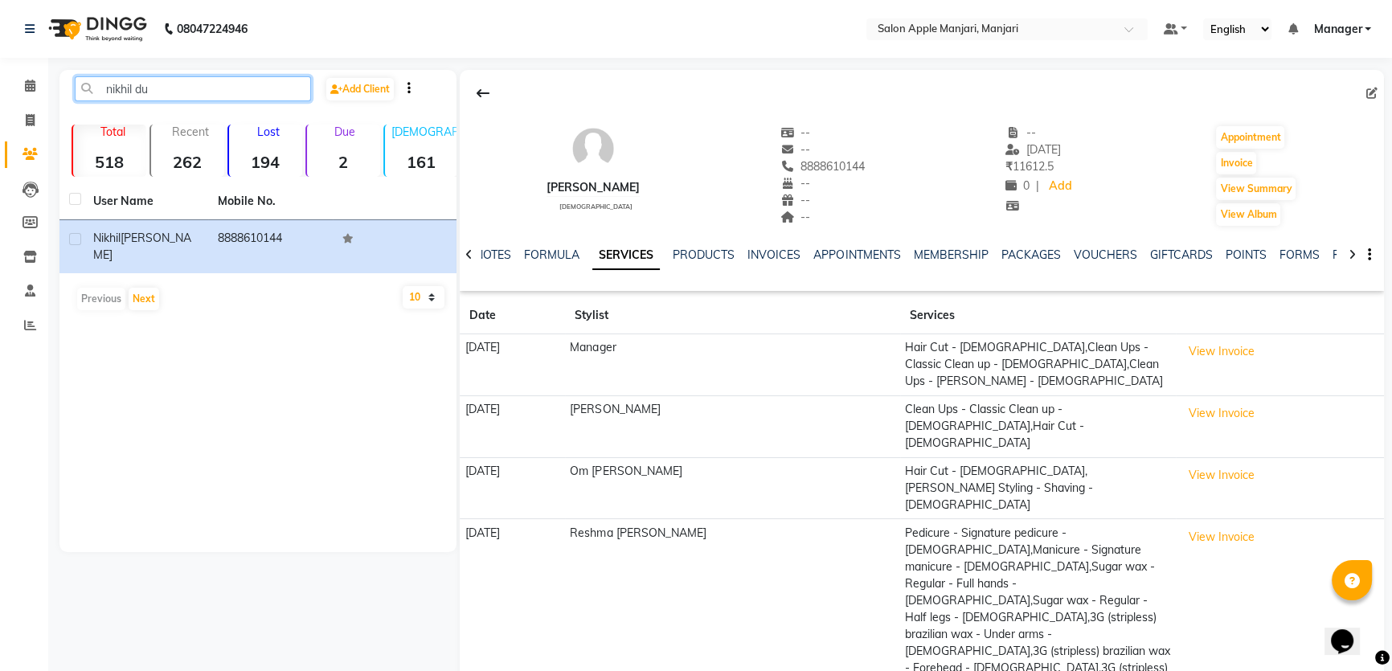
drag, startPoint x: 218, startPoint y: 99, endPoint x: 0, endPoint y: 2, distance: 238.5
click at [0, 10] on app-home "08047224946 Select Location × Salon Apple Manjari, Manjari Default Panel My Pan…" at bounding box center [696, 406] width 1392 height 813
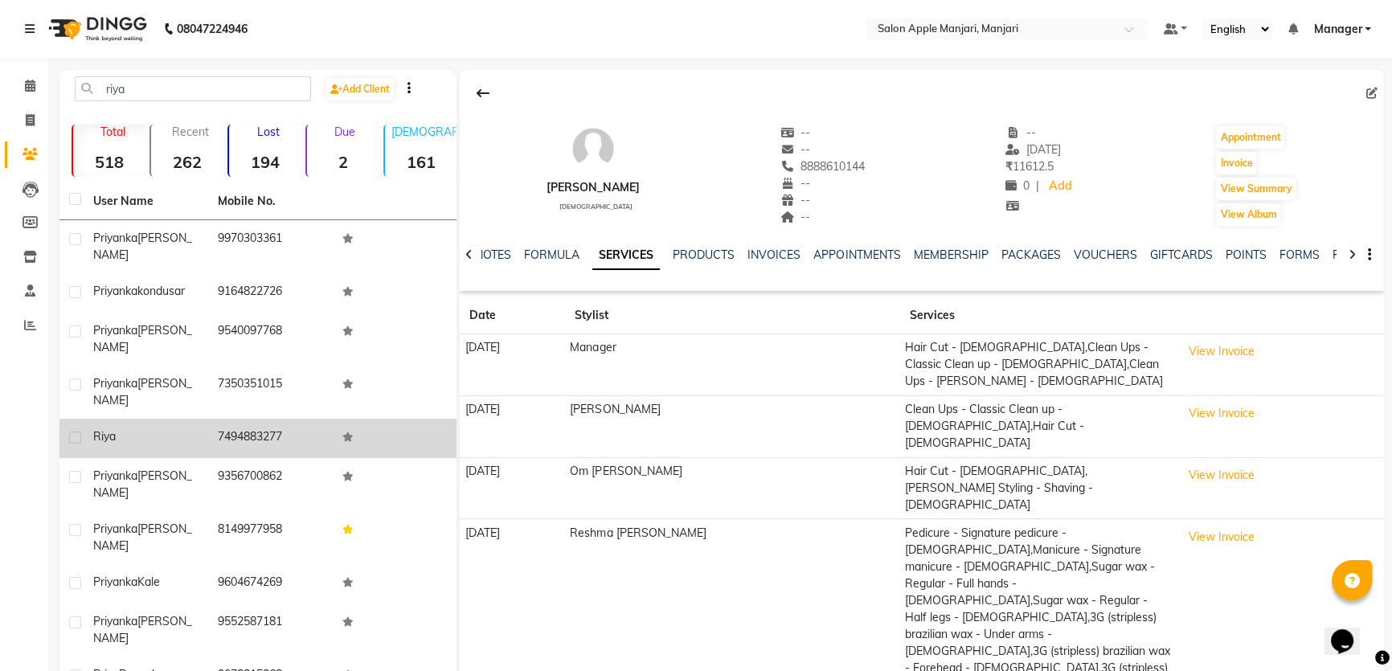
click at [265, 448] on td "7494883277" at bounding box center [270, 438] width 125 height 39
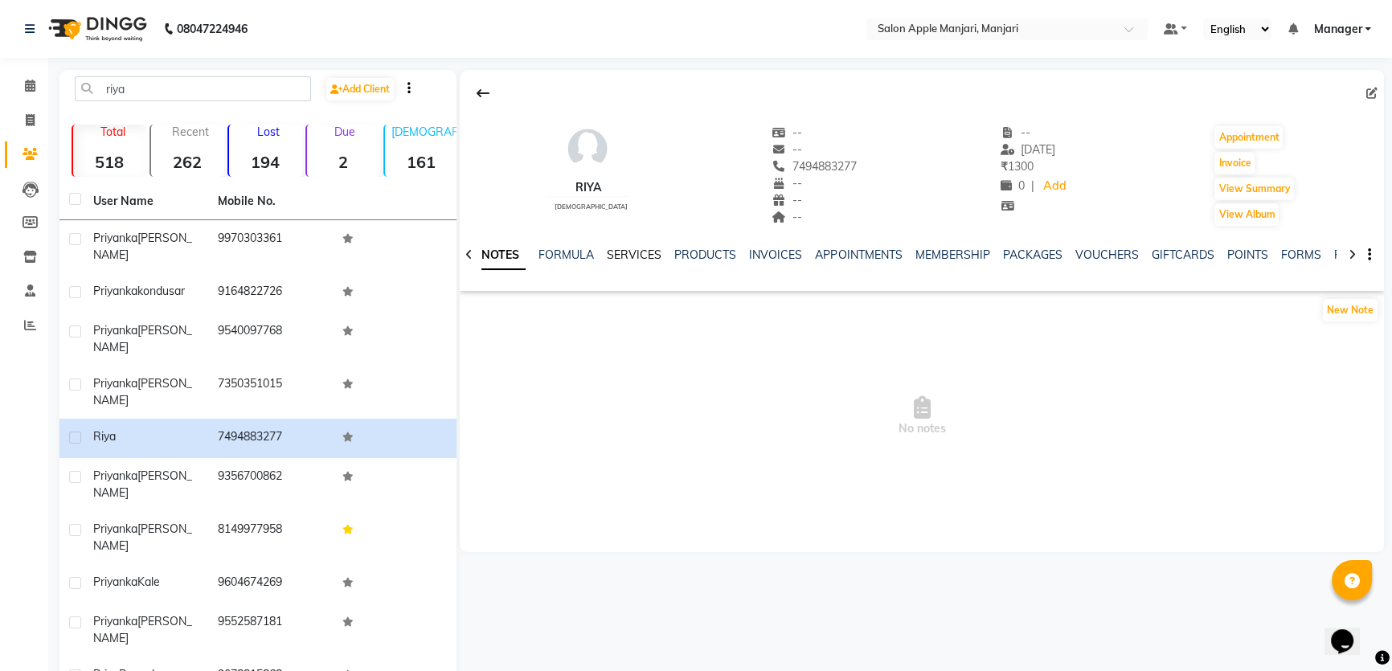
click at [621, 262] on link "SERVICES" at bounding box center [634, 254] width 55 height 14
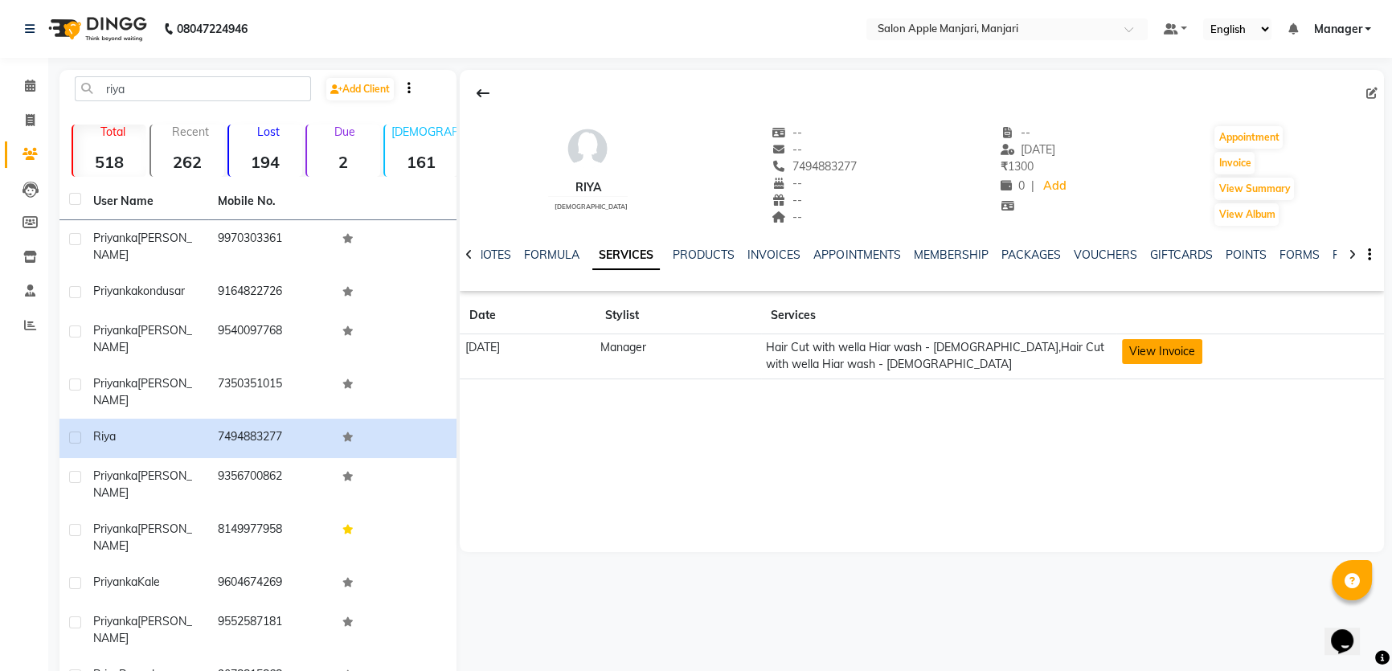
click at [1155, 364] on button "View Invoice" at bounding box center [1162, 351] width 80 height 25
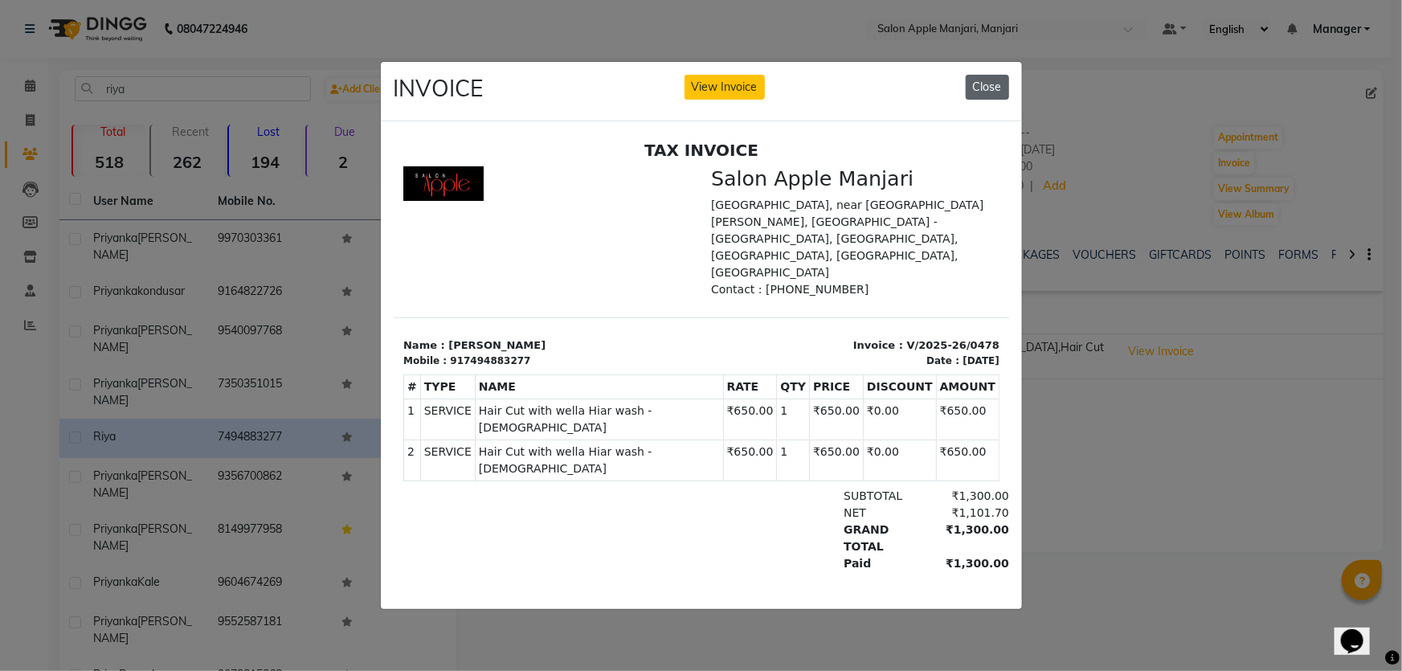
click at [992, 75] on button "Close" at bounding box center [987, 87] width 43 height 25
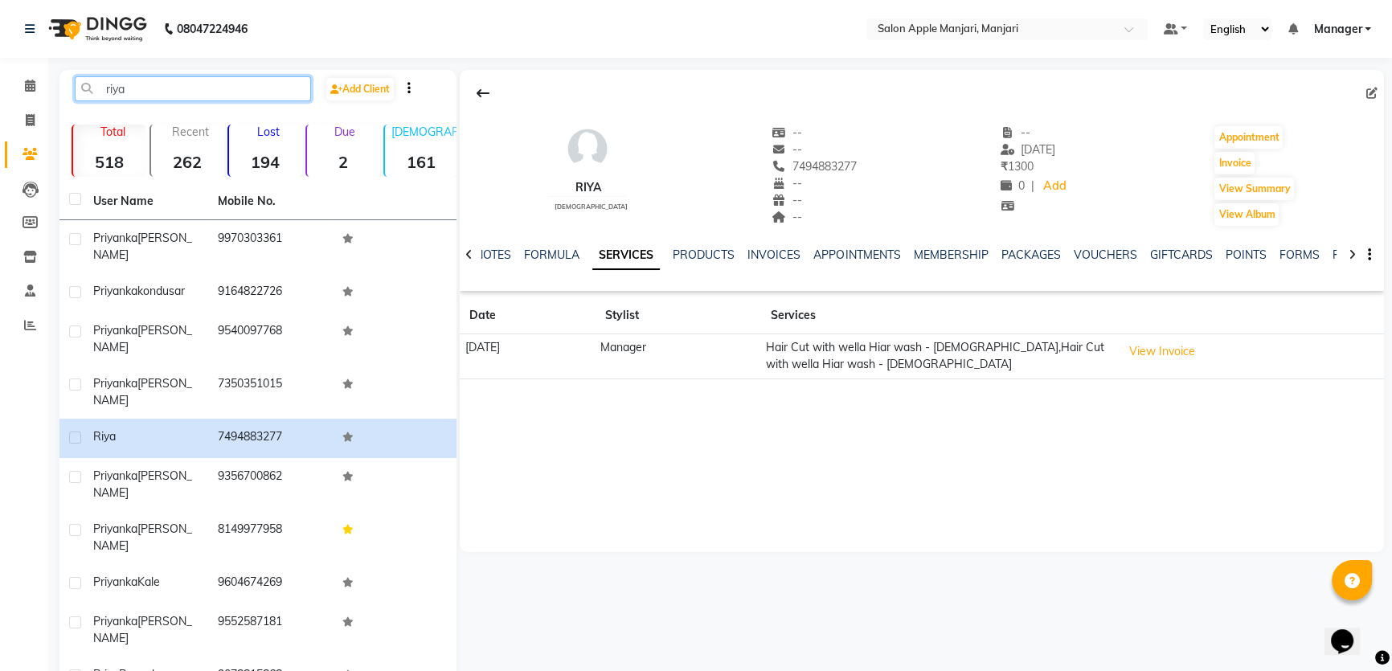
drag, startPoint x: 0, startPoint y: 61, endPoint x: 0, endPoint y: 14, distance: 47.4
click at [0, 14] on app-home "08047224946 Select Location × Salon Apple Manjari, Manjari Default Panel My Pan…" at bounding box center [696, 382] width 1392 height 765
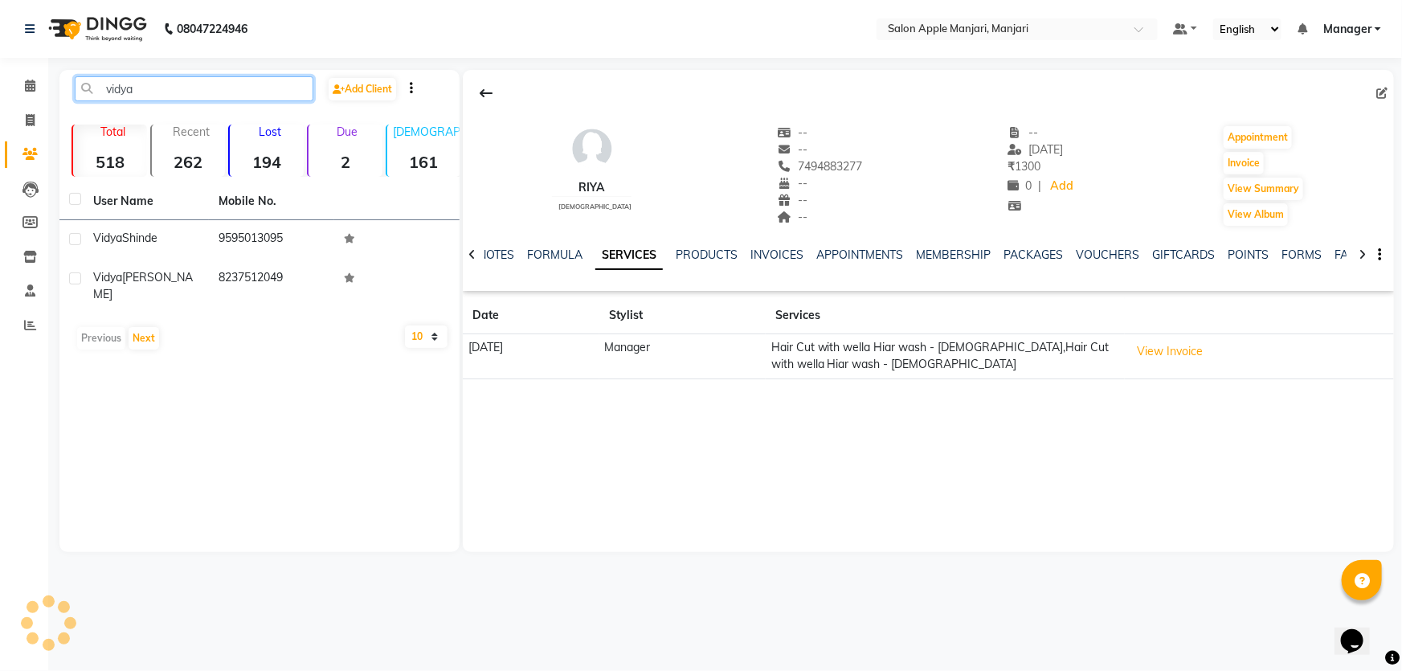
type input "vidya"
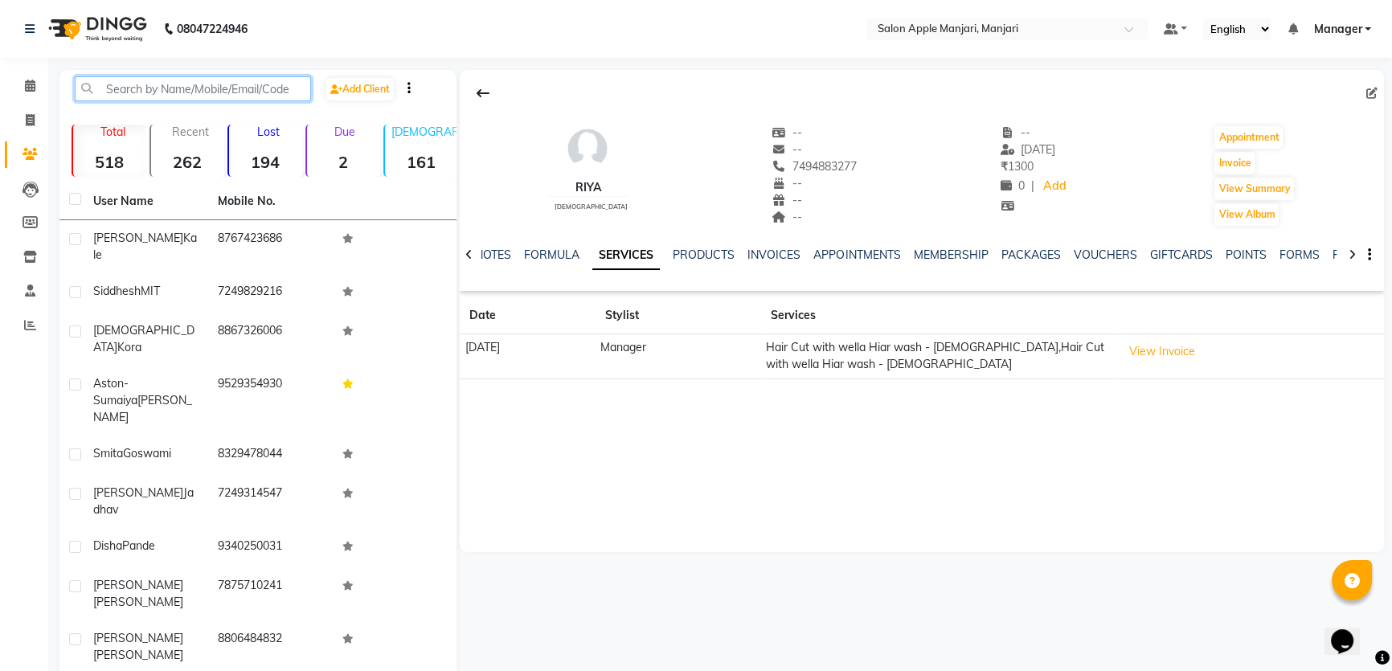
click at [252, 93] on input "text" at bounding box center [193, 88] width 236 height 25
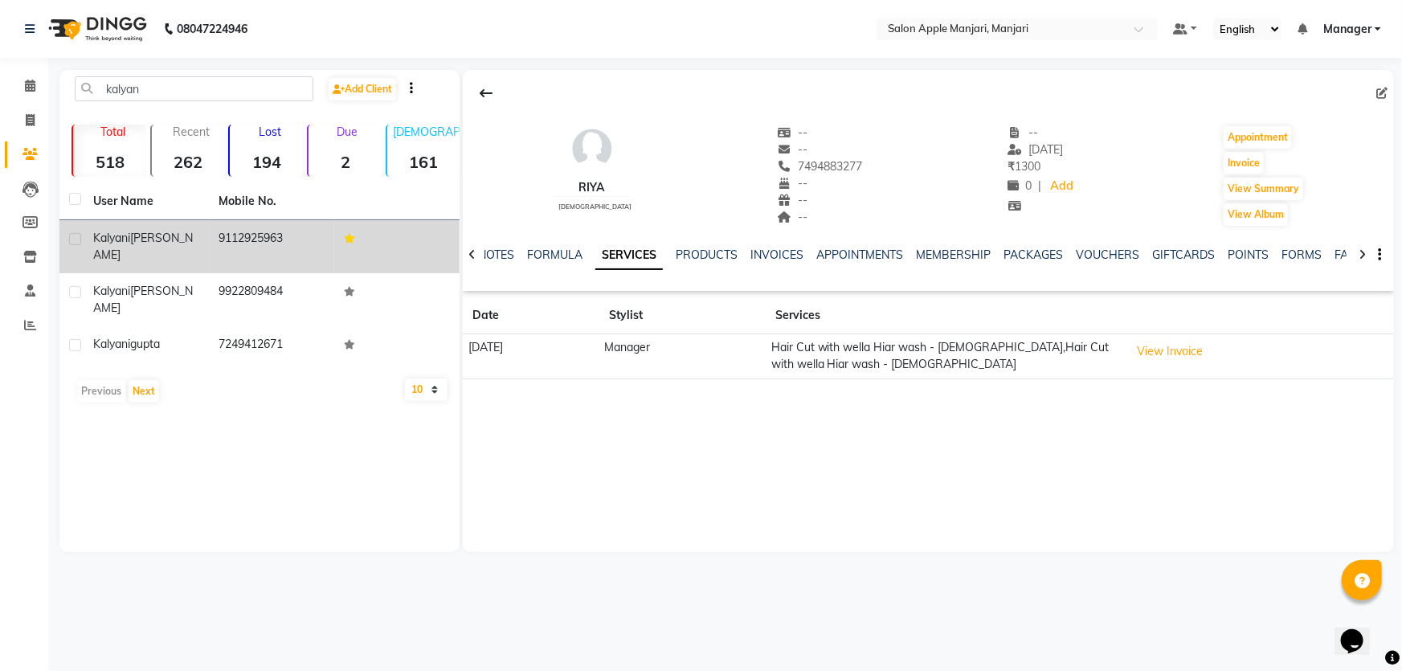
click at [275, 254] on td "9112925963" at bounding box center [271, 246] width 125 height 53
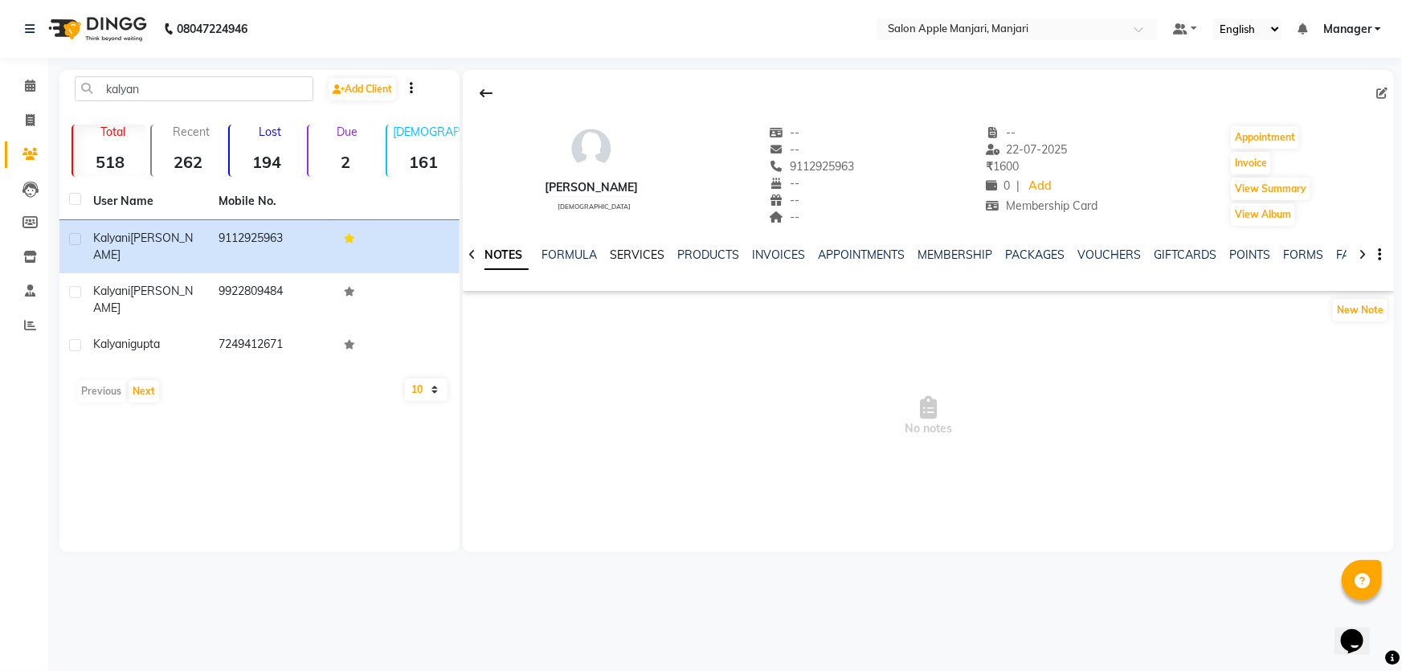
click at [646, 262] on link "SERVICES" at bounding box center [637, 254] width 55 height 14
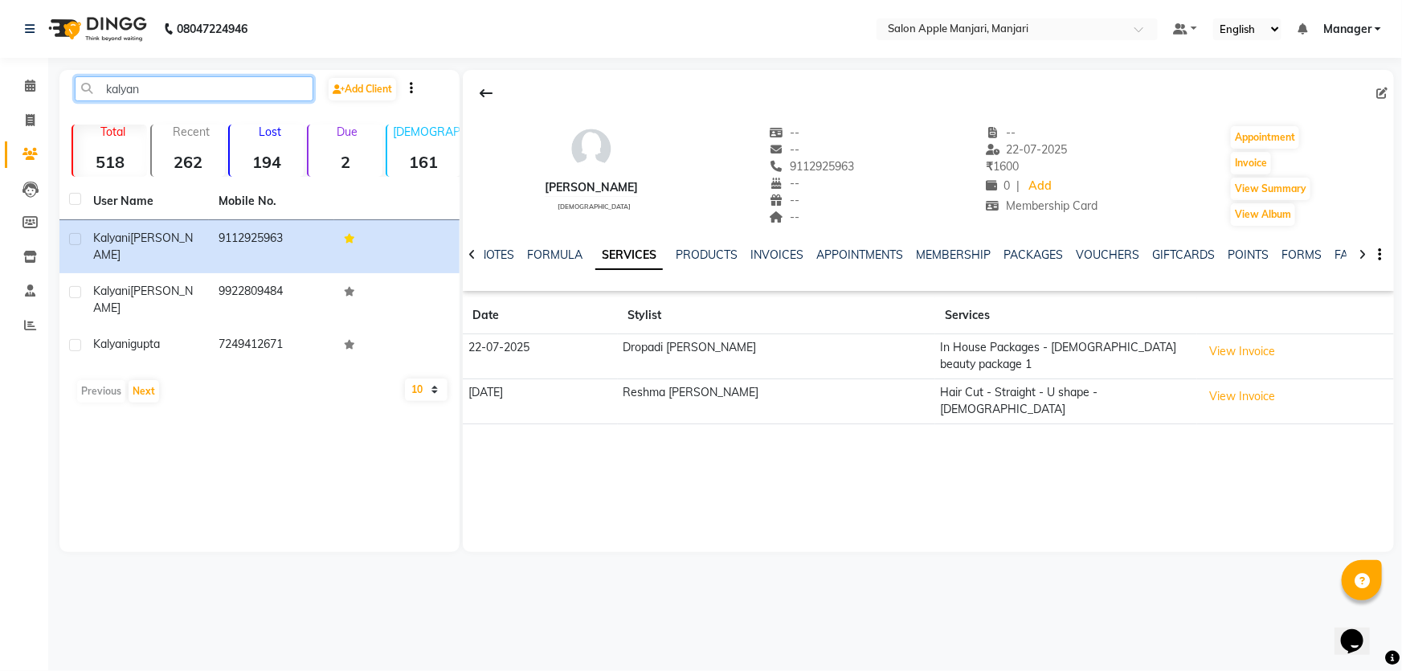
click at [0, 104] on app-home "08047224946 Select Location × Salon Apple Manjari, Manjari Default Panel My Pan…" at bounding box center [701, 288] width 1402 height 576
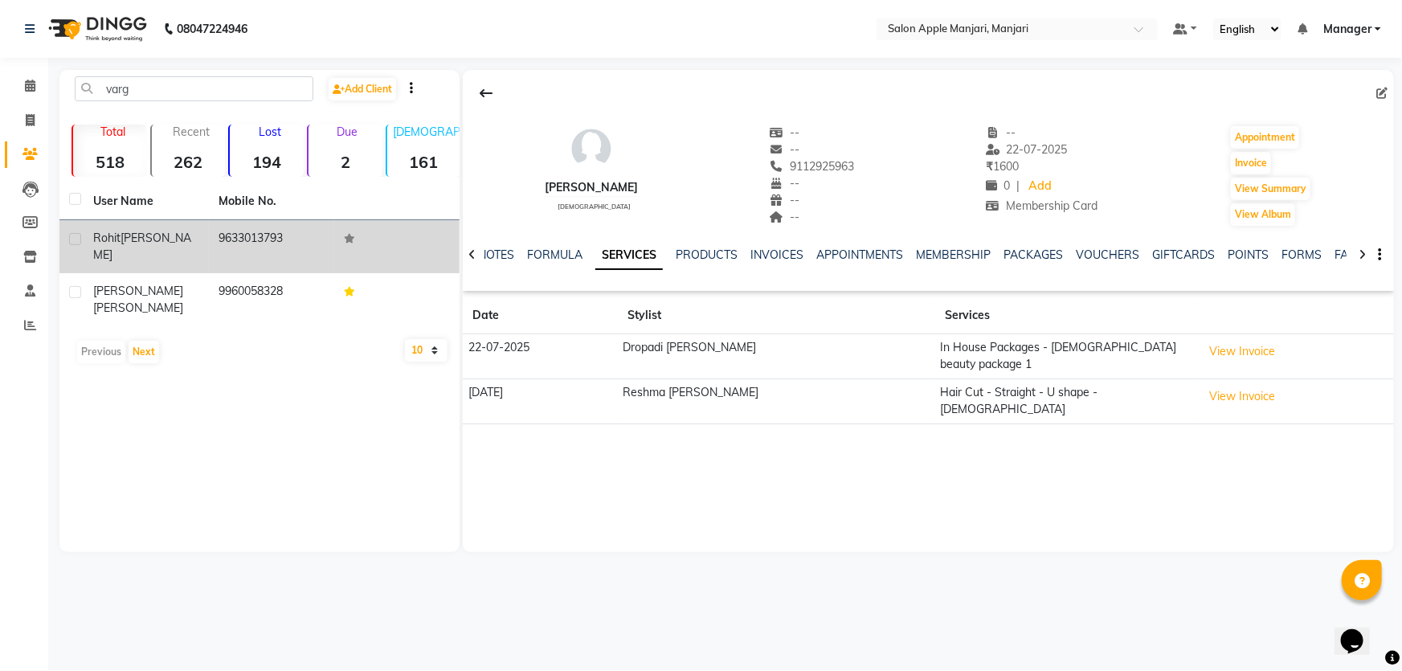
click at [276, 272] on td "9633013793" at bounding box center [271, 246] width 125 height 53
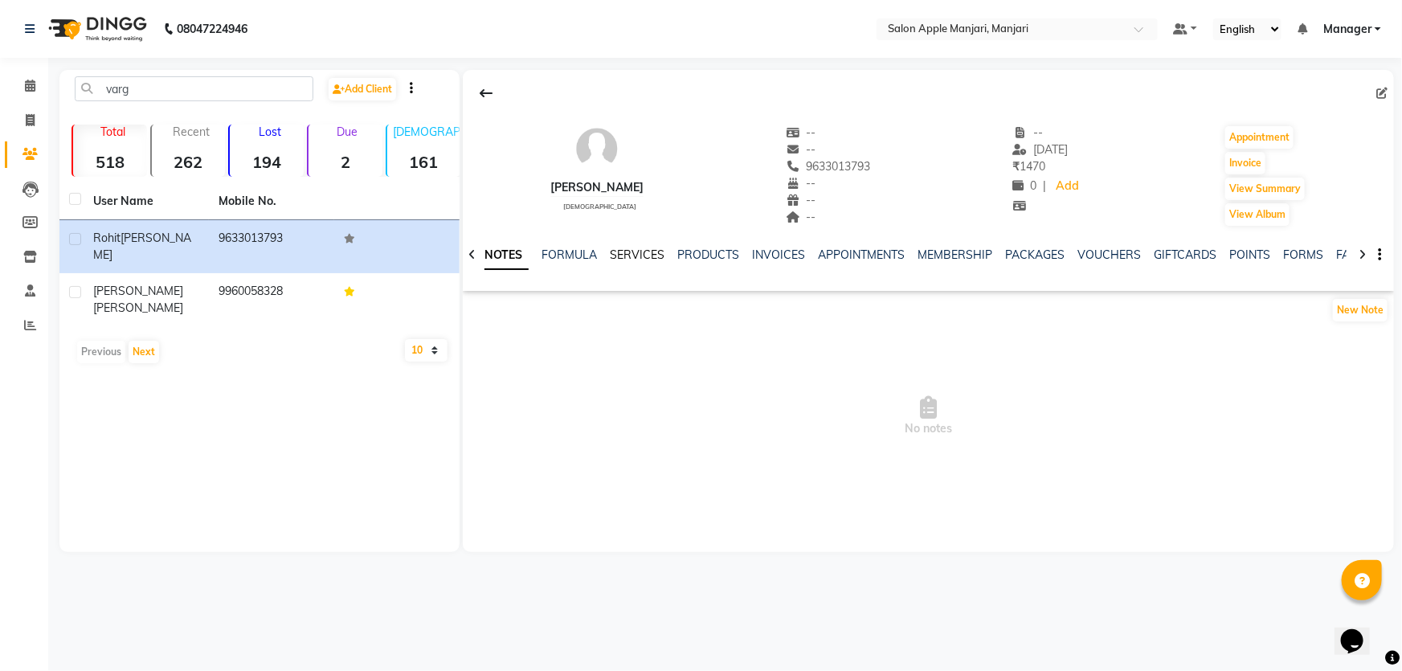
click at [659, 262] on link "SERVICES" at bounding box center [637, 254] width 55 height 14
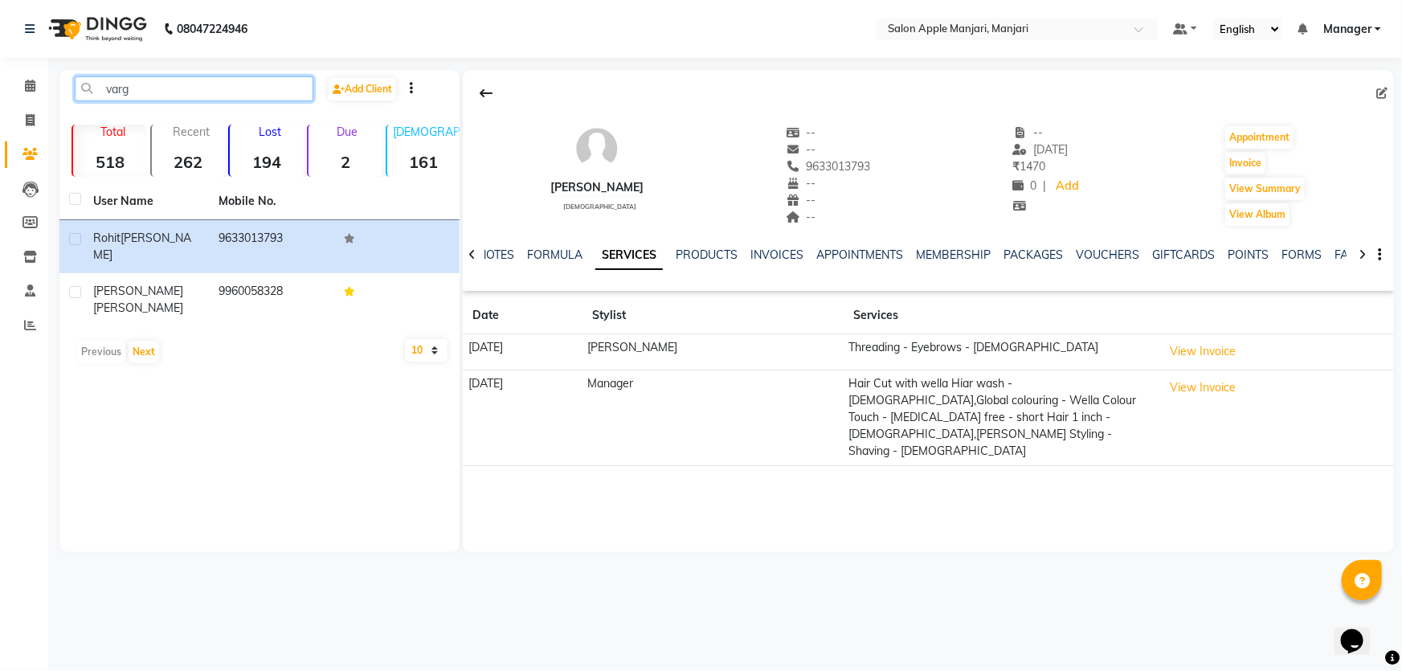
drag, startPoint x: 209, startPoint y: 91, endPoint x: 0, endPoint y: 55, distance: 212.0
click at [0, 55] on app-home "08047224946 Select Location × Salon Apple Manjari, Manjari Default Panel My Pan…" at bounding box center [701, 288] width 1402 height 576
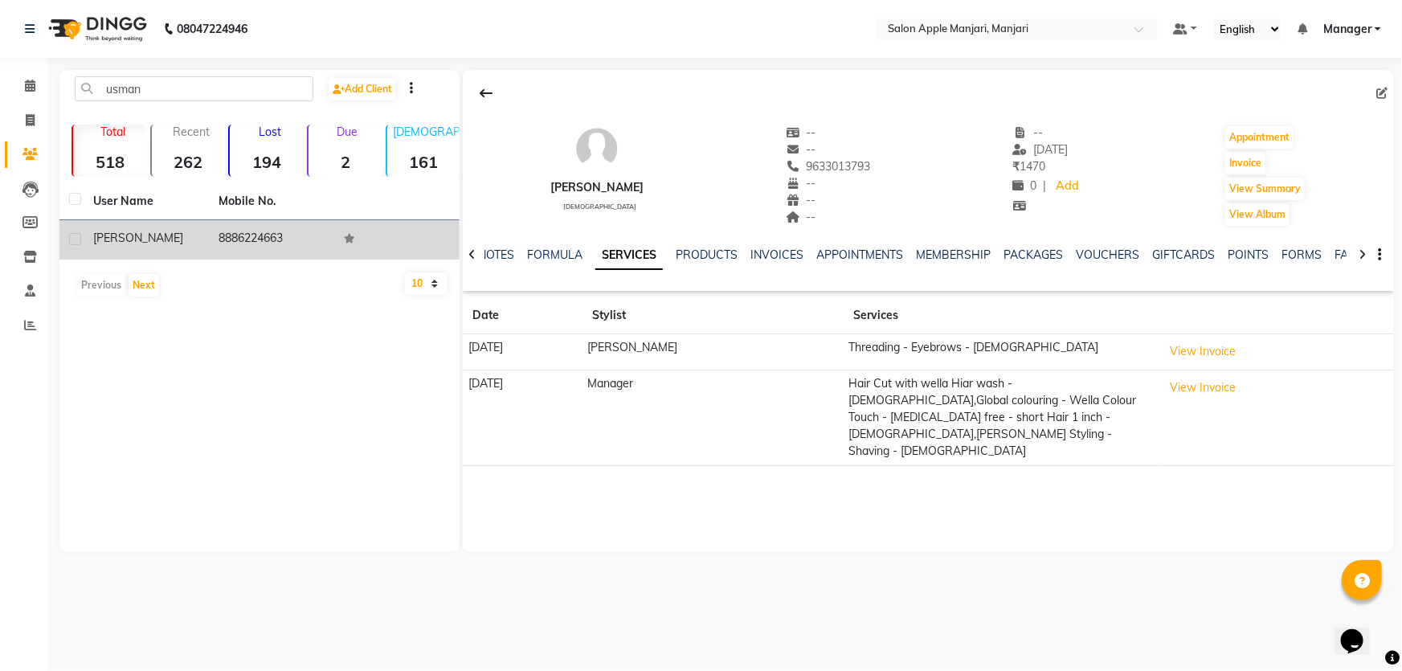
click at [272, 260] on td "8886224663" at bounding box center [271, 239] width 125 height 39
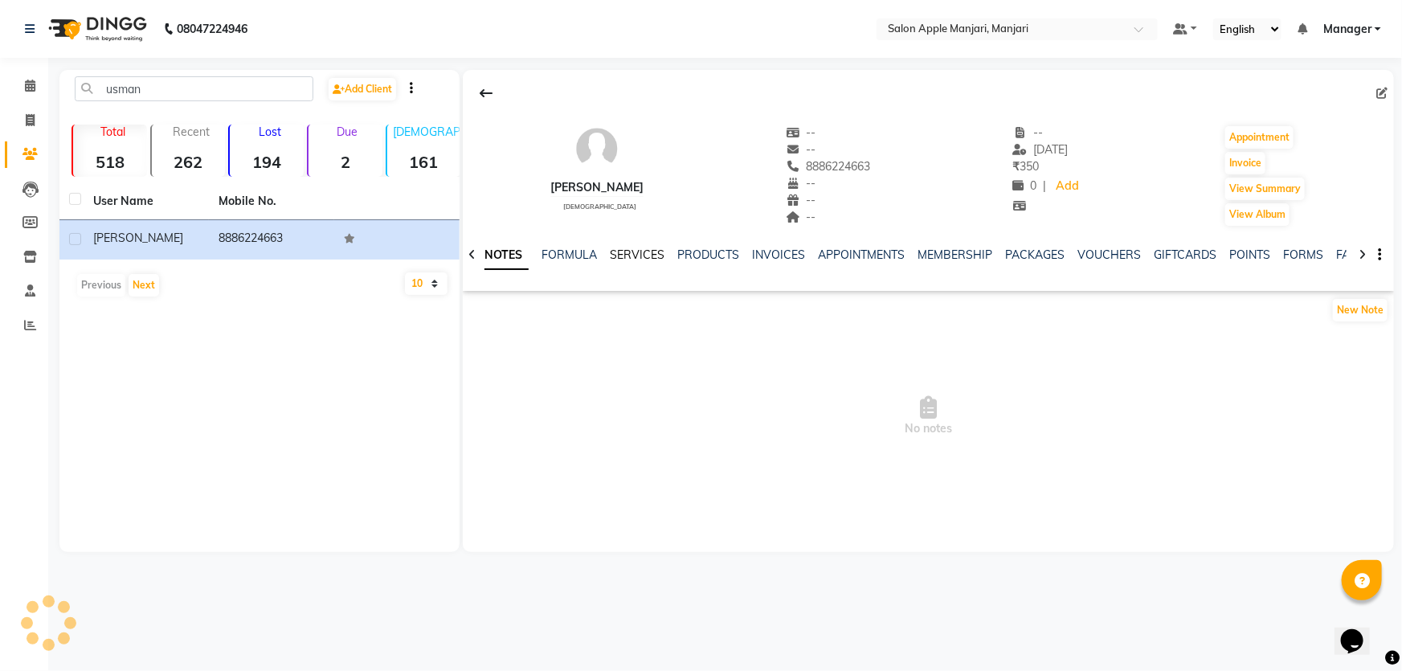
click at [660, 262] on link "SERVICES" at bounding box center [637, 254] width 55 height 14
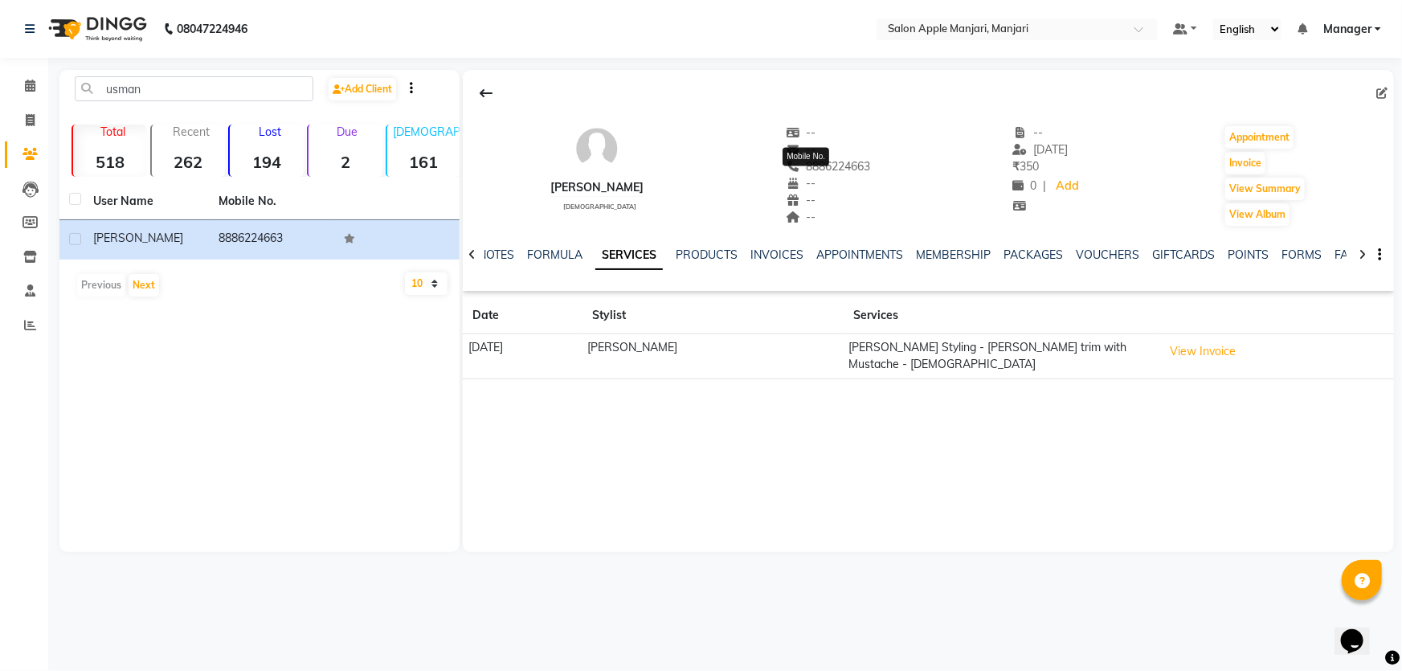
click at [829, 174] on span "8886224663" at bounding box center [828, 166] width 85 height 14
copy span "8886224663"
drag, startPoint x: 273, startPoint y: 117, endPoint x: 0, endPoint y: 76, distance: 276.4
click at [0, 76] on app-home "08047224946 Select Location × Salon Apple Manjari, Manjari Default Panel My Pan…" at bounding box center [701, 288] width 1402 height 576
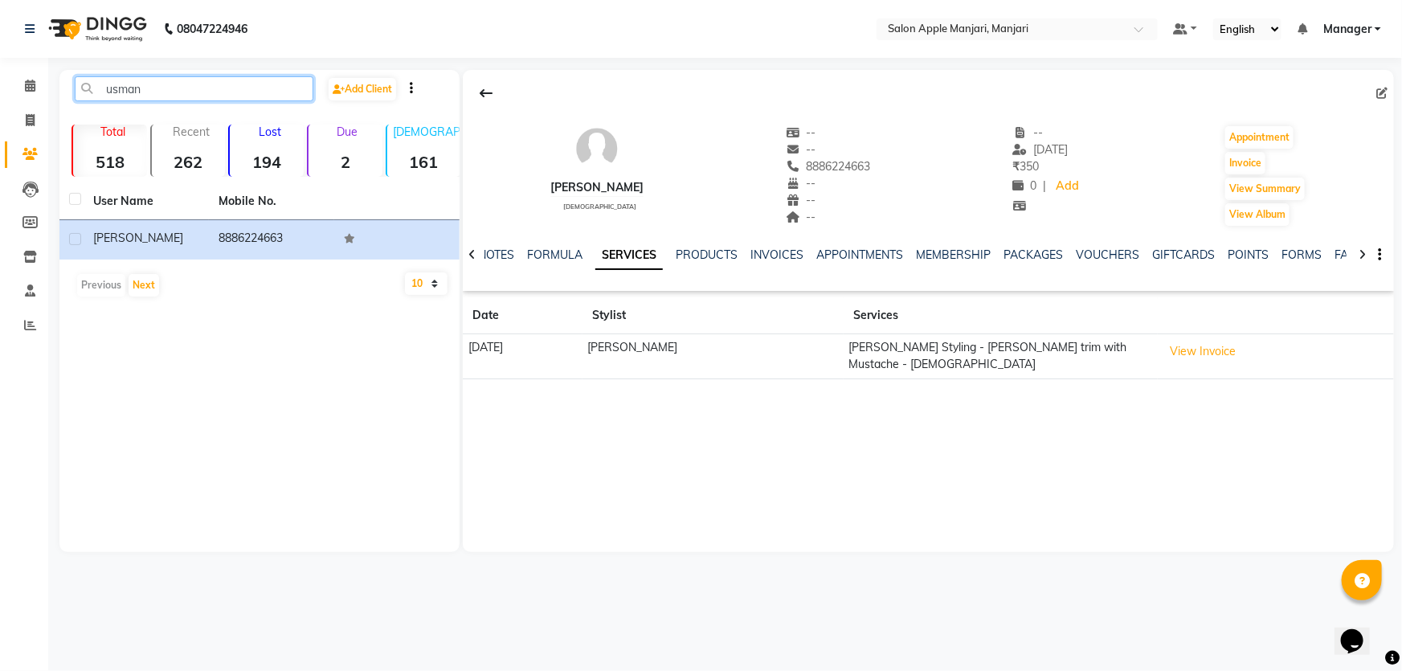
click at [217, 89] on input "usman" at bounding box center [194, 88] width 239 height 25
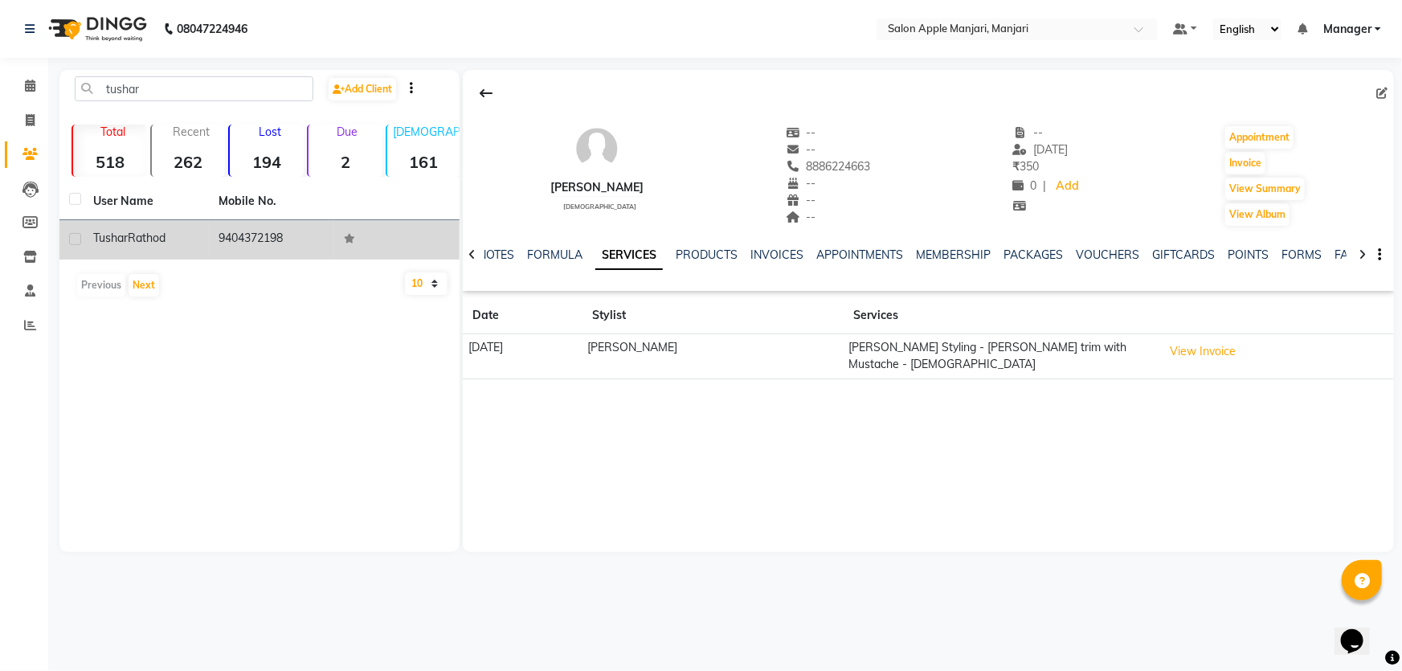
click at [292, 260] on td "9404372198" at bounding box center [271, 239] width 125 height 39
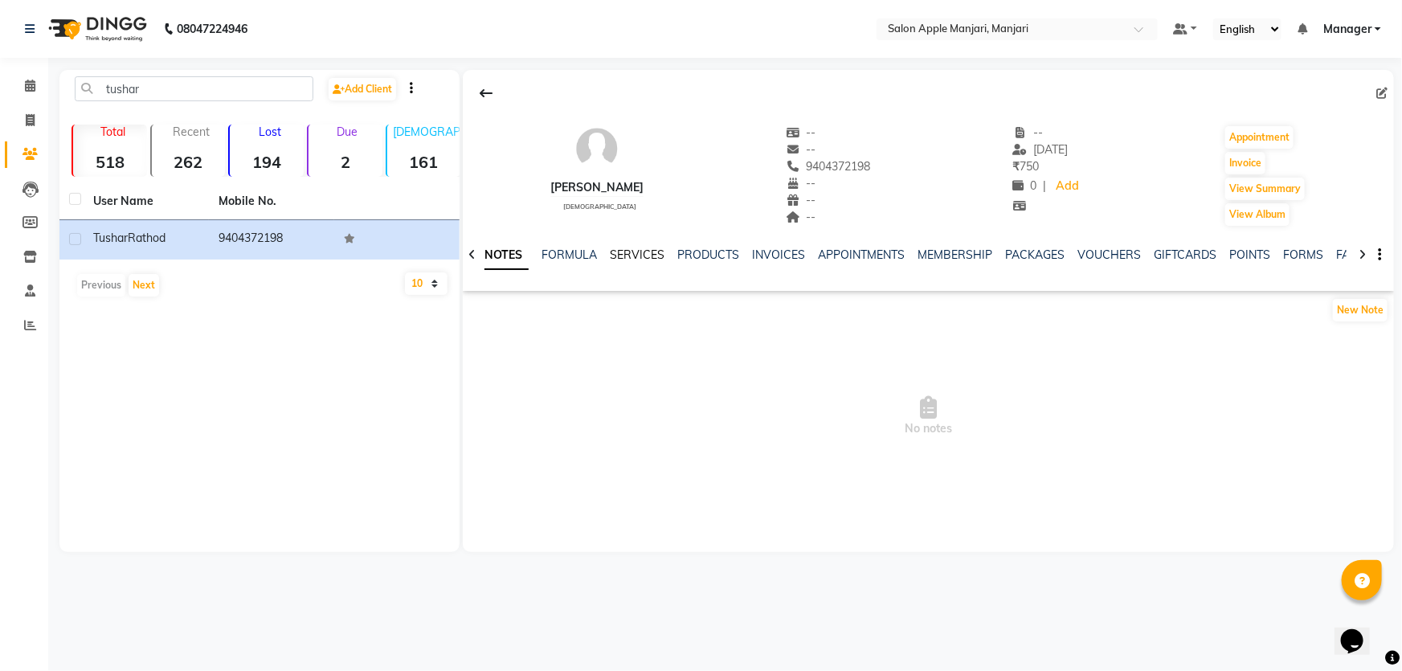
click at [649, 262] on link "SERVICES" at bounding box center [637, 254] width 55 height 14
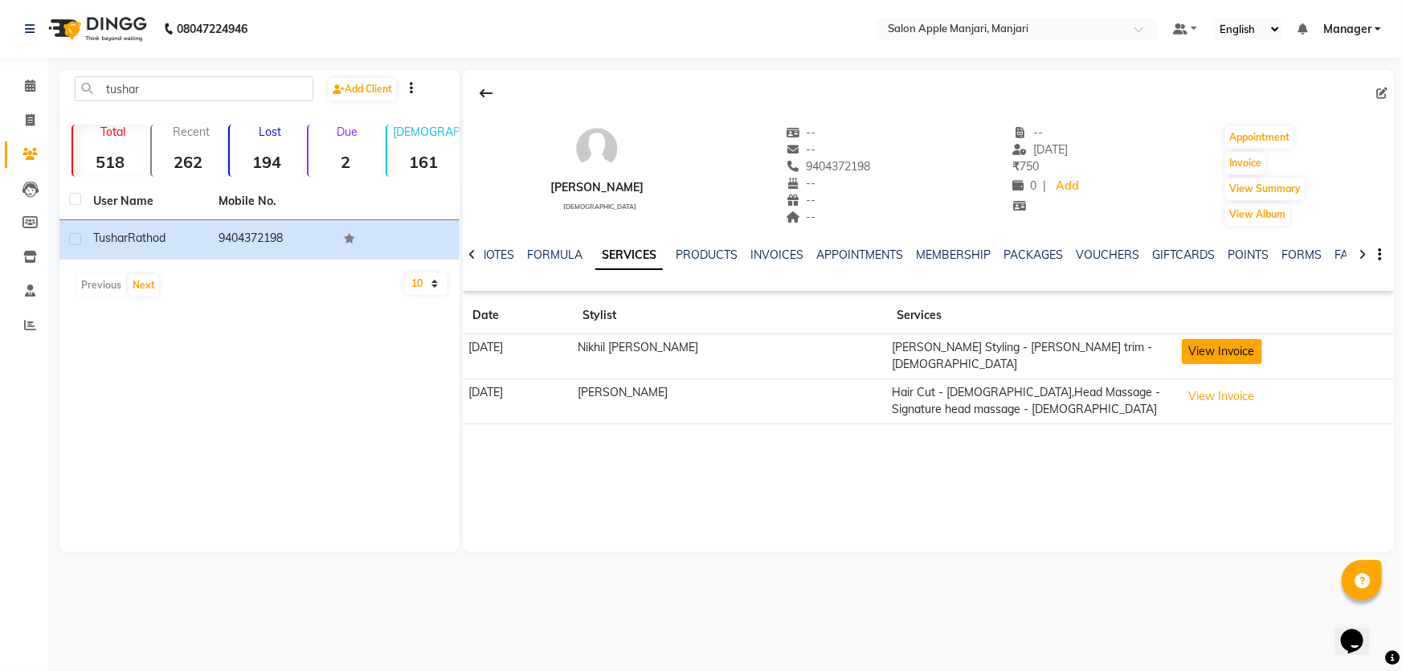
click at [1207, 364] on button "View Invoice" at bounding box center [1222, 351] width 80 height 25
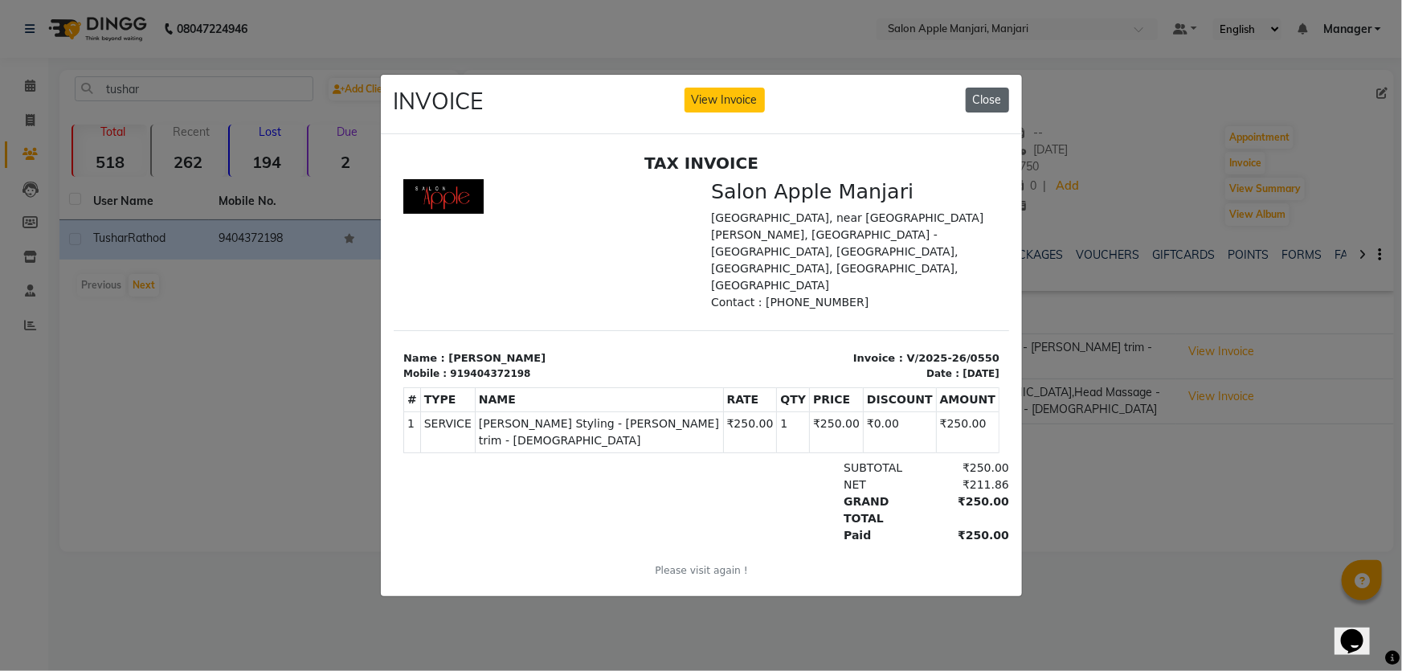
click at [989, 98] on button "Close" at bounding box center [987, 100] width 43 height 25
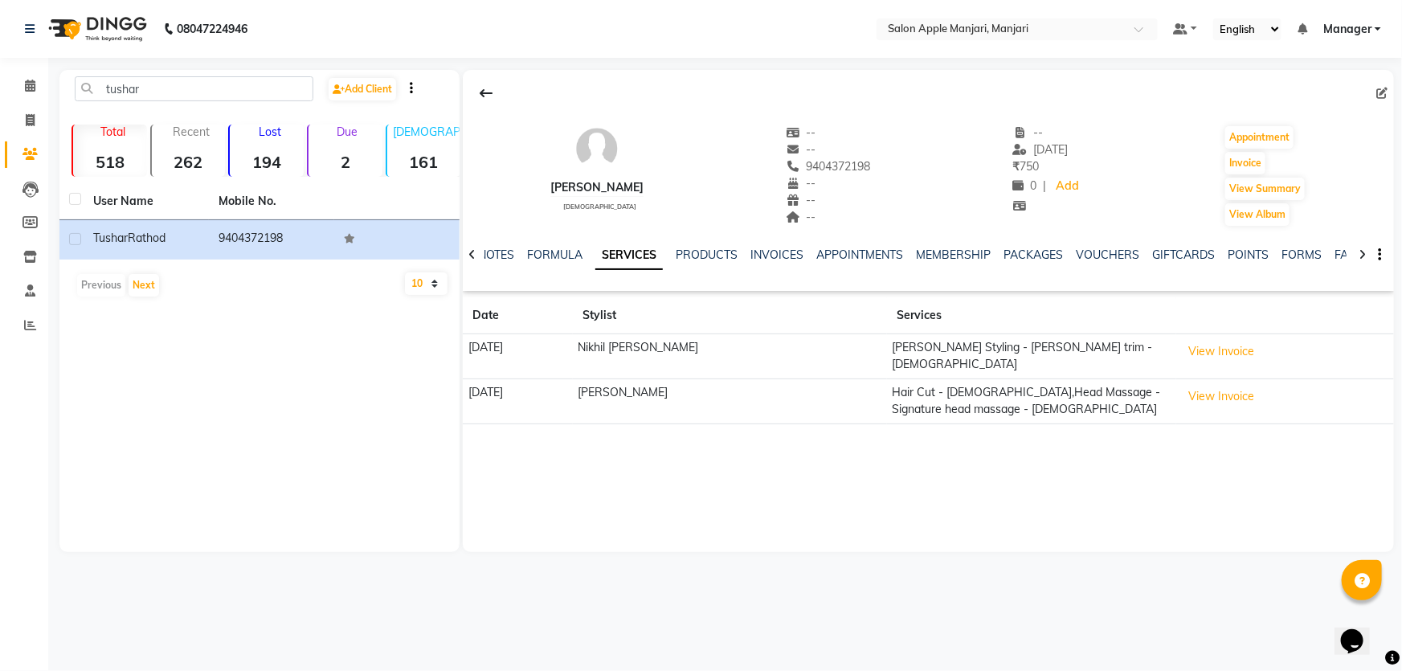
click at [837, 174] on span "9404372198" at bounding box center [828, 166] width 85 height 14
copy span "9404372198"
drag, startPoint x: 217, startPoint y: 101, endPoint x: 0, endPoint y: -8, distance: 242.9
click at [0, 0] on html "08047224946 Select Location × Salon Apple Manjari, Manjari Default Panel My Pan…" at bounding box center [701, 335] width 1402 height 671
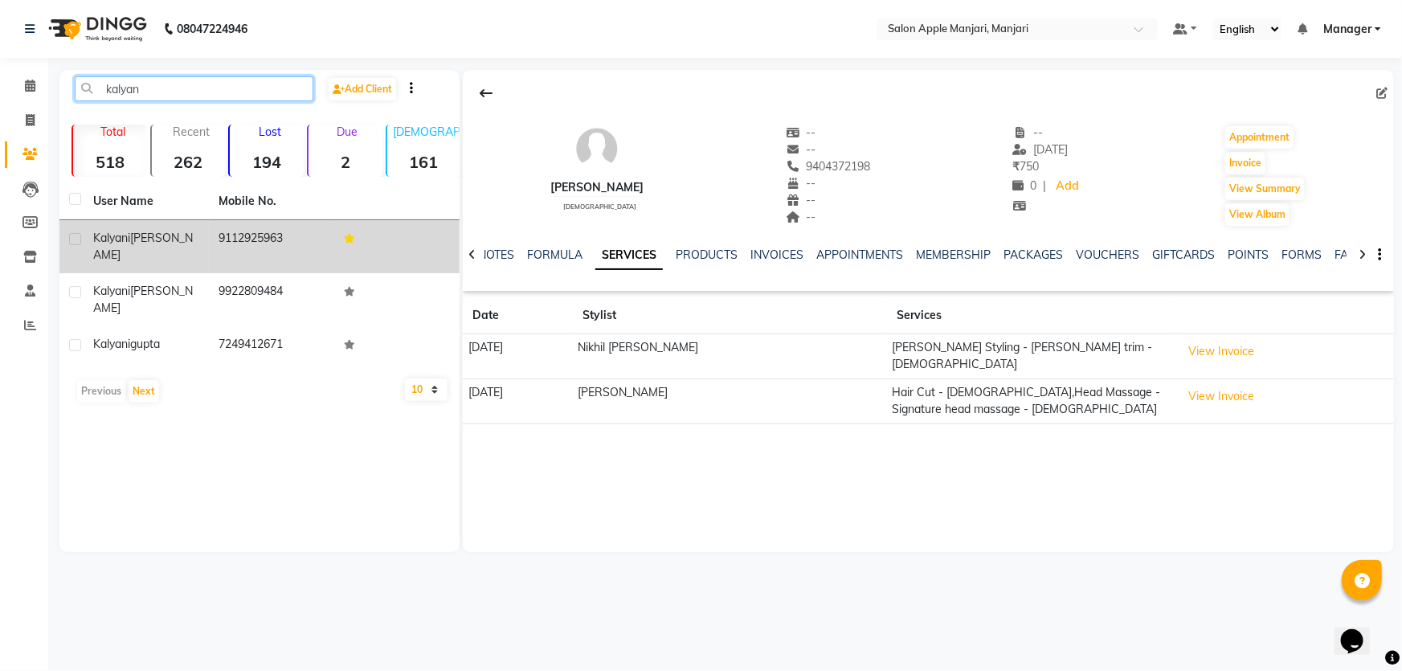
type input "kalyan"
click at [237, 263] on td "9112925963" at bounding box center [271, 246] width 125 height 53
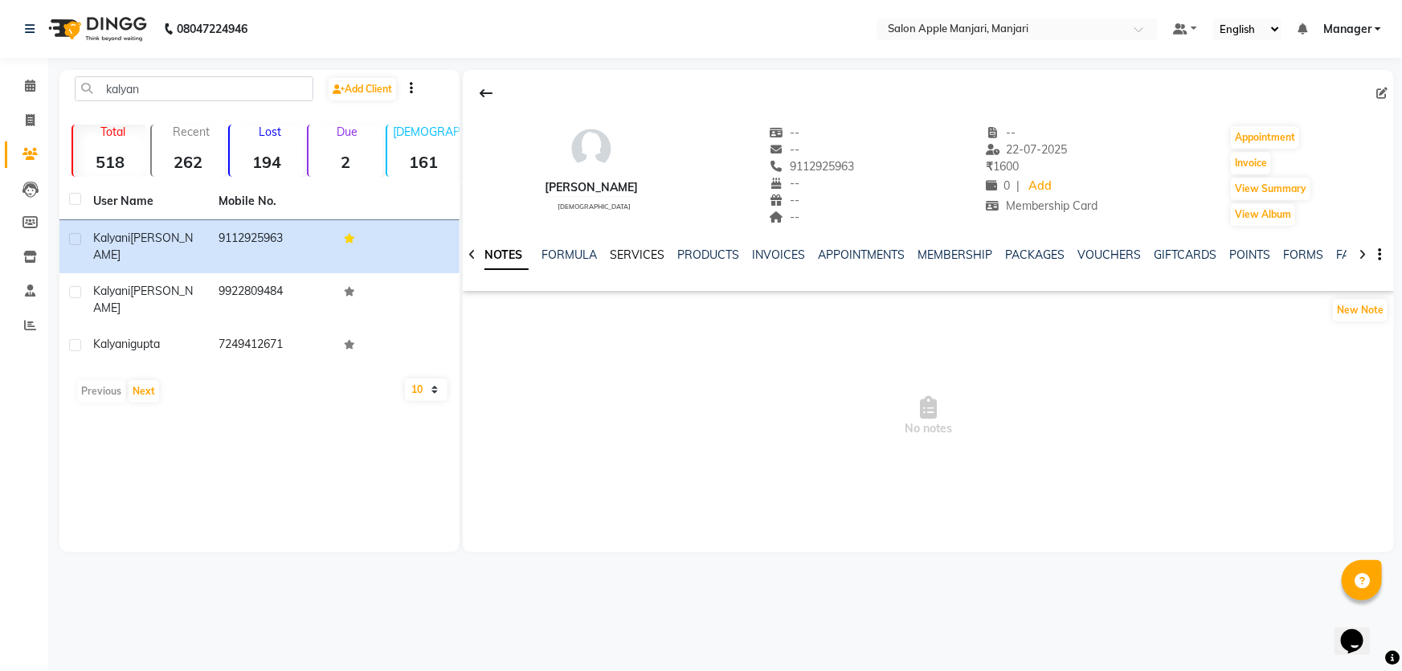
click at [657, 262] on link "SERVICES" at bounding box center [637, 254] width 55 height 14
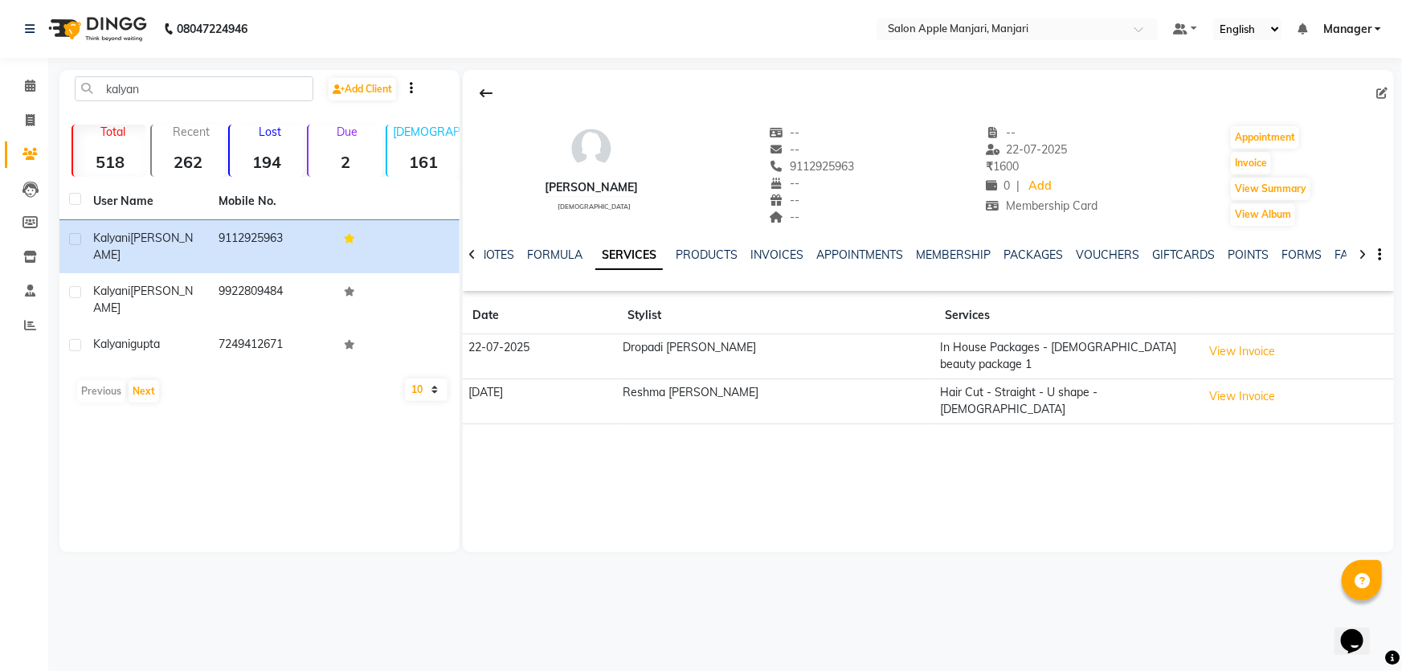
click at [832, 174] on span "9112925963" at bounding box center [812, 166] width 85 height 14
copy span "9112925963"
